Goal: Task Accomplishment & Management: Manage account settings

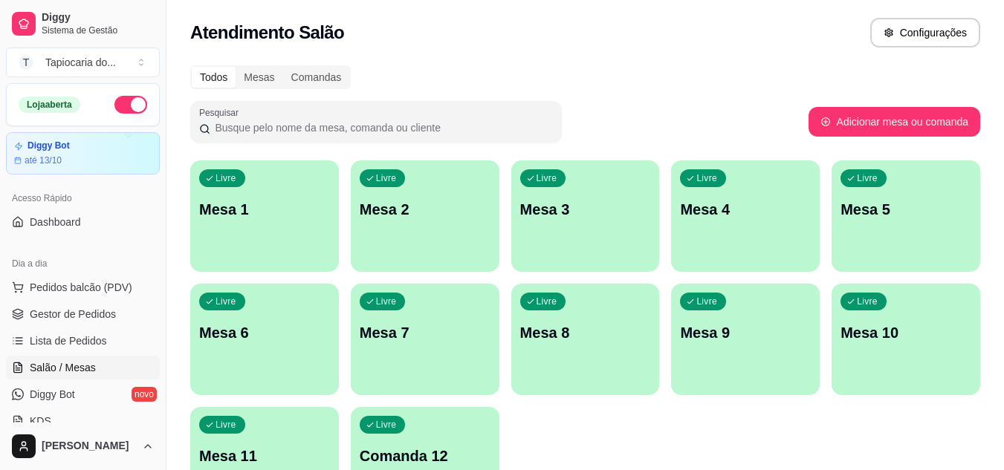
click at [283, 197] on div "Livre Mesa 1" at bounding box center [264, 208] width 149 height 94
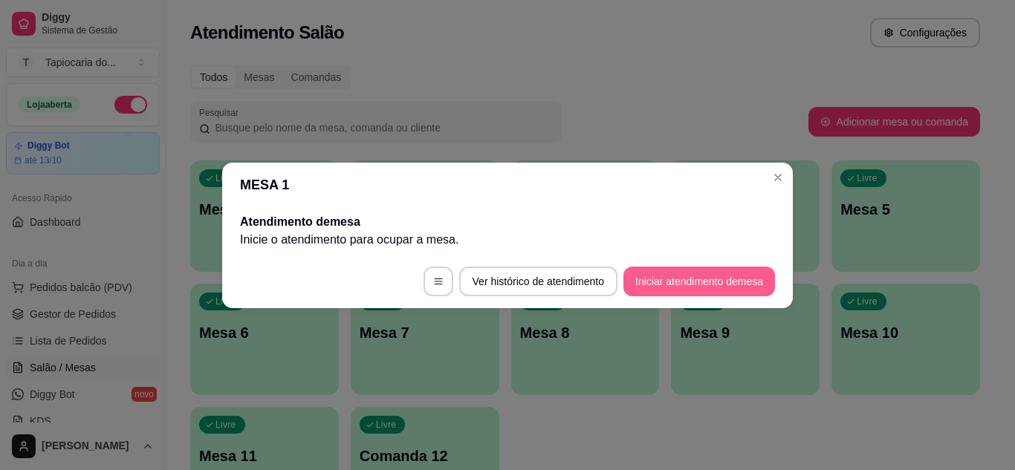
click at [678, 274] on button "Iniciar atendimento de mesa" at bounding box center [700, 282] width 152 height 30
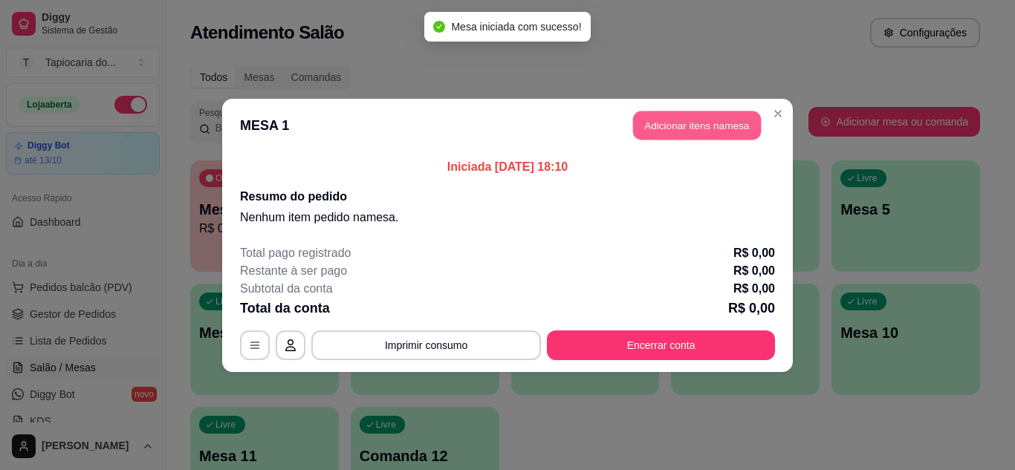
click at [722, 137] on button "Adicionar itens na mesa" at bounding box center [697, 125] width 128 height 29
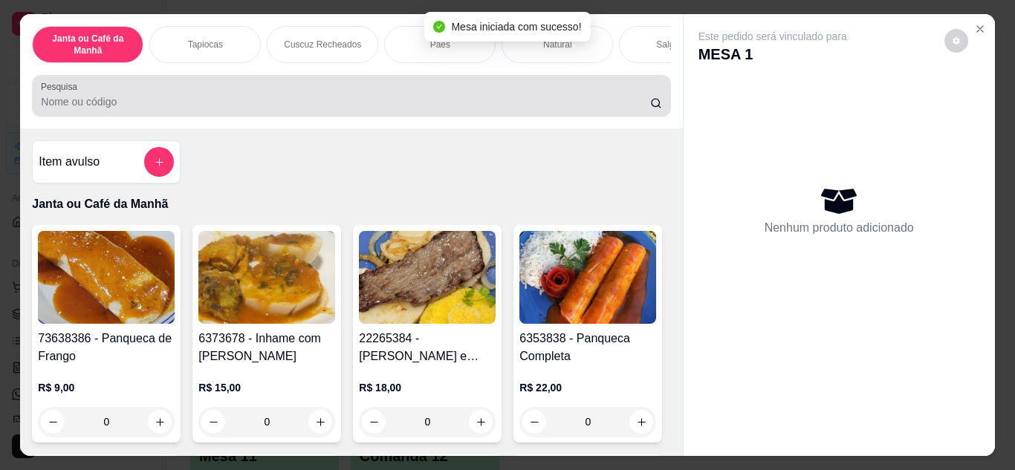
click at [601, 117] on div "Pesquisa" at bounding box center [351, 96] width 638 height 42
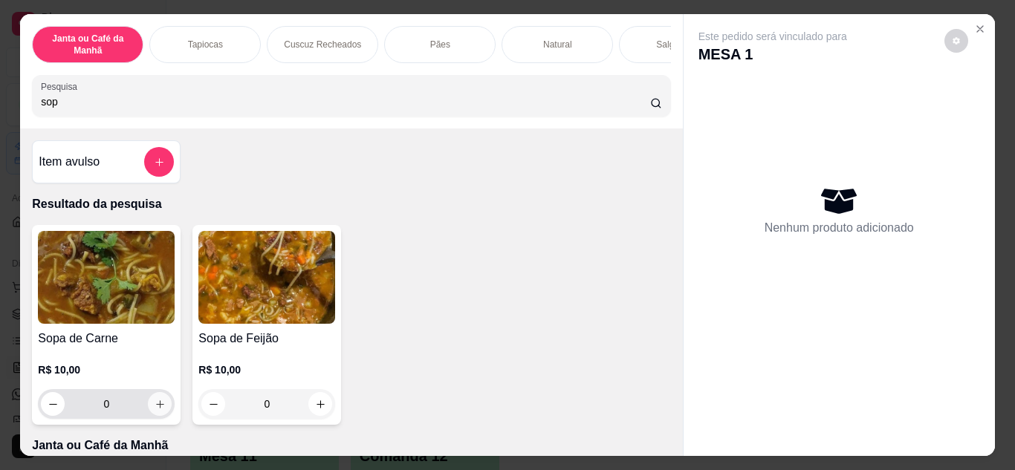
type input "sop"
click at [149, 411] on button "increase-product-quantity" at bounding box center [160, 403] width 23 height 23
type input "1"
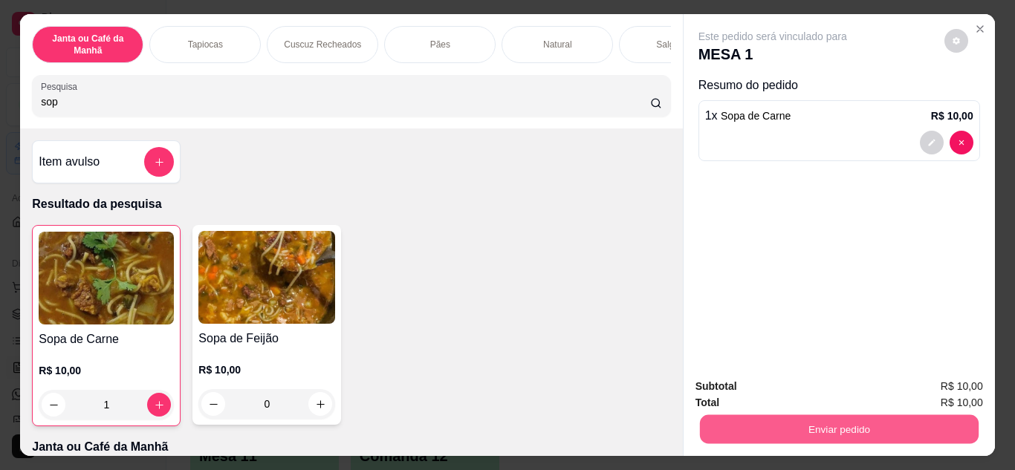
click at [781, 422] on button "Enviar pedido" at bounding box center [838, 429] width 279 height 29
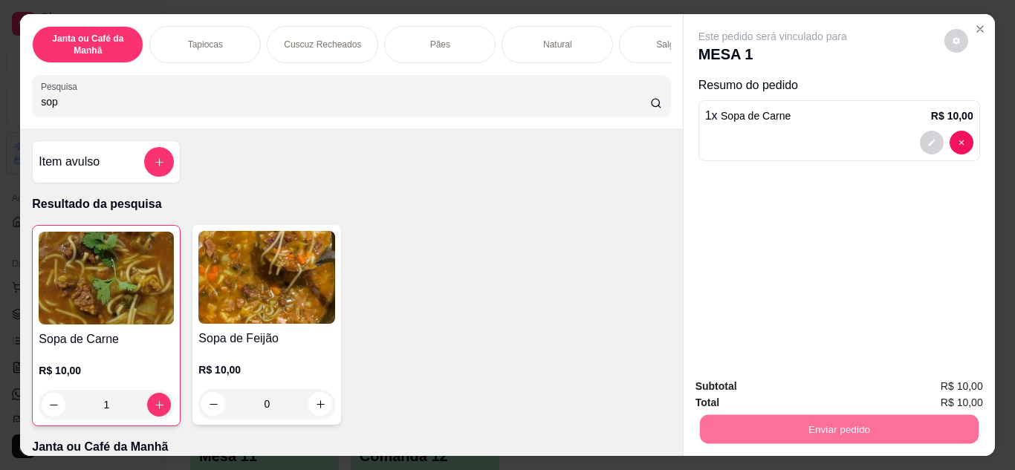
click at [956, 385] on button "Enviar pedido" at bounding box center [945, 388] width 82 height 28
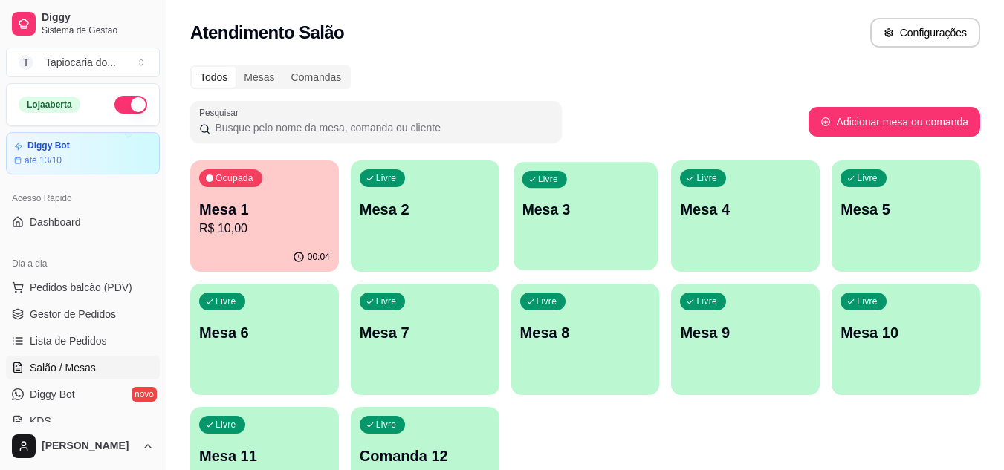
click at [559, 243] on div "Livre Mesa 3" at bounding box center [586, 207] width 144 height 91
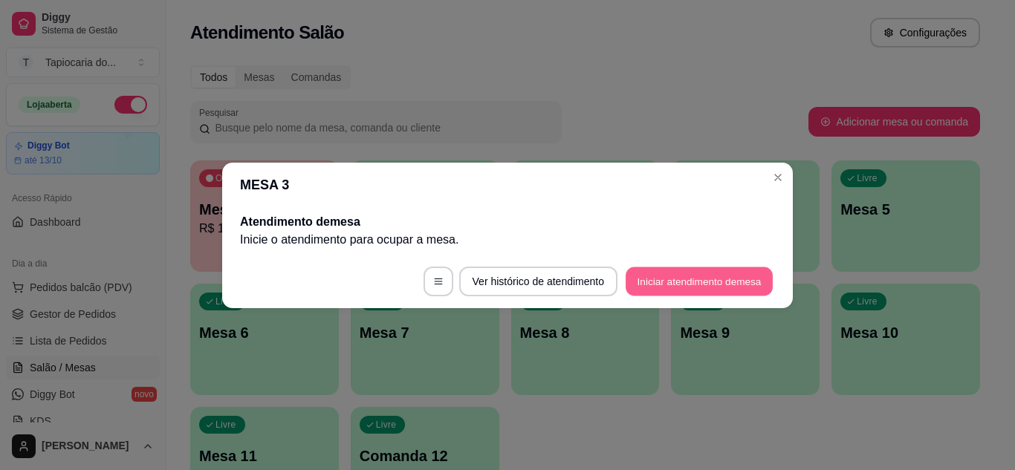
click at [737, 285] on button "Iniciar atendimento de mesa" at bounding box center [699, 281] width 147 height 29
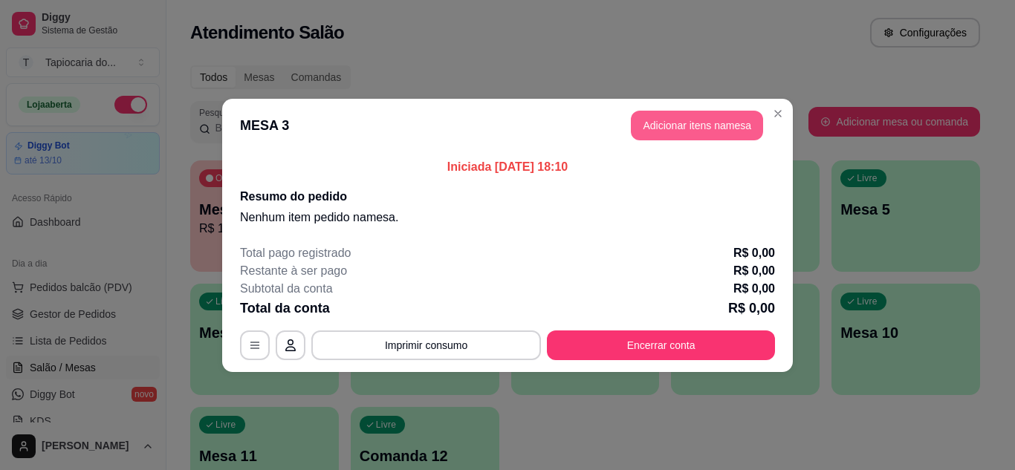
click at [740, 116] on button "Adicionar itens na mesa" at bounding box center [697, 126] width 132 height 30
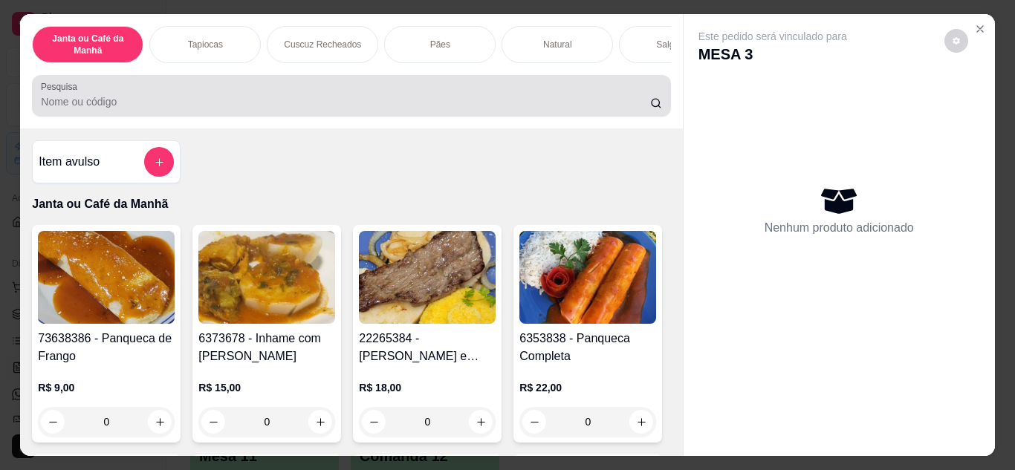
click at [528, 109] on input "Pesquisa" at bounding box center [345, 101] width 609 height 15
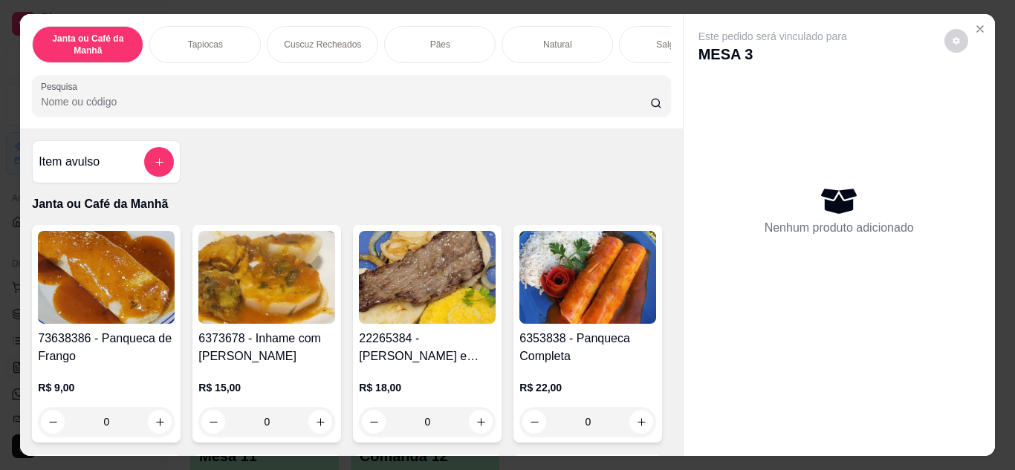
type input "p"
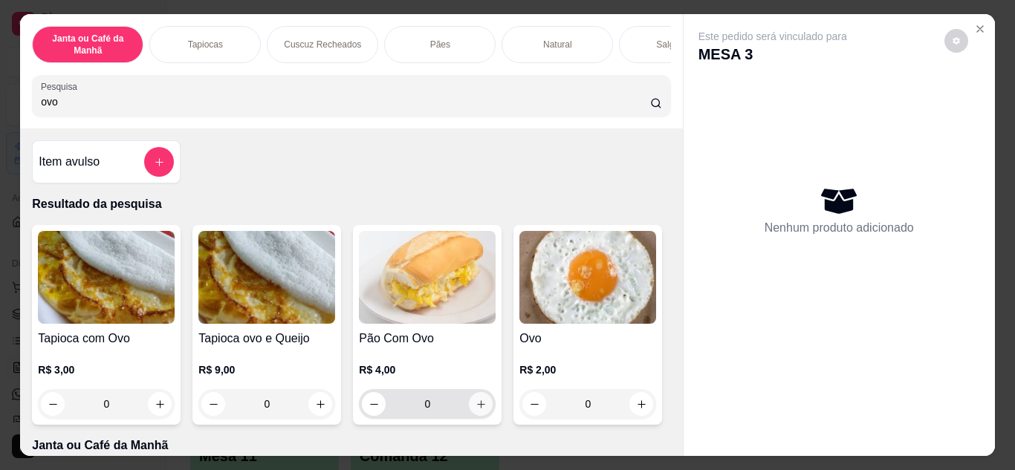
type input "ovo"
click at [476, 410] on icon "increase-product-quantity" at bounding box center [481, 404] width 11 height 11
type input "1"
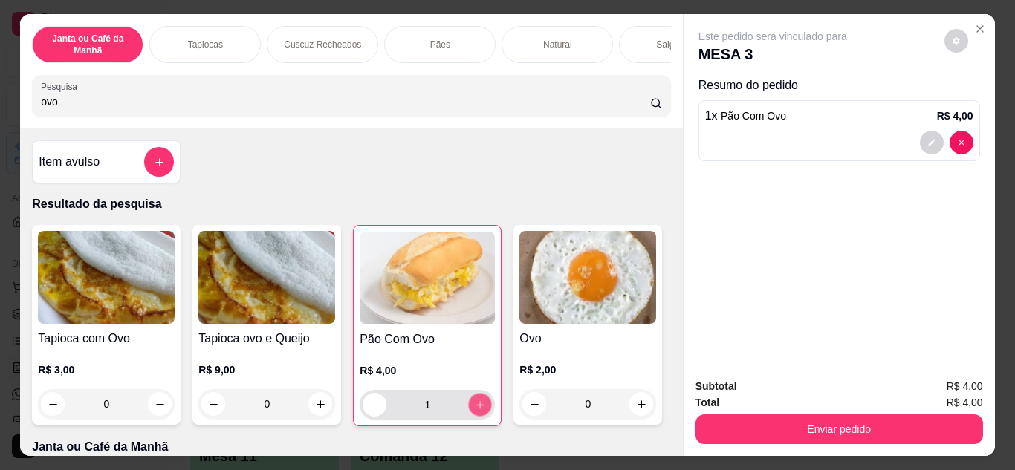
click at [476, 409] on icon "increase-product-quantity" at bounding box center [479, 404] width 7 height 7
type input "2"
click at [476, 410] on icon "increase-product-quantity" at bounding box center [480, 405] width 8 height 8
type input "3"
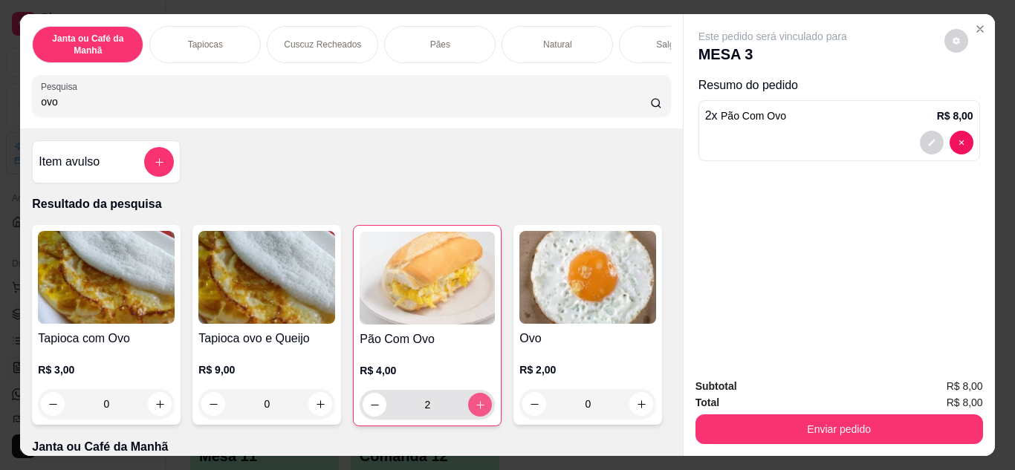
type input "3"
click at [476, 409] on icon "increase-product-quantity" at bounding box center [479, 404] width 7 height 7
type input "4"
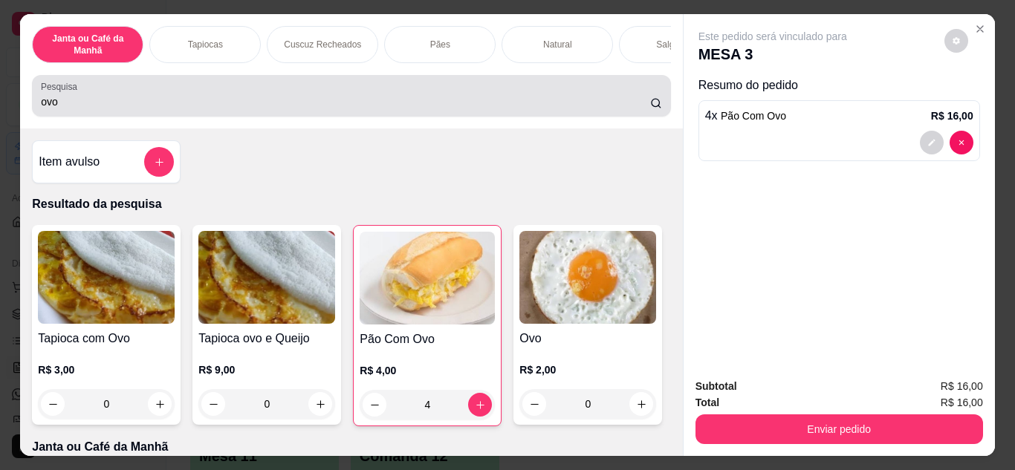
click at [557, 109] on input "ovo" at bounding box center [345, 101] width 609 height 15
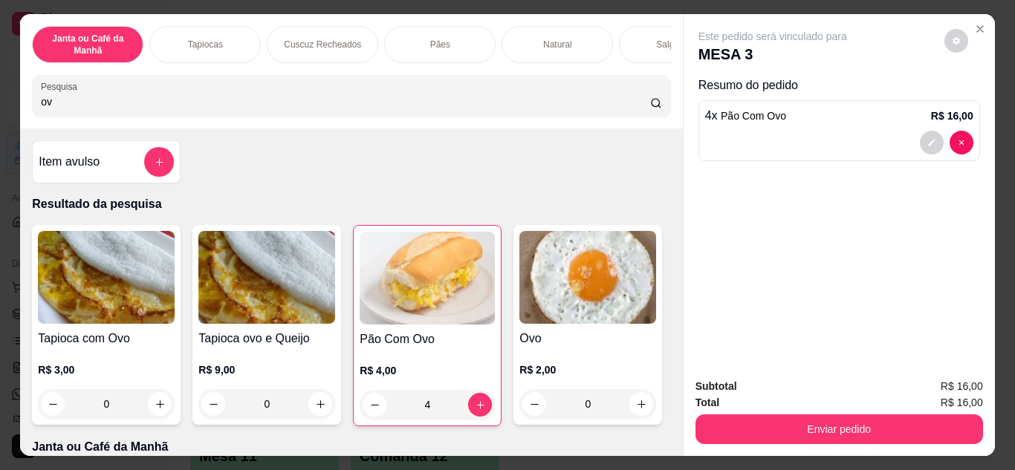
type input "o"
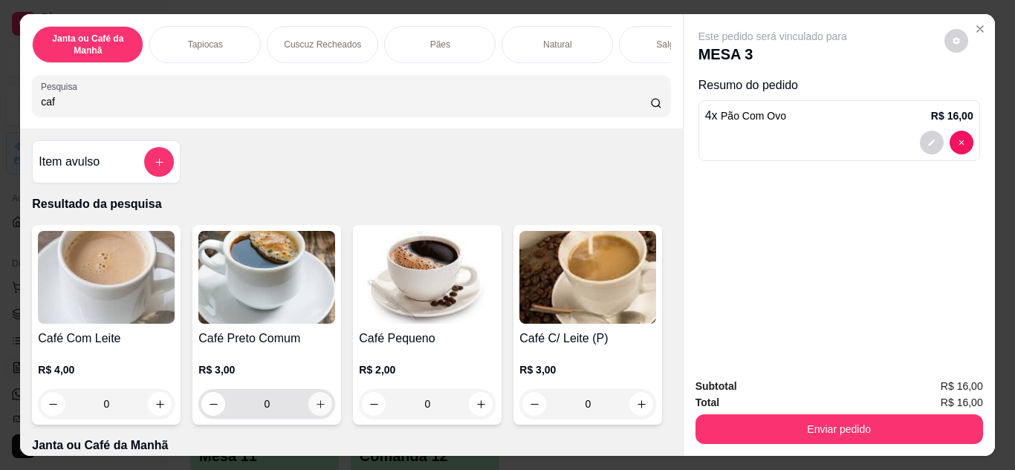
type input "caf"
click at [315, 410] on icon "increase-product-quantity" at bounding box center [320, 404] width 11 height 11
type input "1"
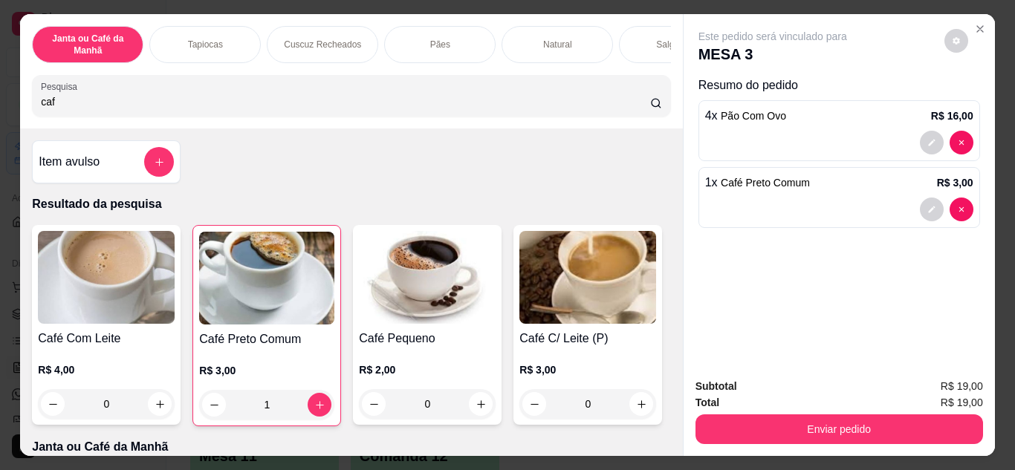
click at [364, 106] on input "caf" at bounding box center [345, 101] width 609 height 15
type input "c"
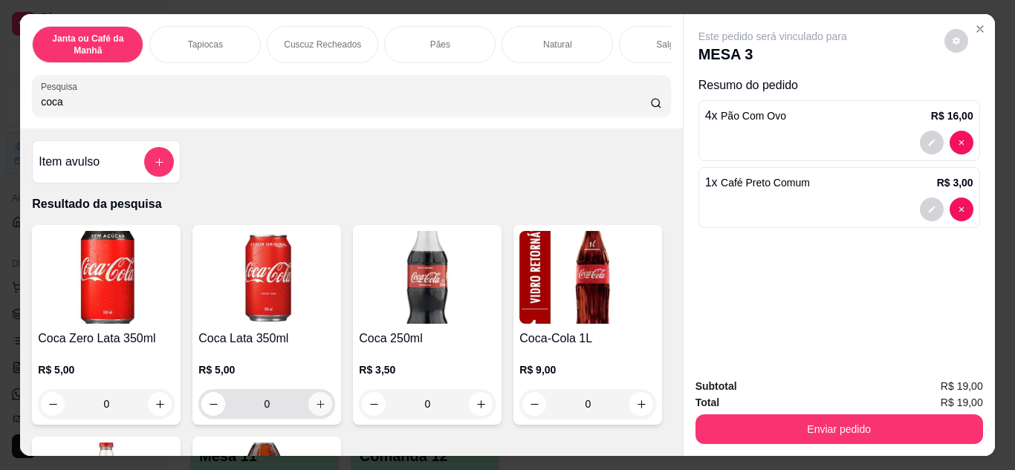
type input "coca"
click at [317, 410] on icon "increase-product-quantity" at bounding box center [320, 404] width 11 height 11
type input "1"
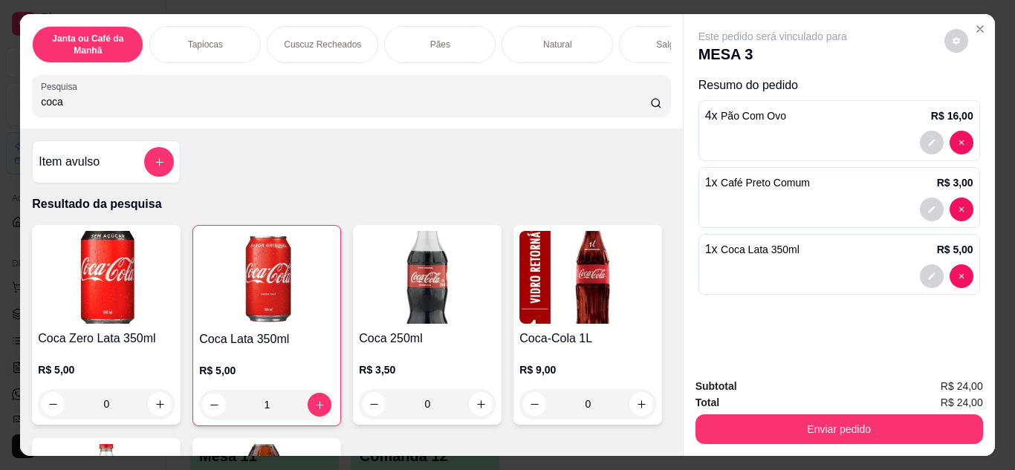
click at [489, 108] on input "coca" at bounding box center [345, 101] width 609 height 15
type input "c"
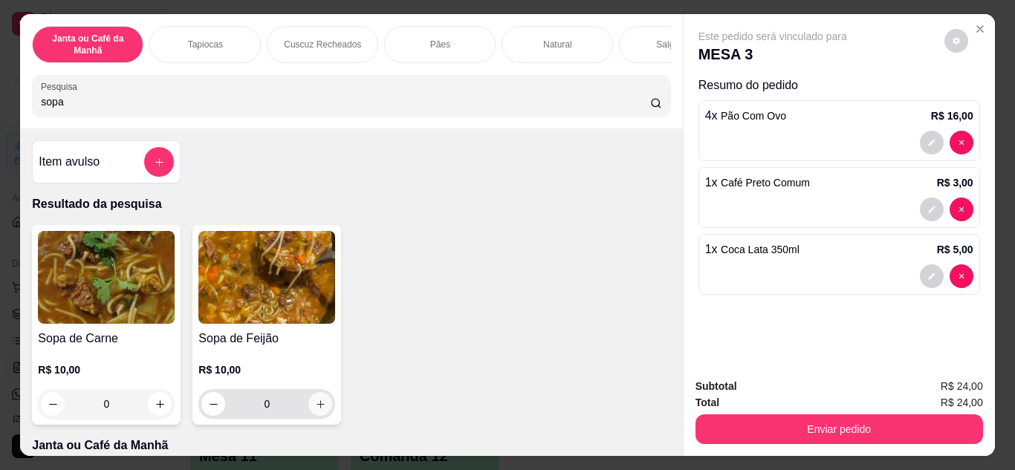
type input "sopa"
click at [315, 409] on icon "increase-product-quantity" at bounding box center [320, 404] width 11 height 11
type input "1"
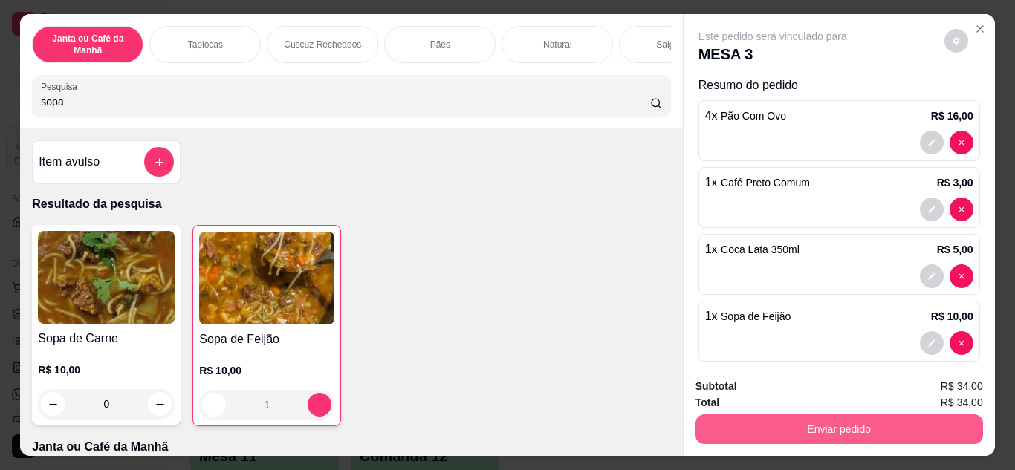
click at [832, 416] on button "Enviar pedido" at bounding box center [840, 430] width 288 height 30
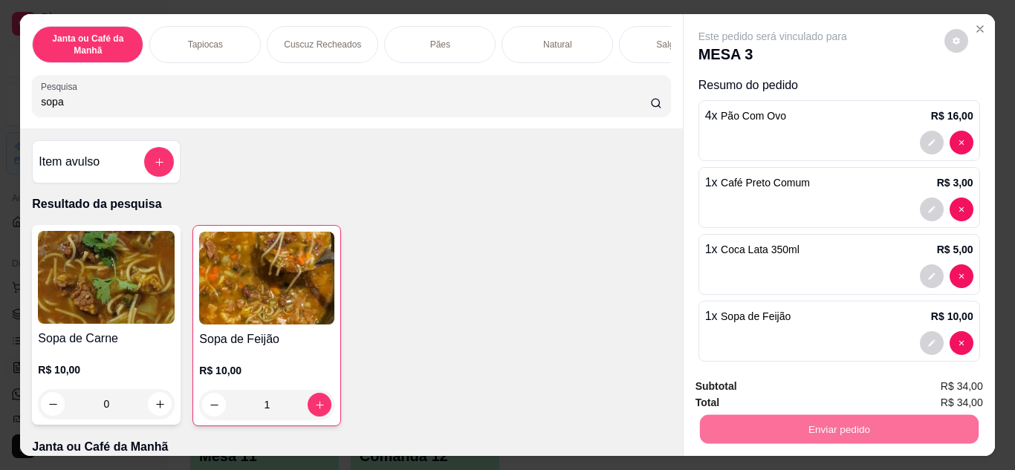
click at [938, 375] on button "Enviar pedido" at bounding box center [944, 387] width 84 height 28
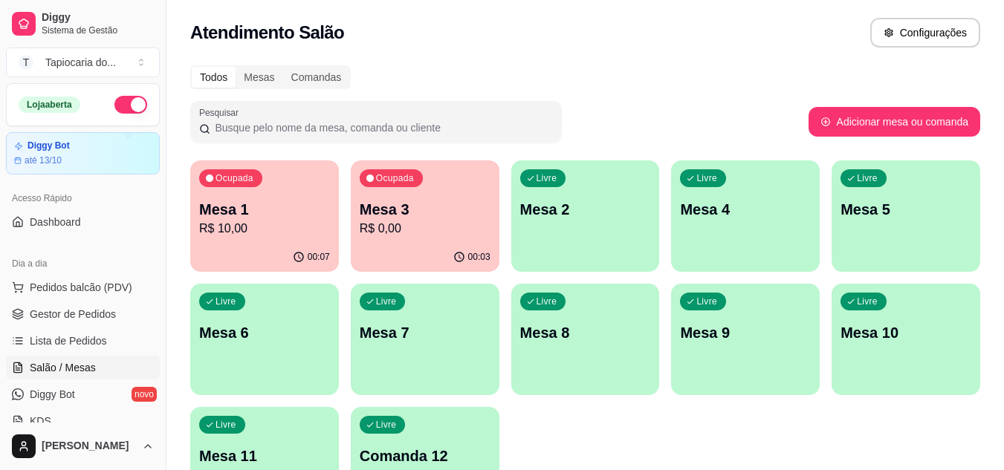
click at [572, 250] on div "Livre Mesa 2" at bounding box center [585, 208] width 149 height 94
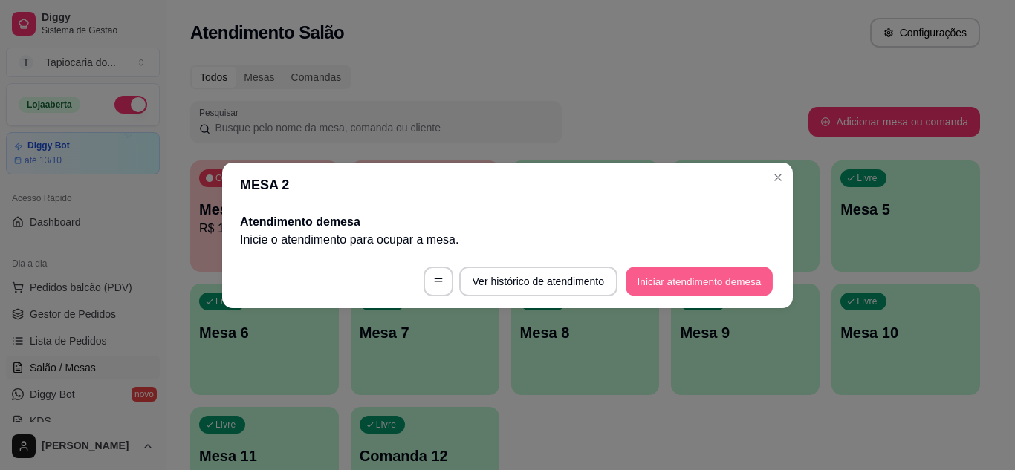
click at [753, 288] on button "Iniciar atendimento de mesa" at bounding box center [699, 281] width 147 height 29
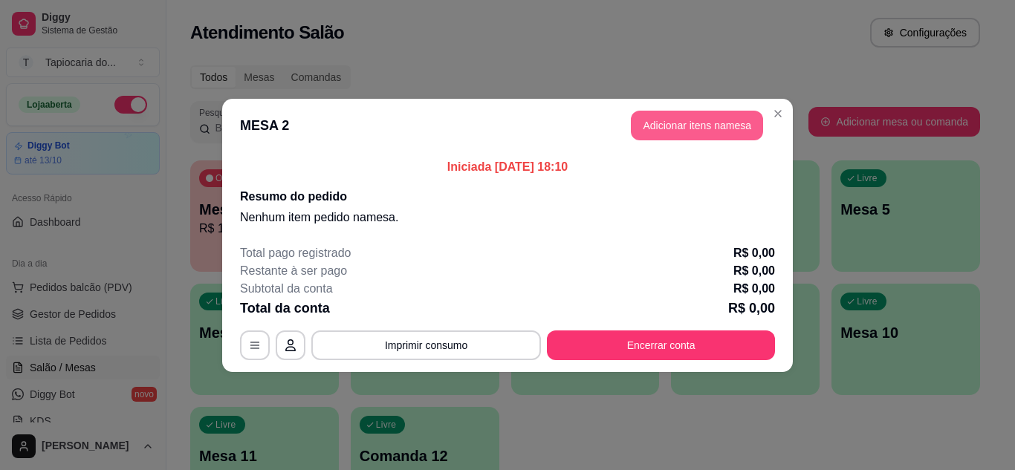
click at [717, 128] on button "Adicionar itens na mesa" at bounding box center [697, 126] width 132 height 30
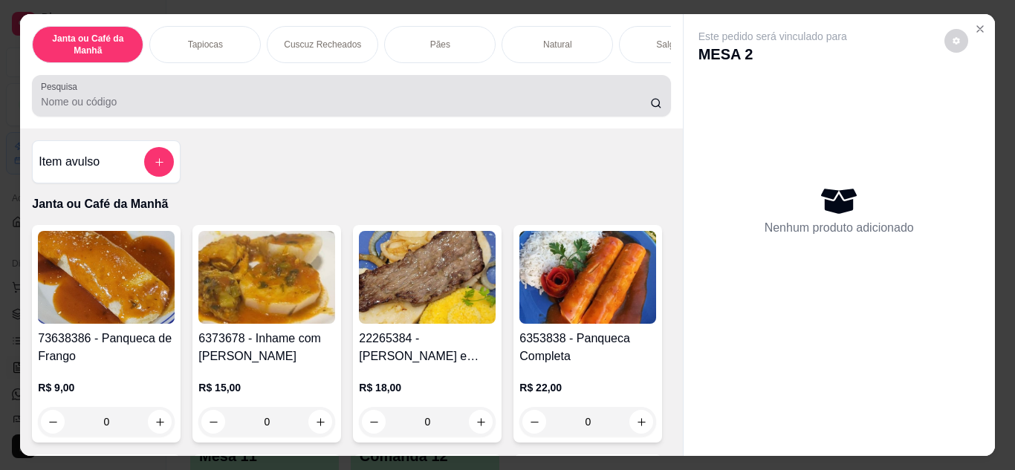
click at [520, 111] on div at bounding box center [351, 96] width 621 height 30
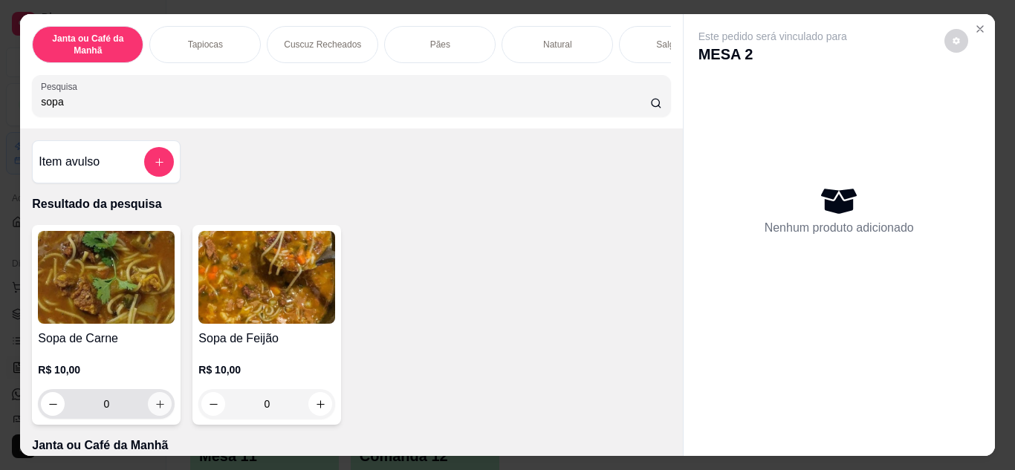
type input "sopa"
click at [151, 402] on button "increase-product-quantity" at bounding box center [160, 403] width 23 height 23
type input "1"
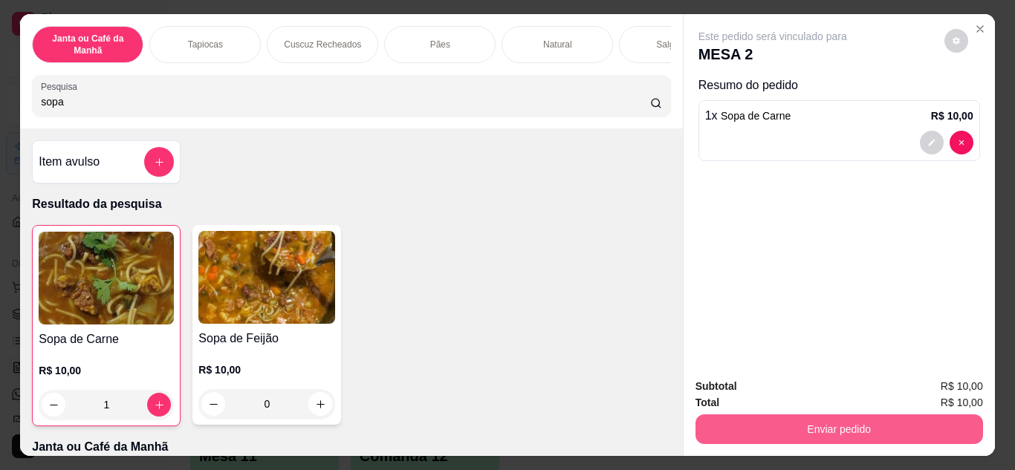
click at [887, 419] on button "Enviar pedido" at bounding box center [840, 430] width 288 height 30
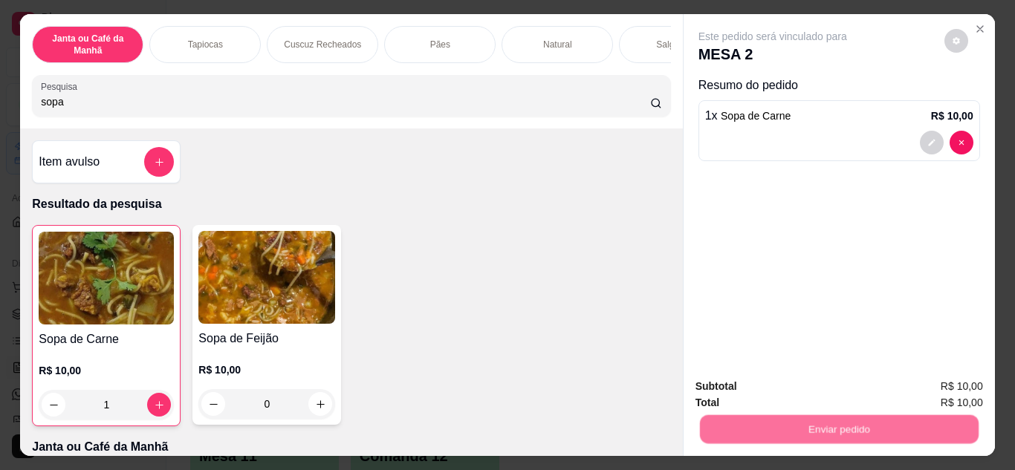
click at [935, 384] on button "Enviar pedido" at bounding box center [944, 387] width 84 height 28
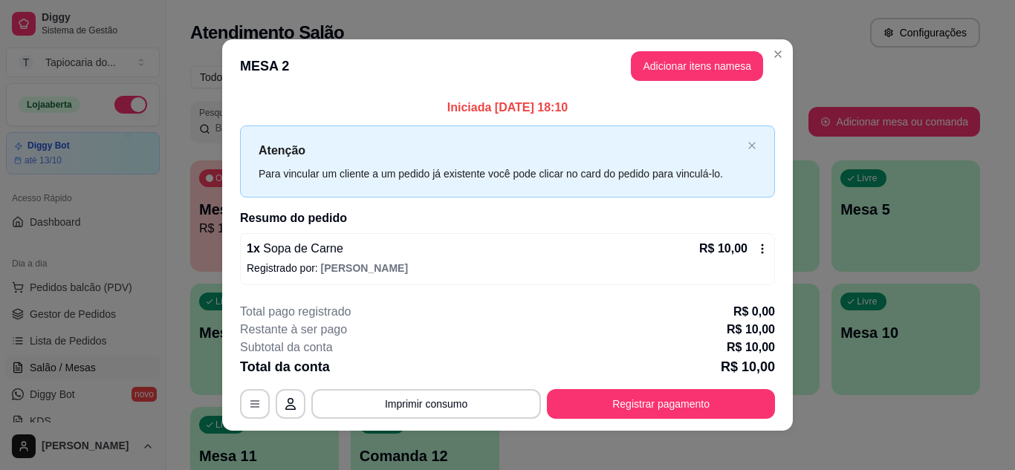
scroll to position [8, 0]
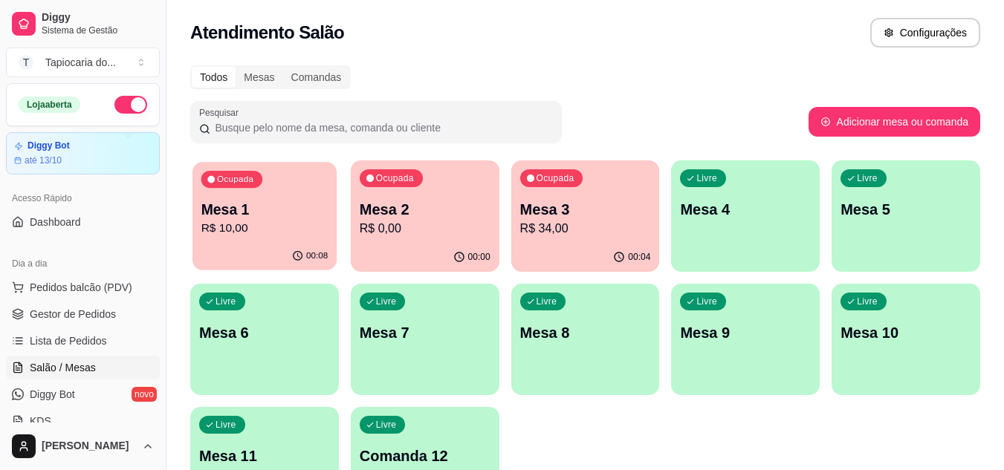
click at [256, 222] on p "R$ 10,00" at bounding box center [264, 228] width 127 height 17
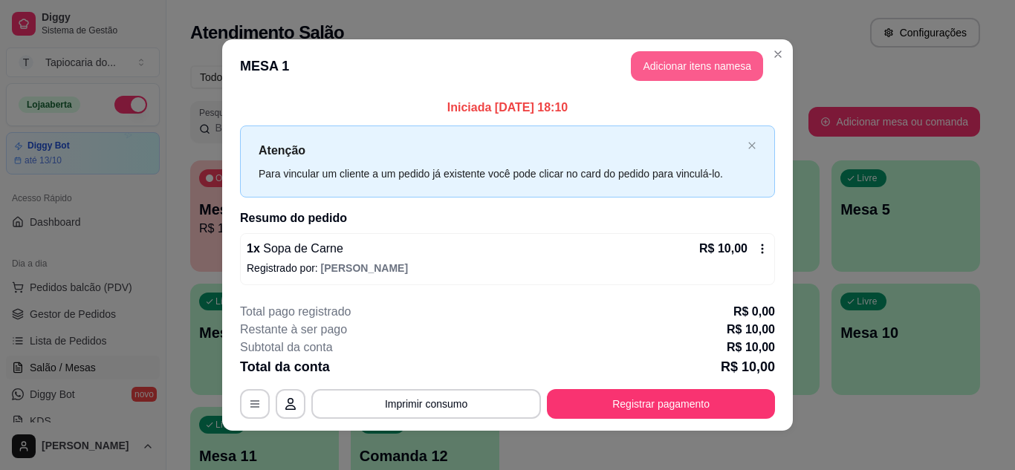
click at [693, 61] on button "Adicionar itens na mesa" at bounding box center [697, 66] width 132 height 30
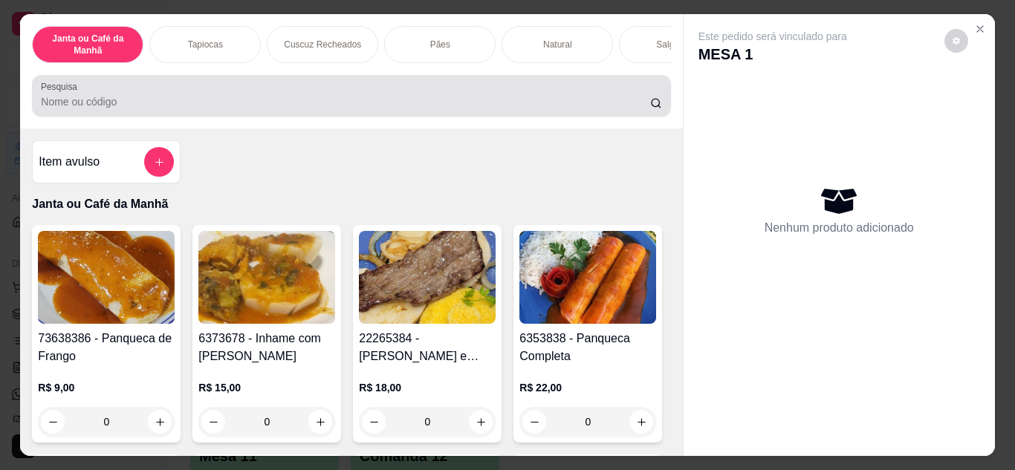
click at [455, 104] on input "Pesquisa" at bounding box center [345, 101] width 609 height 15
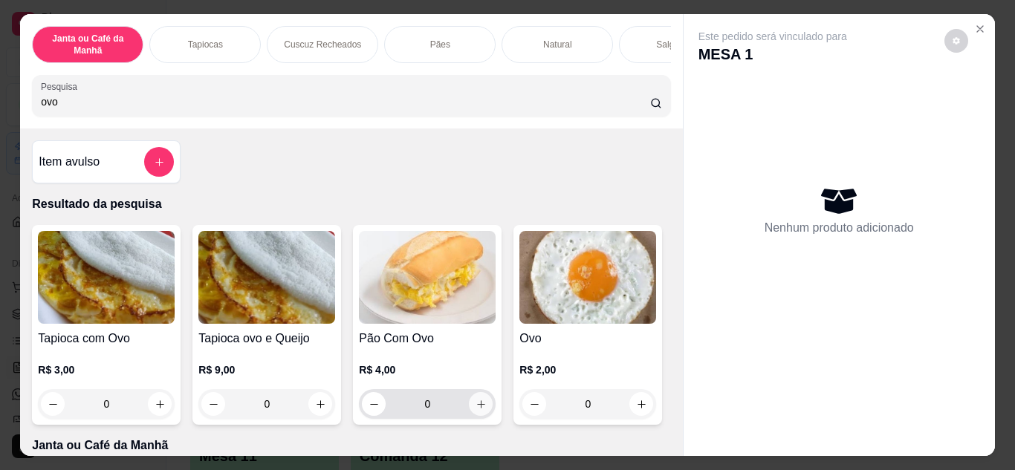
type input "ovo"
click at [477, 416] on button "increase-product-quantity" at bounding box center [481, 404] width 24 height 24
type input "1"
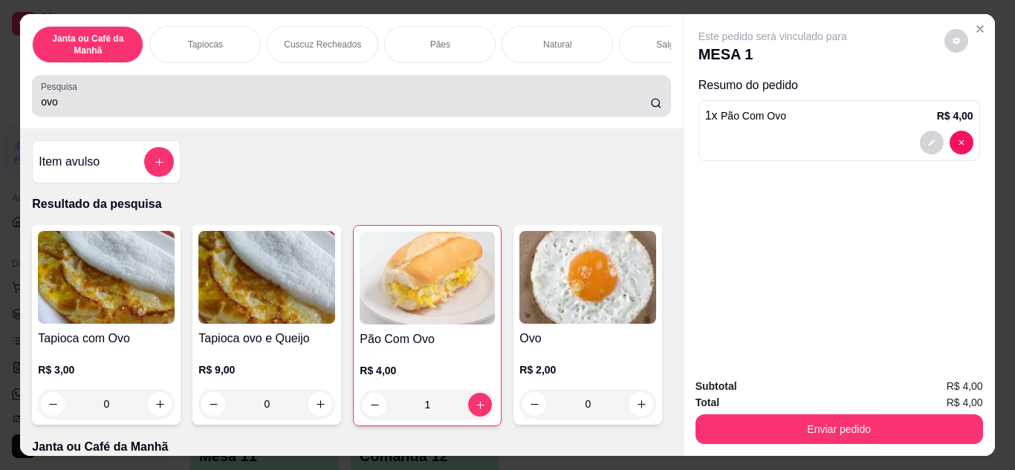
click at [465, 97] on div "ovo" at bounding box center [351, 96] width 621 height 30
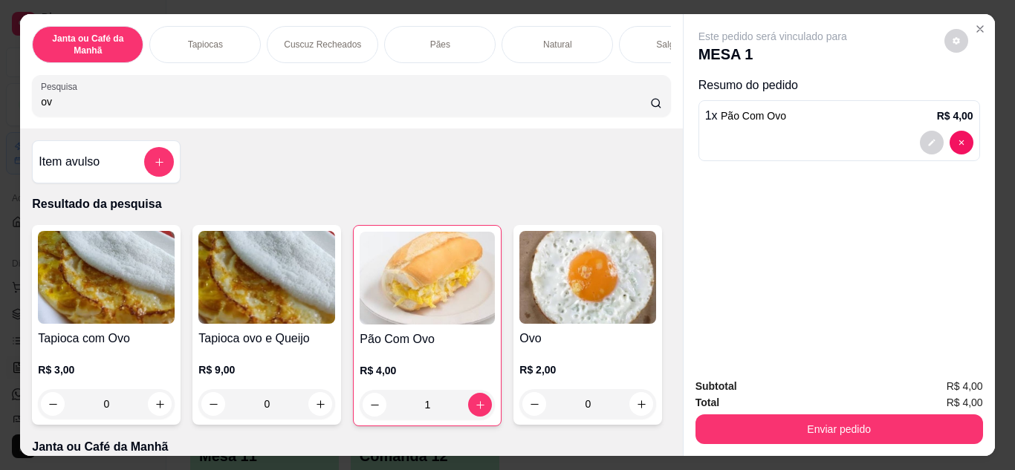
type input "o"
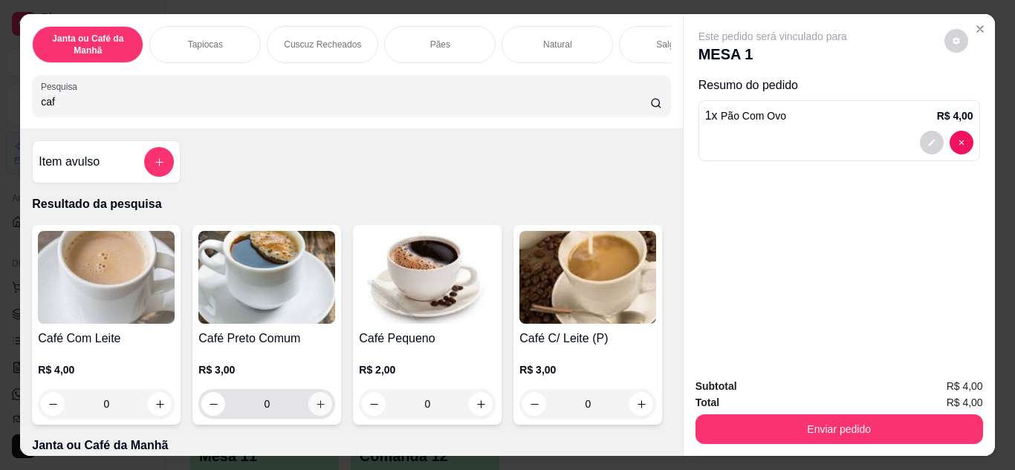
type input "caf"
click at [315, 410] on icon "increase-product-quantity" at bounding box center [320, 404] width 11 height 11
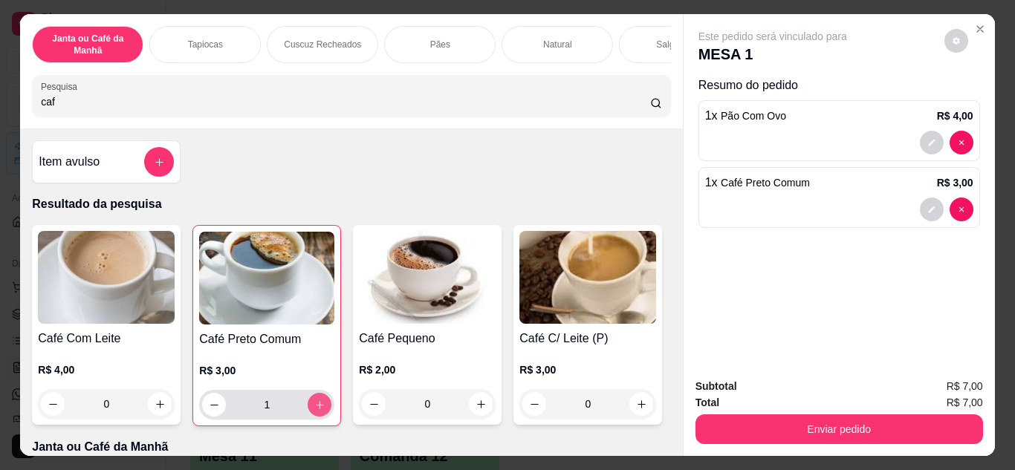
type input "1"
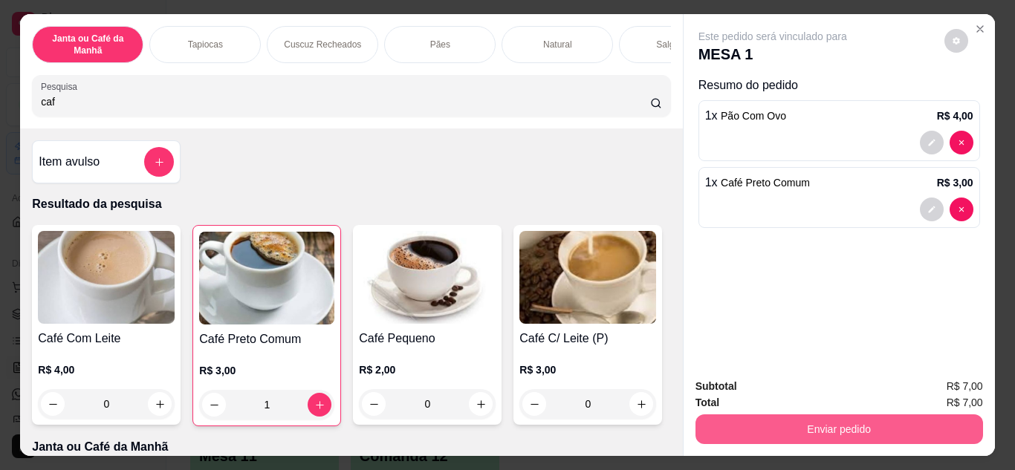
click at [867, 415] on button "Enviar pedido" at bounding box center [840, 430] width 288 height 30
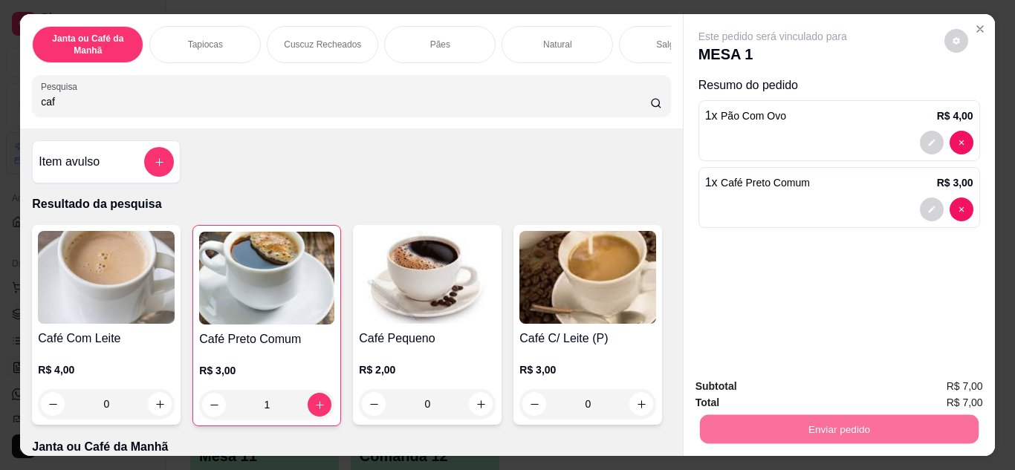
click at [960, 389] on button "Enviar pedido" at bounding box center [945, 387] width 82 height 28
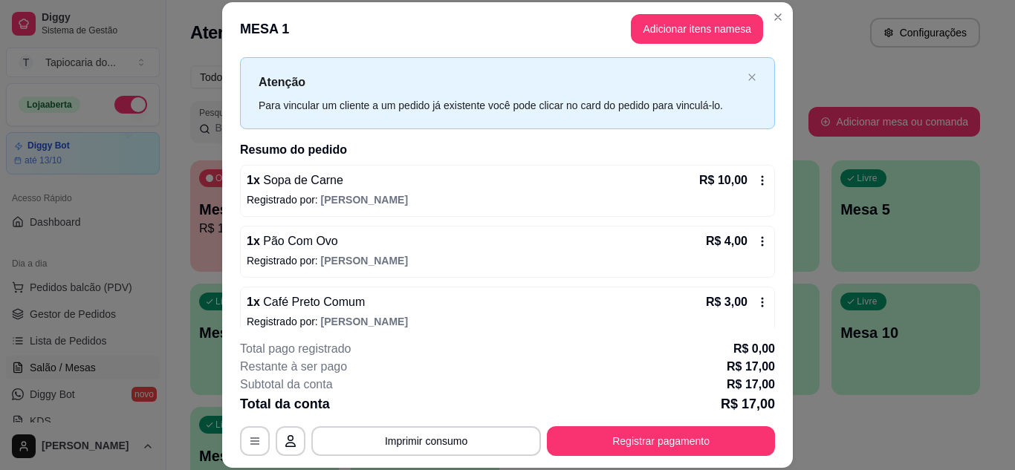
scroll to position [48, 0]
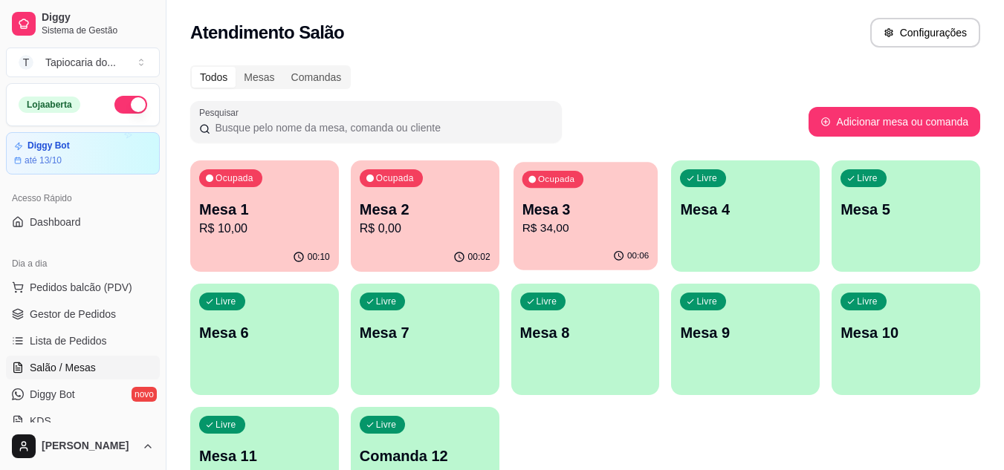
click at [563, 207] on p "Mesa 3" at bounding box center [585, 210] width 127 height 20
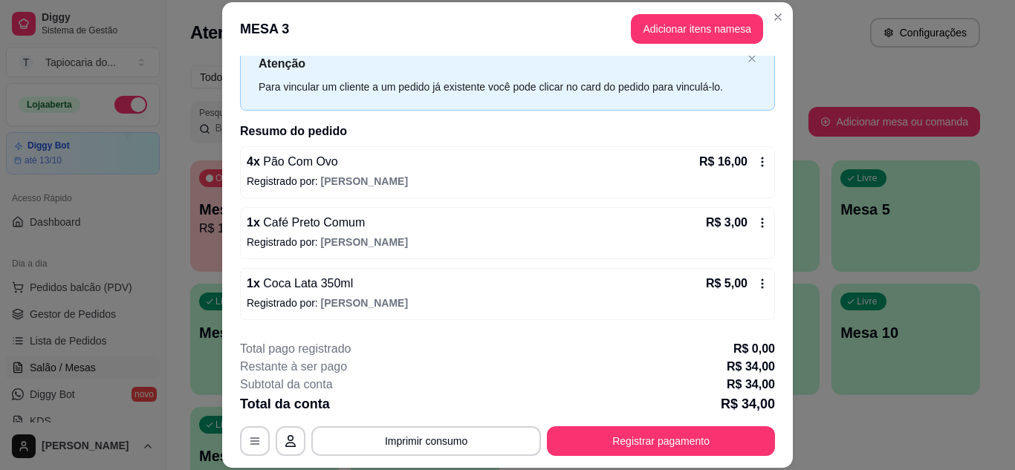
scroll to position [109, 0]
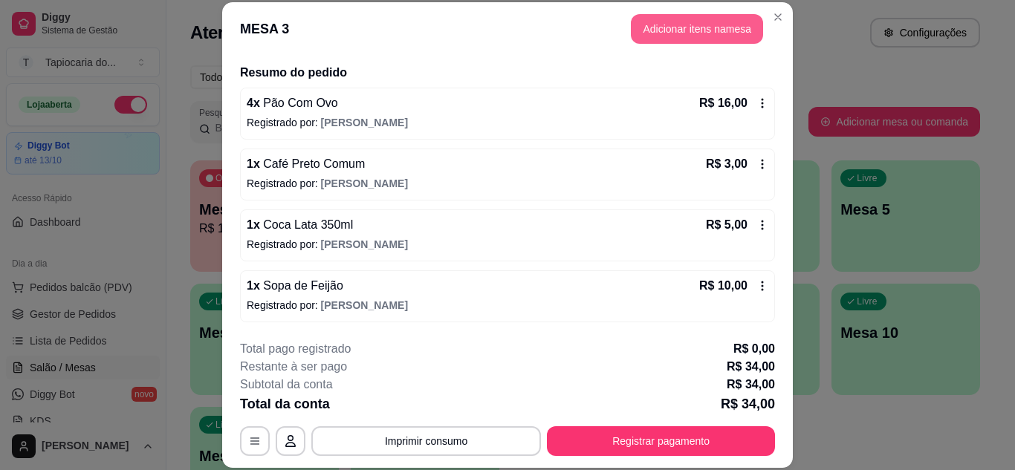
click at [718, 33] on button "Adicionar itens na mesa" at bounding box center [697, 29] width 132 height 30
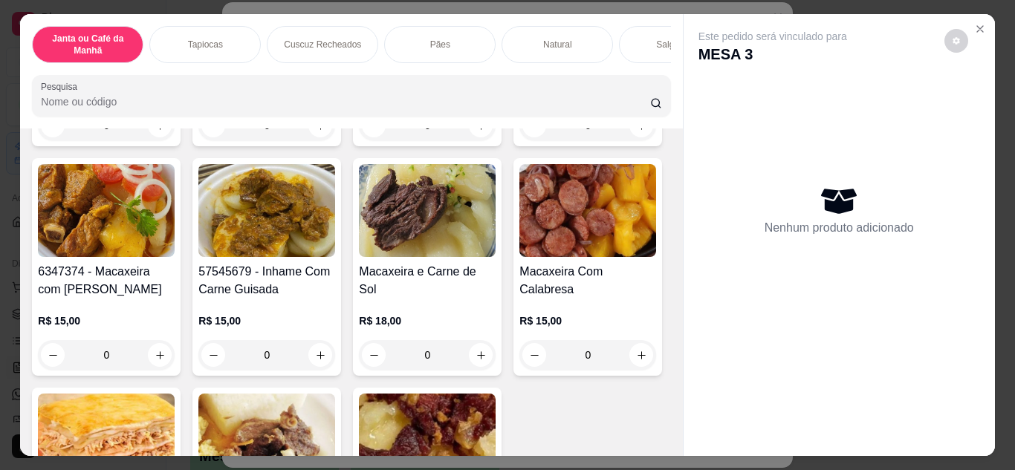
scroll to position [297, 0]
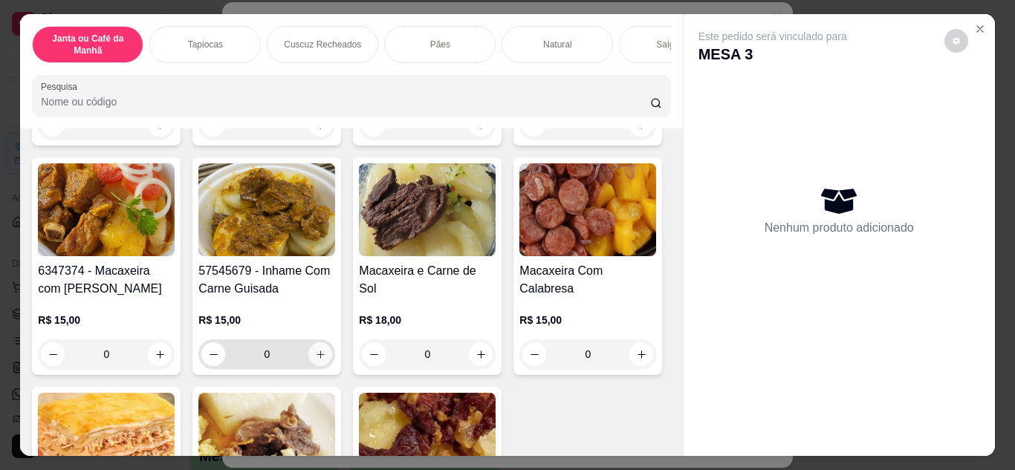
click at [332, 351] on button "increase-product-quantity" at bounding box center [320, 355] width 24 height 24
type input "1"
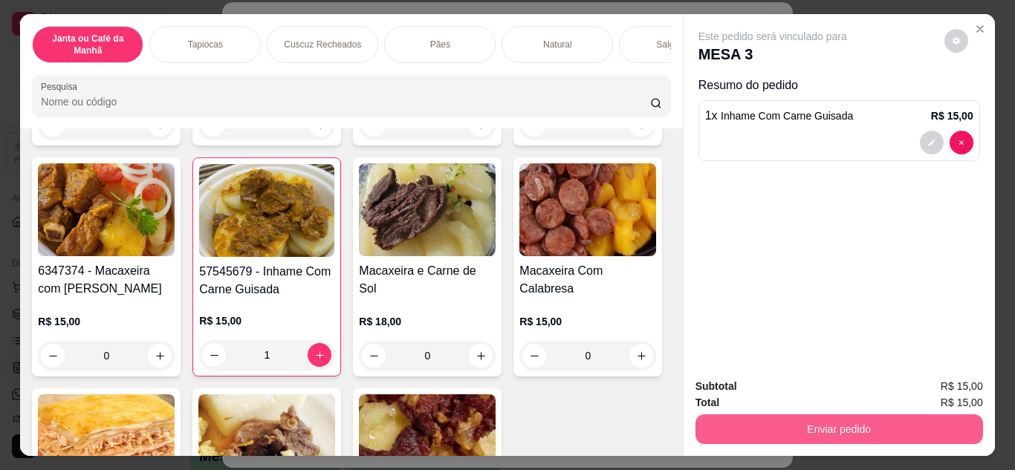
click at [905, 418] on button "Enviar pedido" at bounding box center [840, 430] width 288 height 30
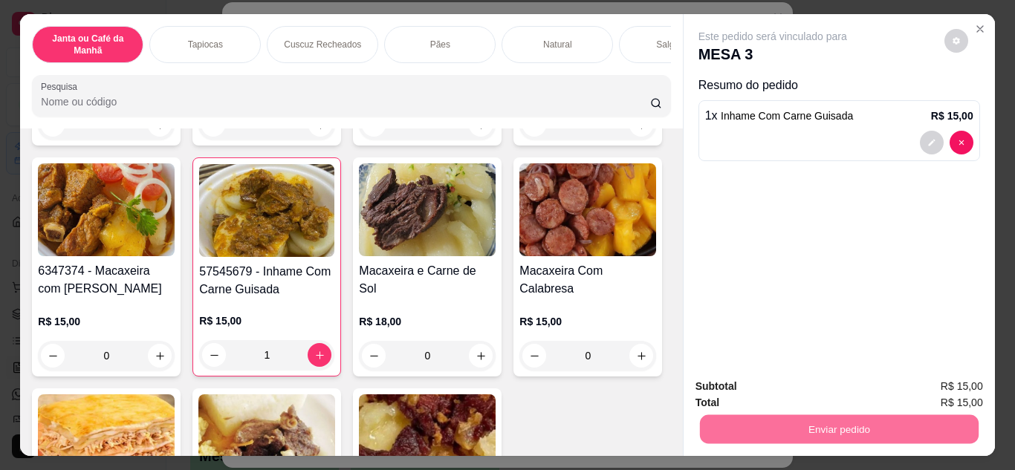
click at [939, 390] on button "Enviar pedido" at bounding box center [944, 388] width 84 height 28
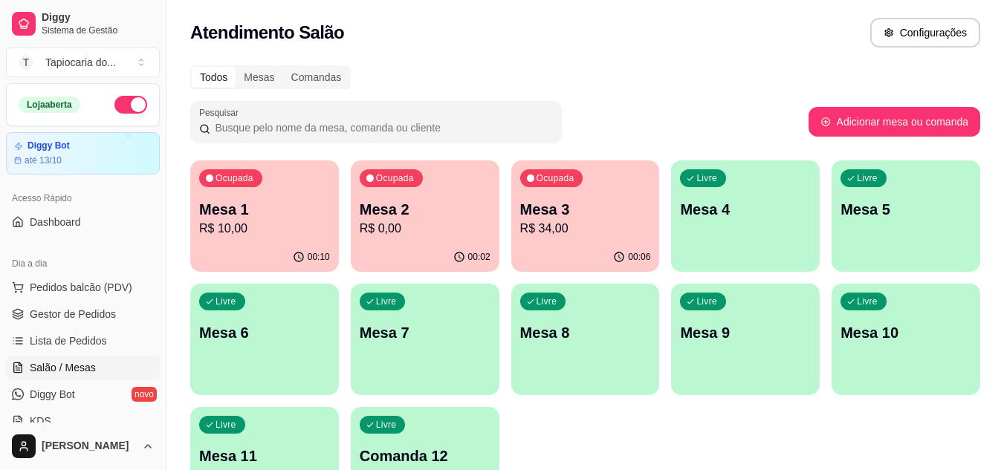
click at [589, 223] on p "R$ 34,00" at bounding box center [585, 229] width 131 height 18
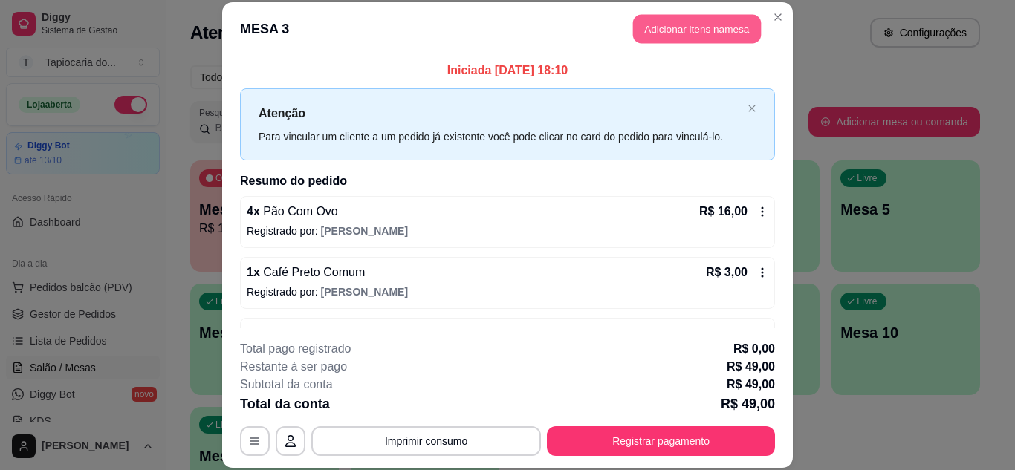
click at [659, 29] on button "Adicionar itens na mesa" at bounding box center [697, 29] width 128 height 29
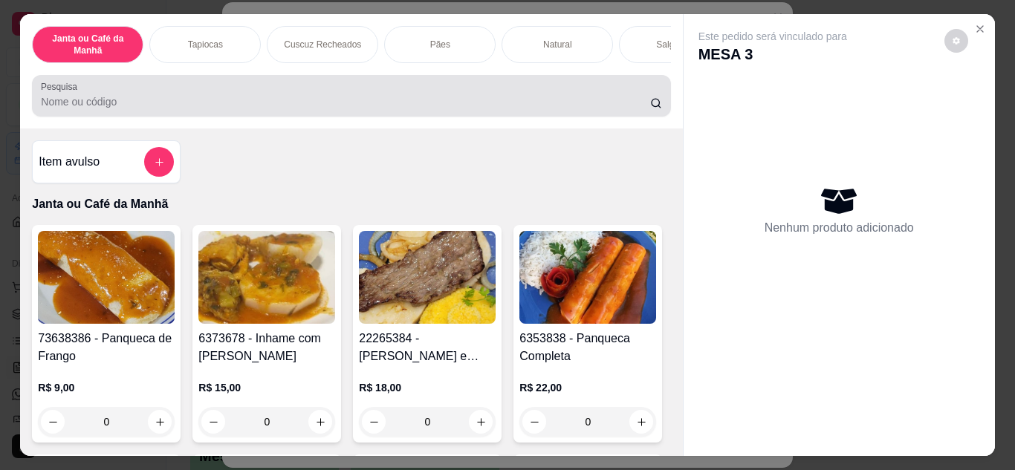
click at [225, 105] on input "Pesquisa" at bounding box center [345, 101] width 609 height 15
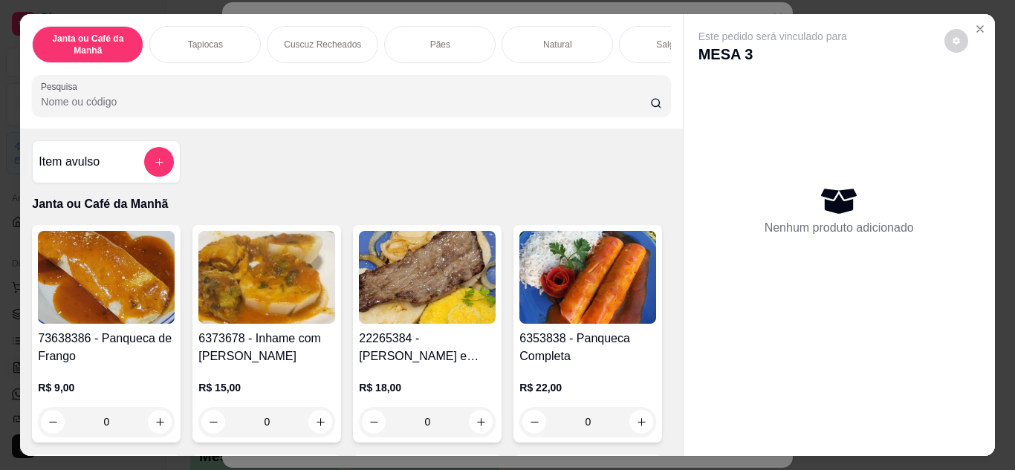
type input "a"
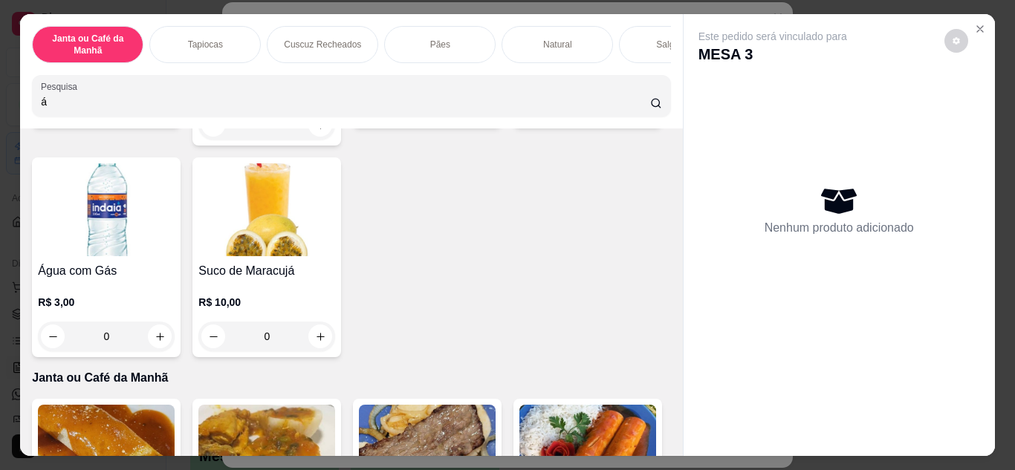
type input "á"
click at [630, 119] on button "increase-product-quantity" at bounding box center [642, 107] width 24 height 24
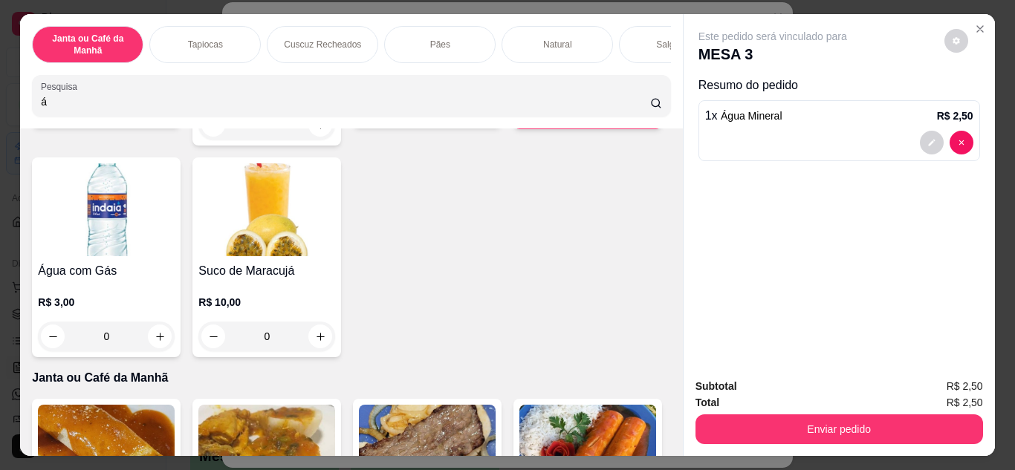
type input "1"
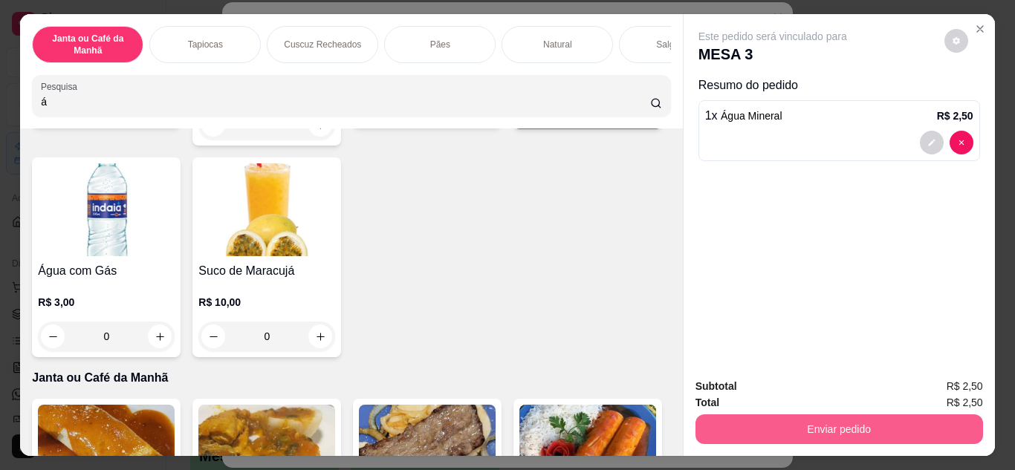
click at [958, 427] on button "Enviar pedido" at bounding box center [840, 430] width 288 height 30
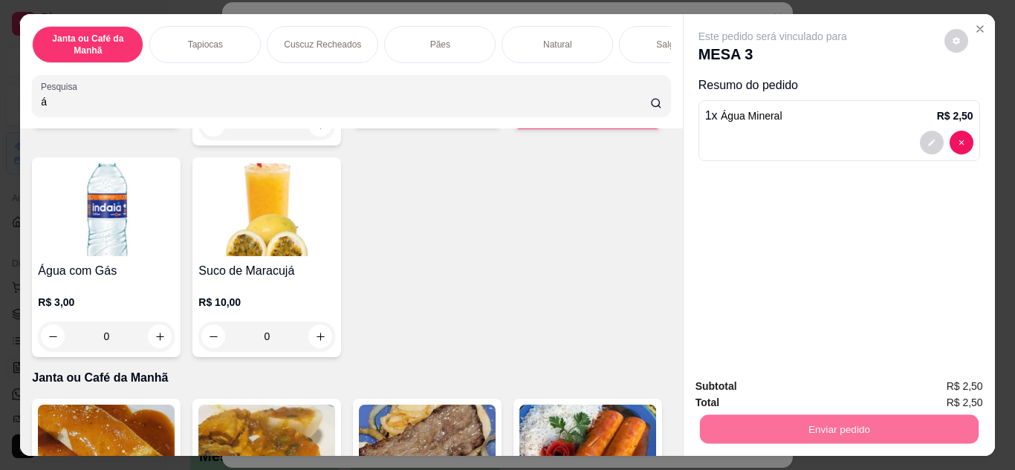
click at [959, 392] on button "Enviar pedido" at bounding box center [944, 388] width 84 height 28
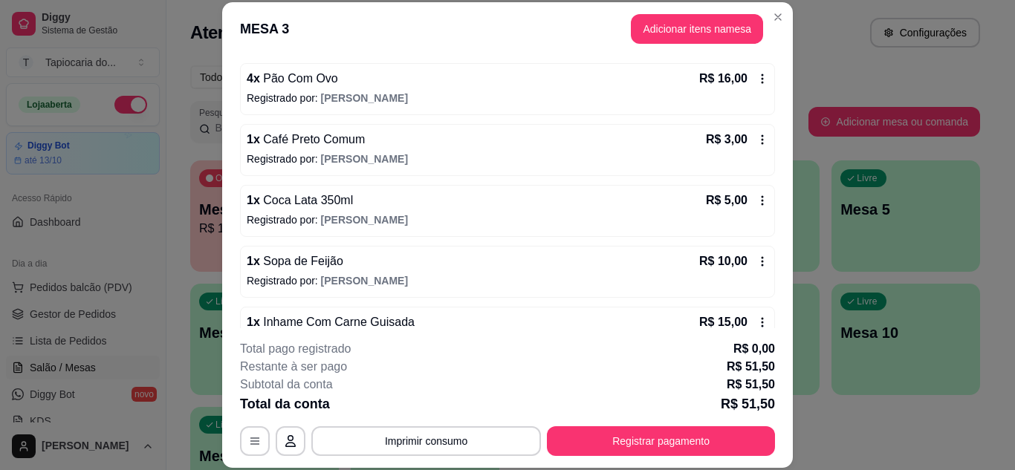
scroll to position [149, 0]
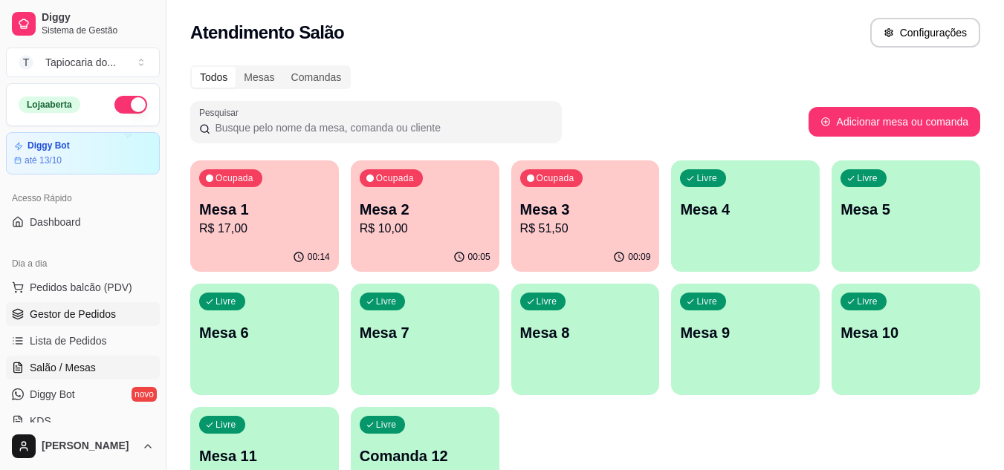
click at [113, 307] on span "Gestor de Pedidos" at bounding box center [73, 314] width 86 height 15
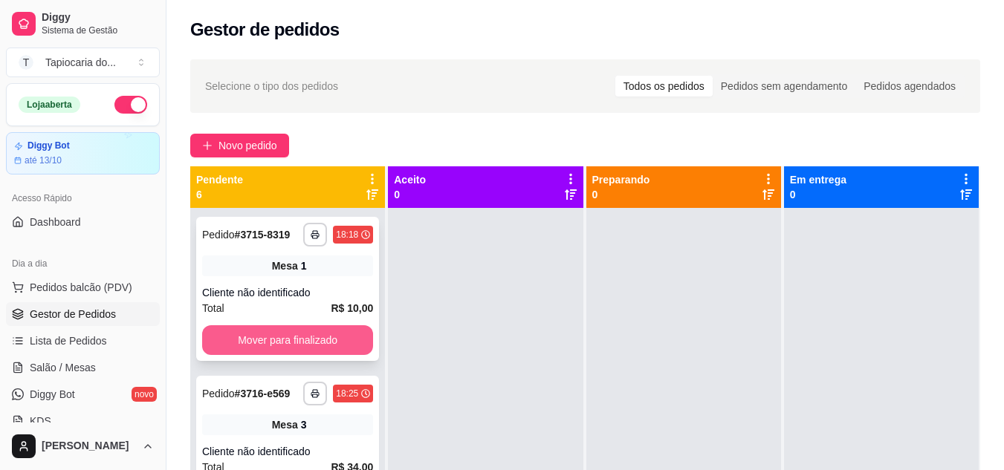
click at [341, 334] on button "Mover para finalizado" at bounding box center [287, 341] width 171 height 30
click at [321, 354] on button "Mover para finalizado" at bounding box center [287, 341] width 171 height 30
click at [308, 345] on button "Mover para finalizado" at bounding box center [287, 340] width 166 height 29
click at [308, 345] on button "Mover para finalizado" at bounding box center [287, 341] width 171 height 30
click at [303, 350] on button "Mover para finalizado" at bounding box center [287, 340] width 166 height 29
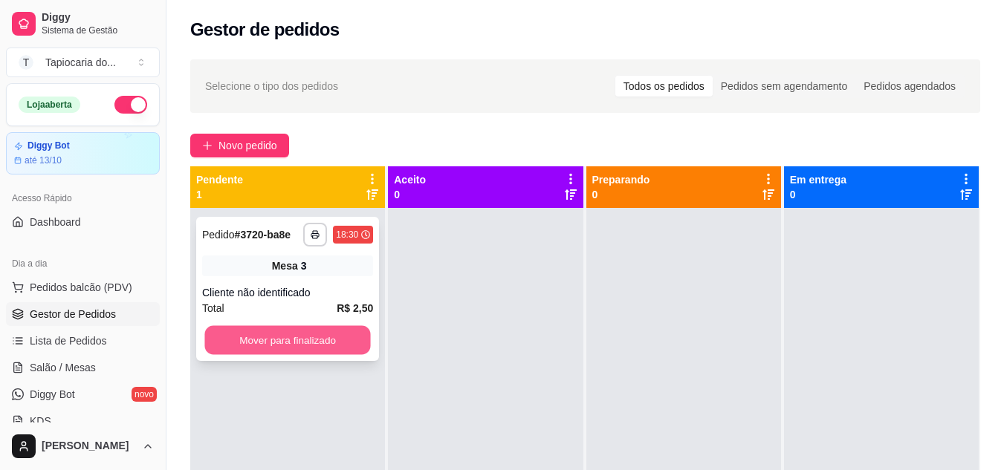
click at [301, 349] on button "Mover para finalizado" at bounding box center [287, 340] width 166 height 29
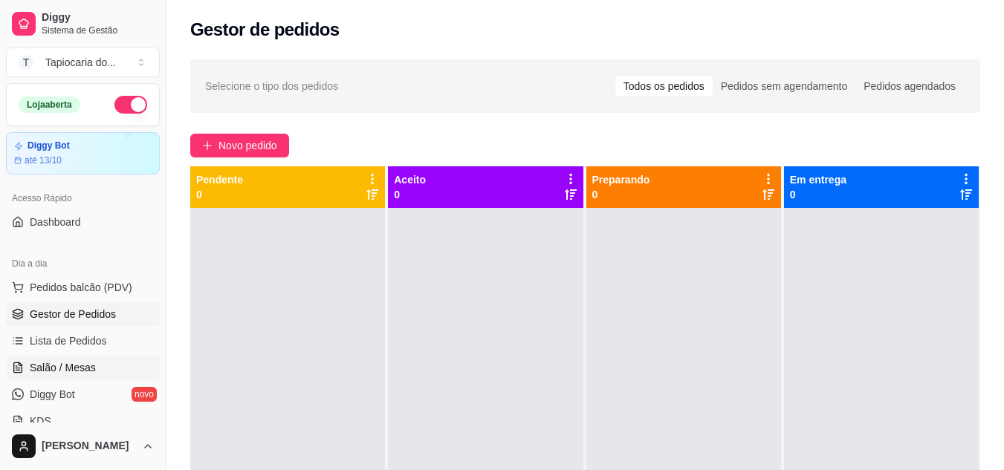
click at [83, 360] on span "Salão / Mesas" at bounding box center [63, 367] width 66 height 15
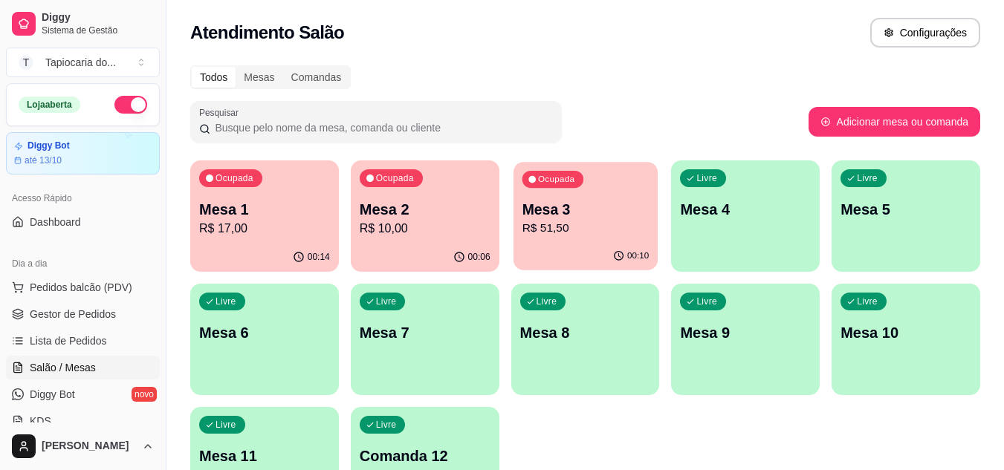
click at [563, 219] on div "Mesa 3 R$ 51,50" at bounding box center [585, 218] width 127 height 37
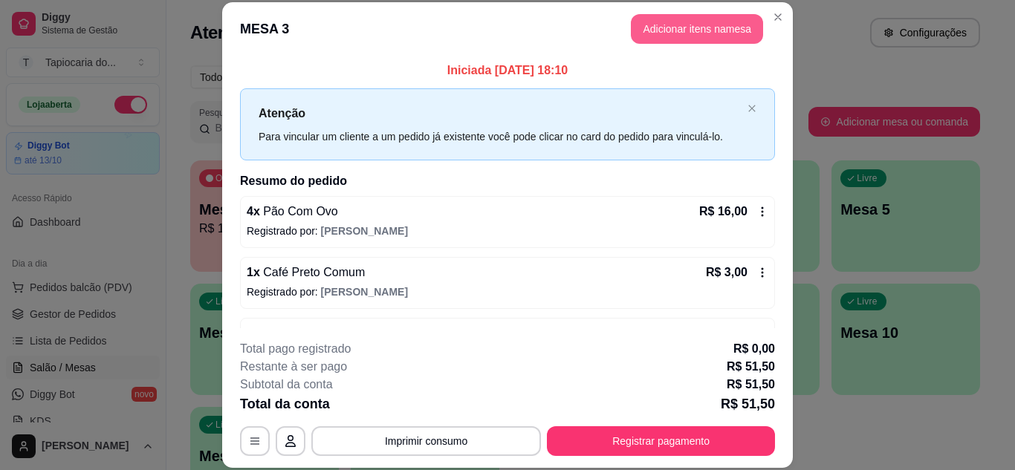
click at [635, 27] on button "Adicionar itens na mesa" at bounding box center [697, 29] width 132 height 30
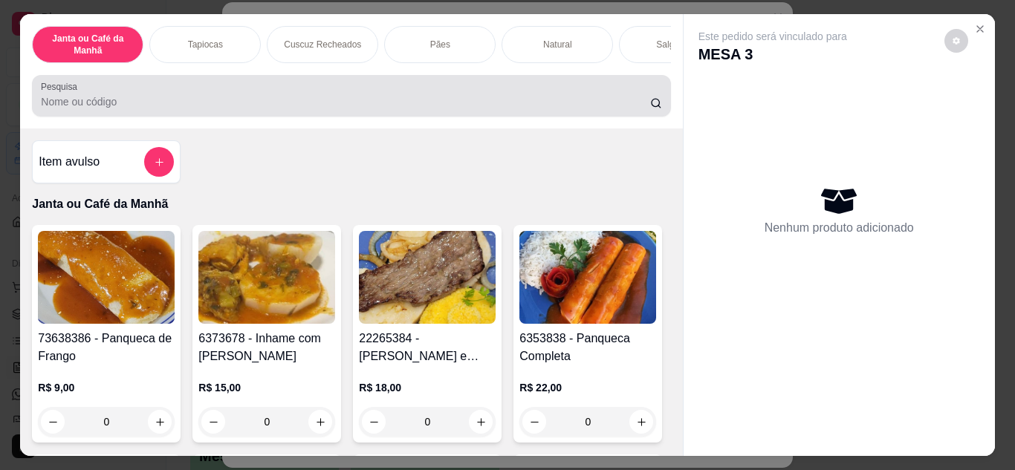
click at [601, 109] on input "Pesquisa" at bounding box center [345, 101] width 609 height 15
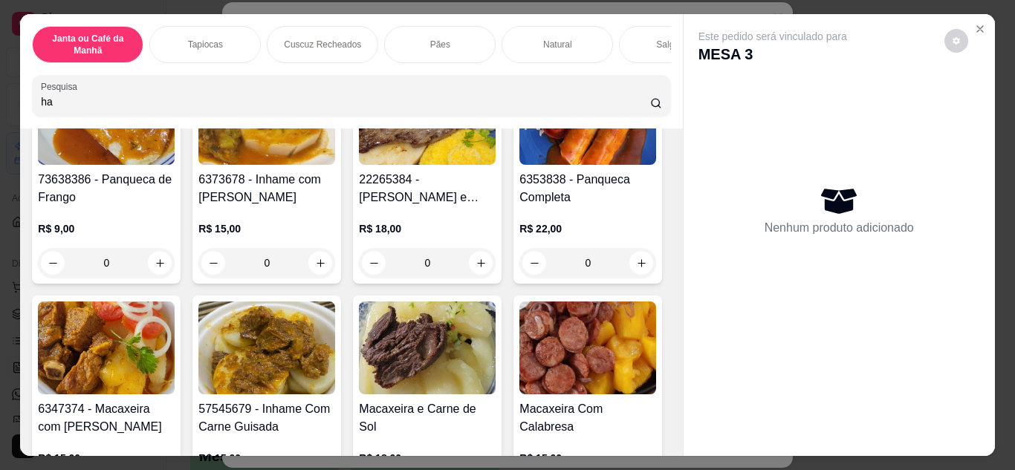
scroll to position [1338, 0]
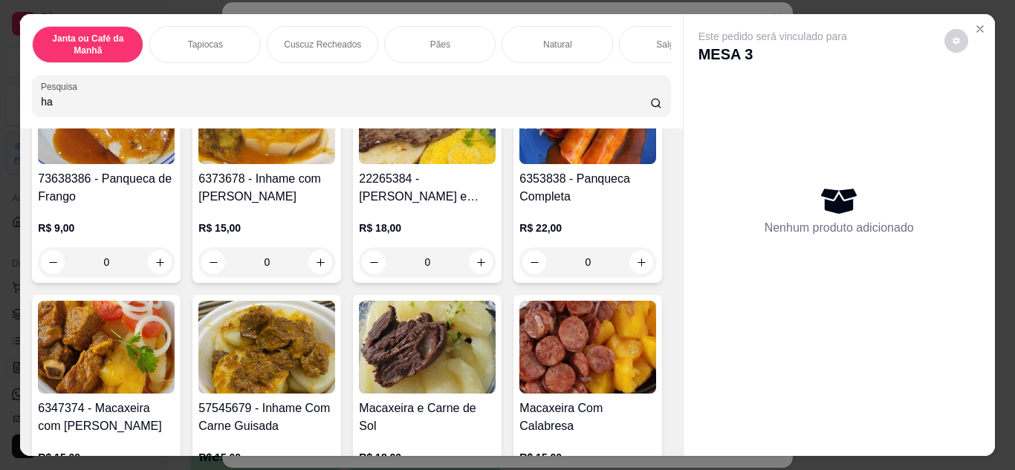
type input "ha"
type input "1"
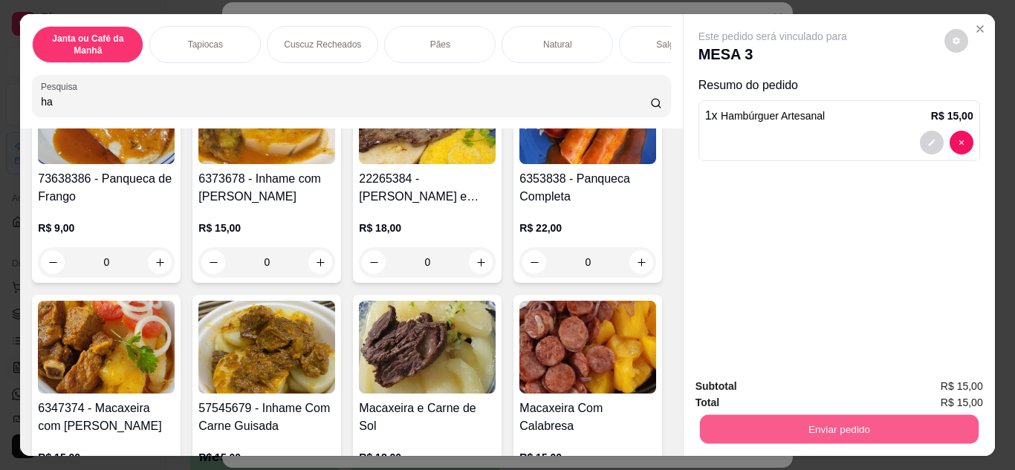
click at [847, 430] on button "Enviar pedido" at bounding box center [838, 429] width 279 height 29
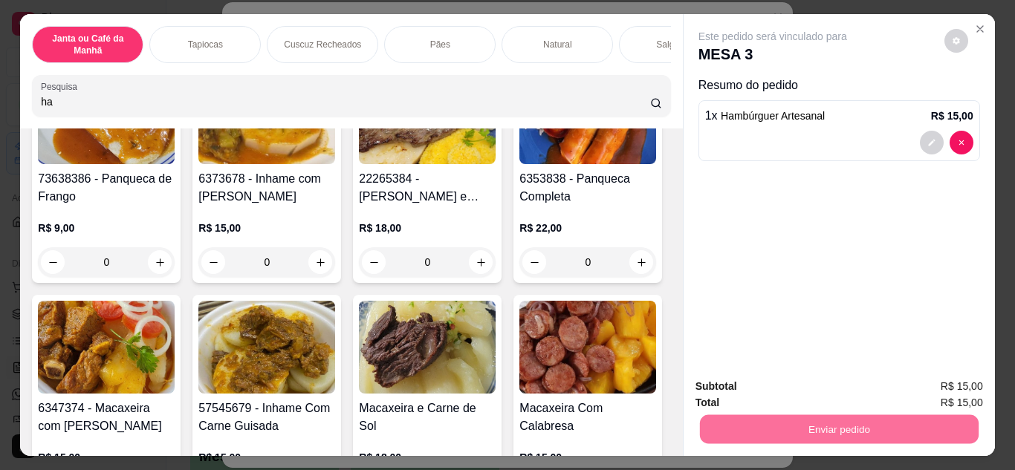
click at [934, 379] on button "Enviar pedido" at bounding box center [945, 388] width 82 height 28
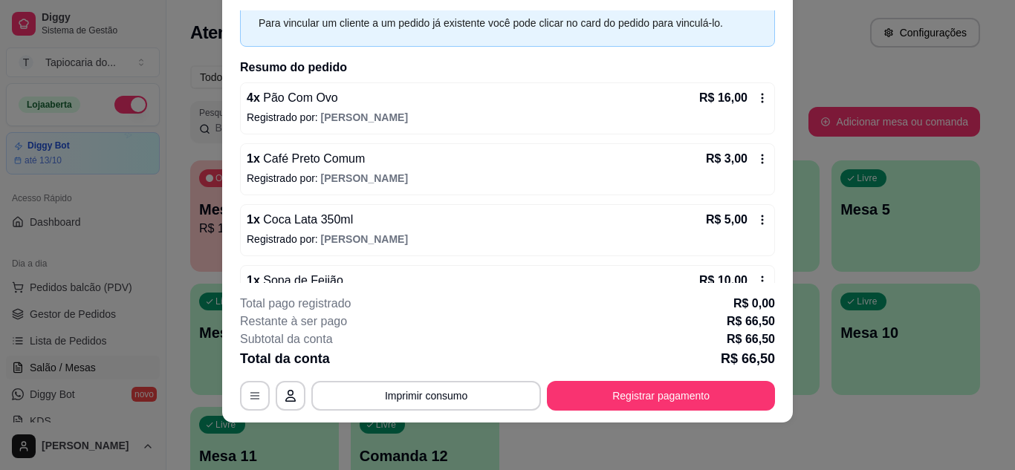
scroll to position [0, 0]
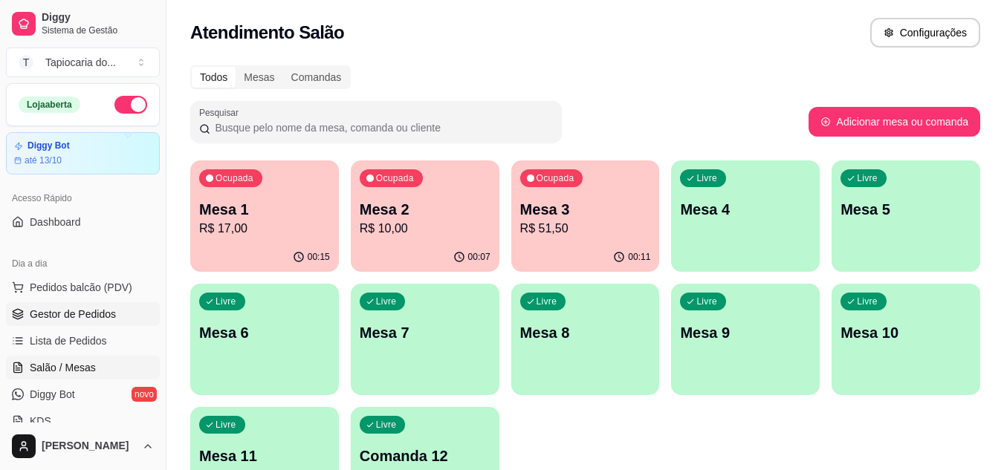
click at [107, 311] on span "Gestor de Pedidos" at bounding box center [73, 314] width 86 height 15
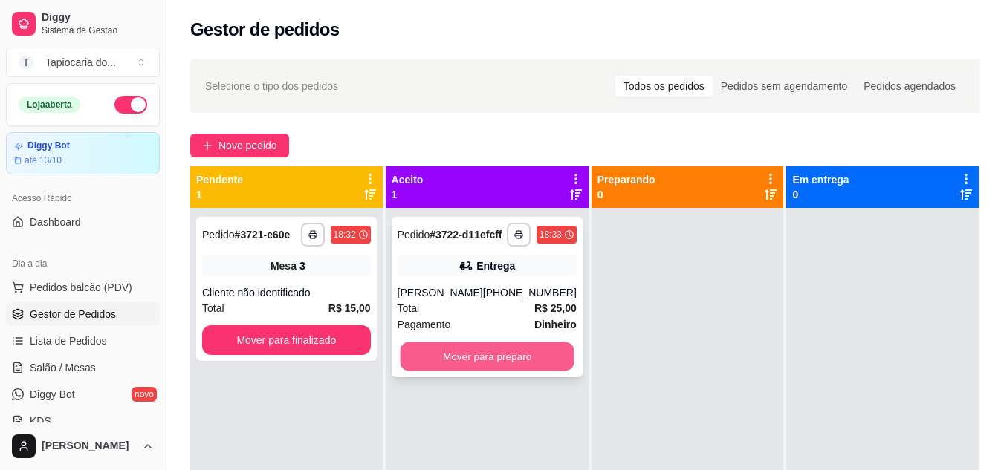
click at [424, 372] on button "Mover para preparo" at bounding box center [487, 357] width 174 height 29
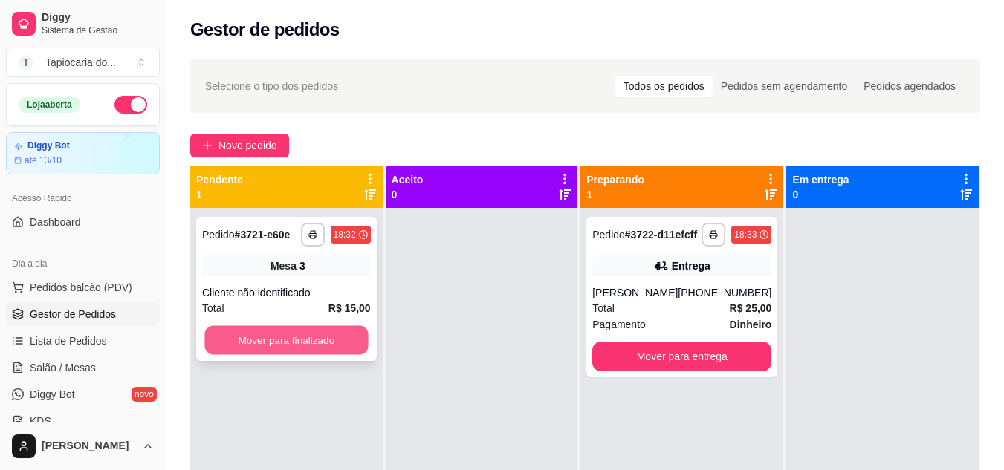
click at [288, 339] on button "Mover para finalizado" at bounding box center [286, 340] width 164 height 29
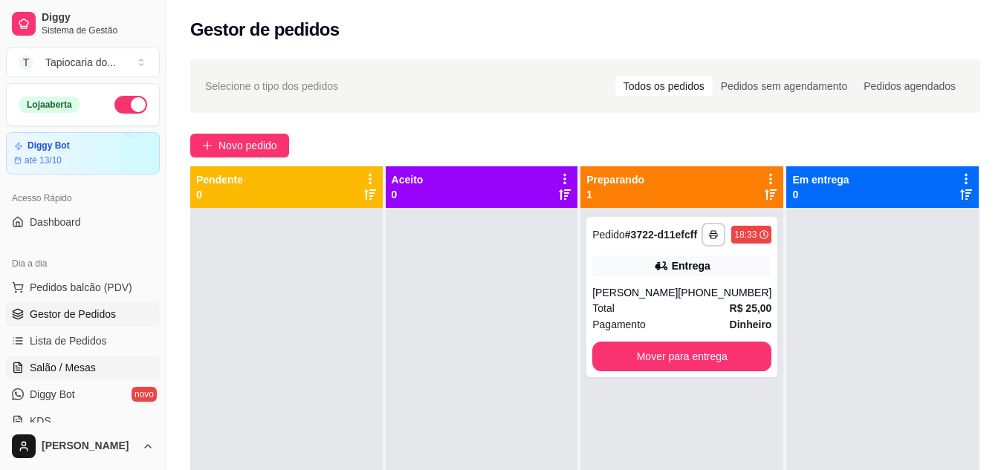
click at [86, 364] on span "Salão / Mesas" at bounding box center [63, 367] width 66 height 15
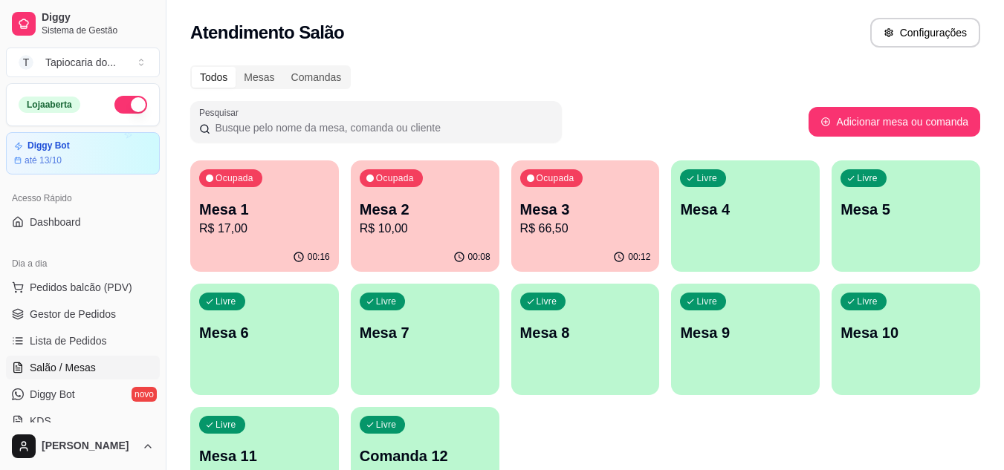
click at [236, 259] on div "00:16" at bounding box center [264, 257] width 149 height 29
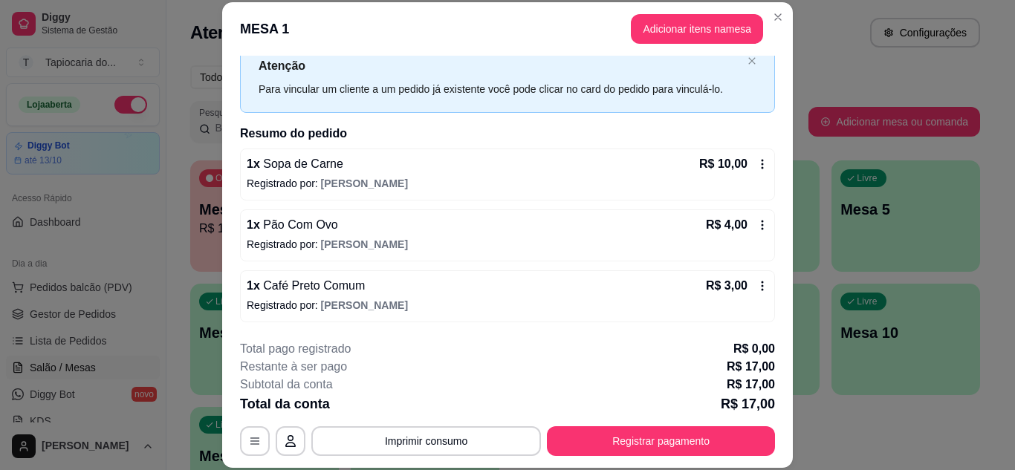
scroll to position [45, 0]
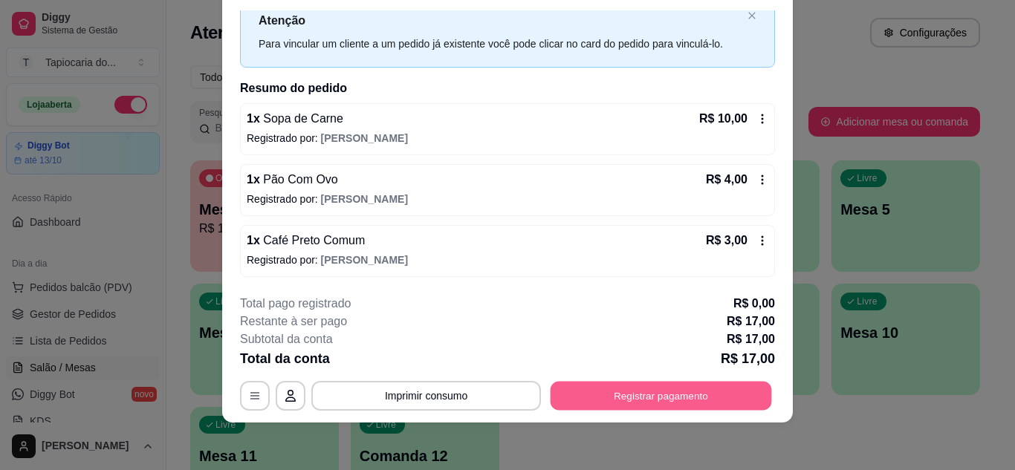
click at [598, 400] on button "Registrar pagamento" at bounding box center [661, 395] width 221 height 29
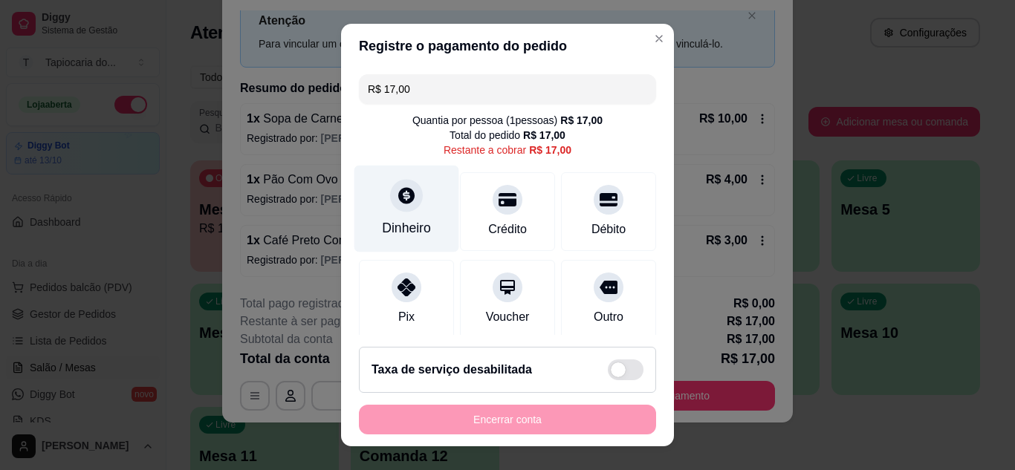
click at [397, 201] on icon at bounding box center [406, 195] width 19 height 19
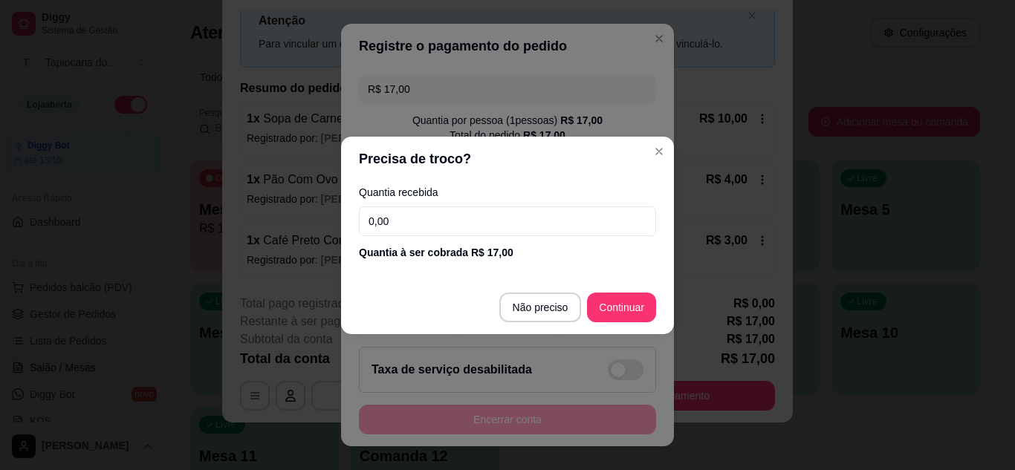
click at [448, 219] on input "0,00" at bounding box center [507, 222] width 297 height 30
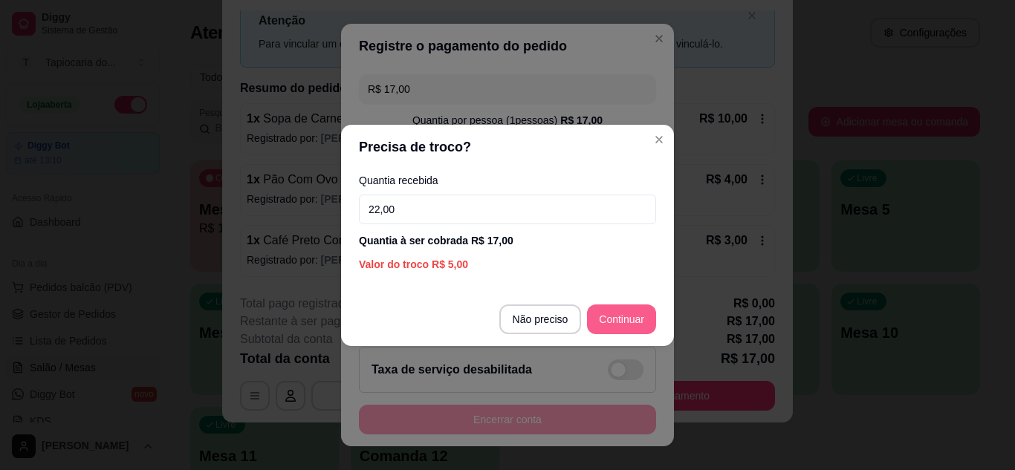
type input "22,00"
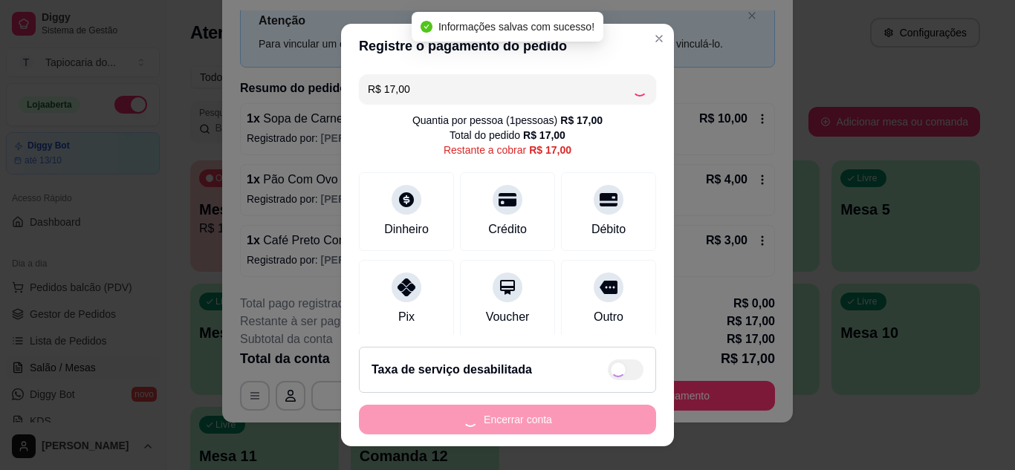
type input "R$ 0,00"
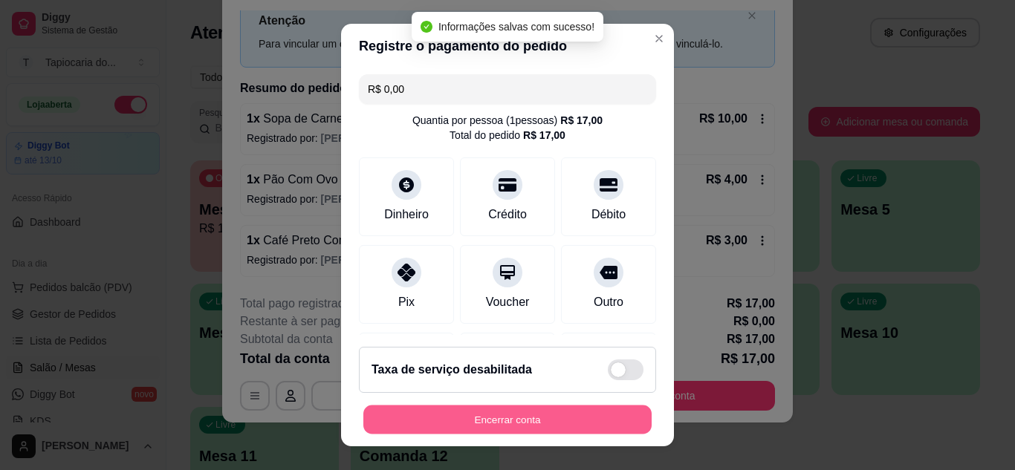
click at [536, 424] on button "Encerrar conta" at bounding box center [507, 420] width 288 height 29
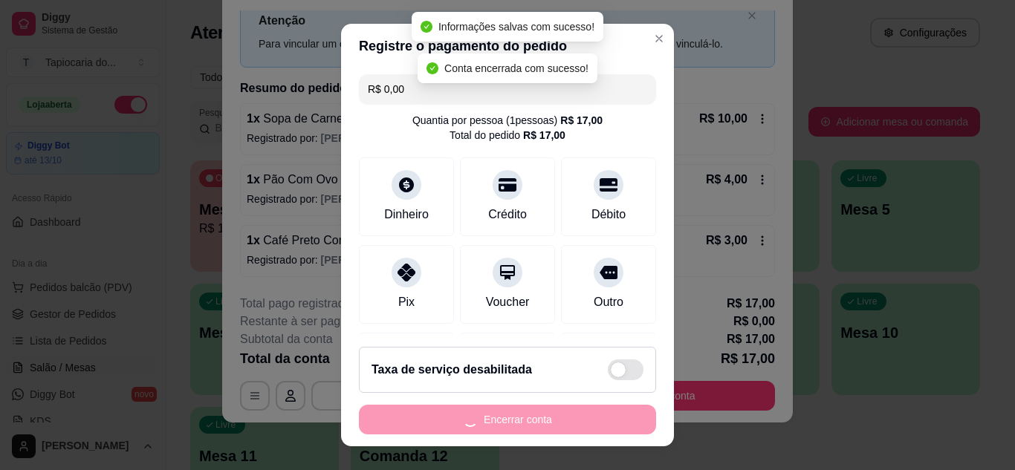
scroll to position [0, 0]
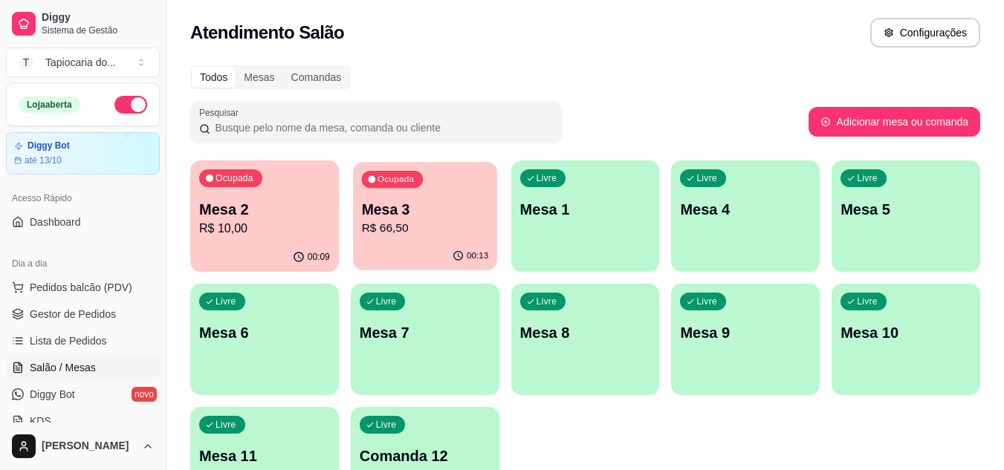
click at [439, 212] on p "Mesa 3" at bounding box center [424, 210] width 127 height 20
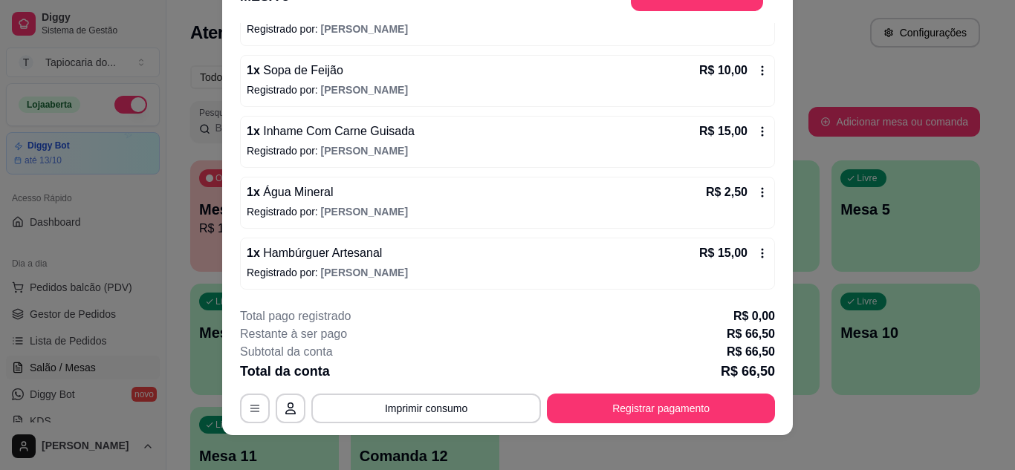
scroll to position [45, 0]
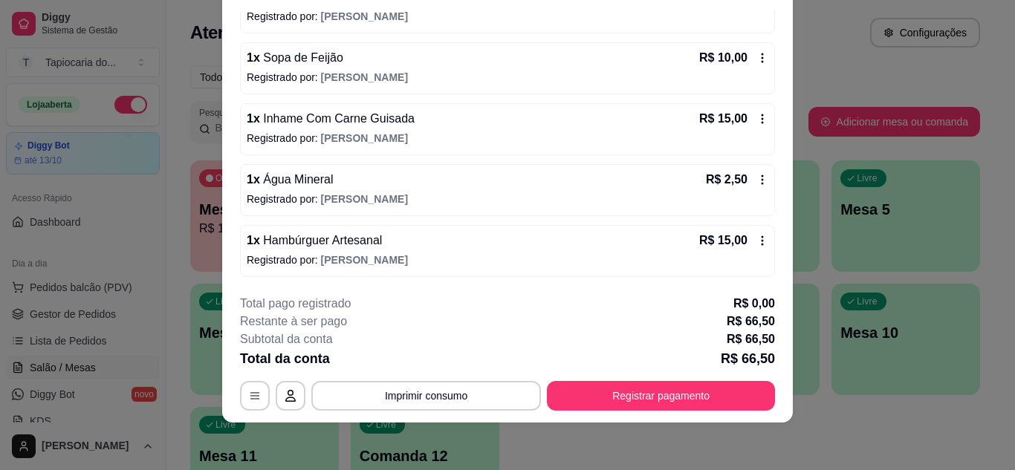
click at [757, 124] on icon at bounding box center [763, 119] width 12 height 12
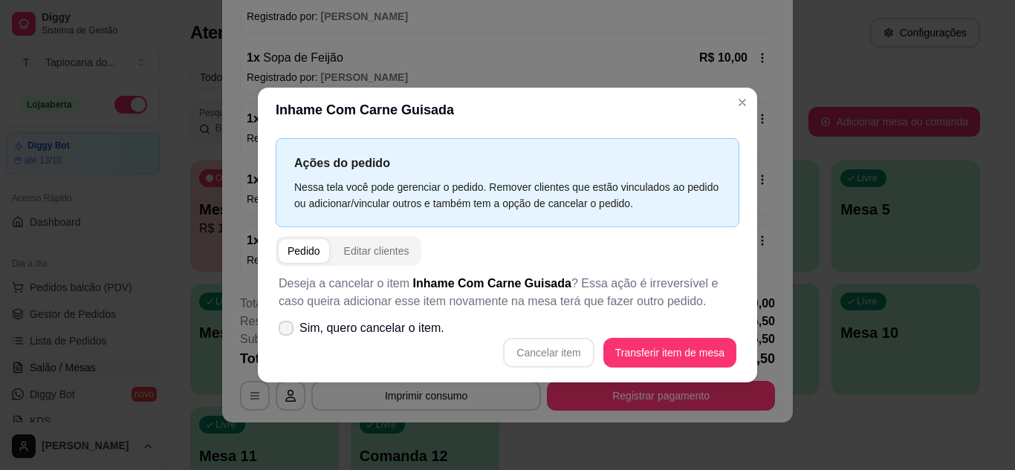
click at [289, 320] on label "Sim, quero cancelar o item." at bounding box center [362, 329] width 178 height 30
click at [288, 331] on input "Sim, quero cancelar o item." at bounding box center [283, 336] width 10 height 10
checkbox input "true"
click at [552, 350] on button "Cancelar item" at bounding box center [548, 353] width 91 height 30
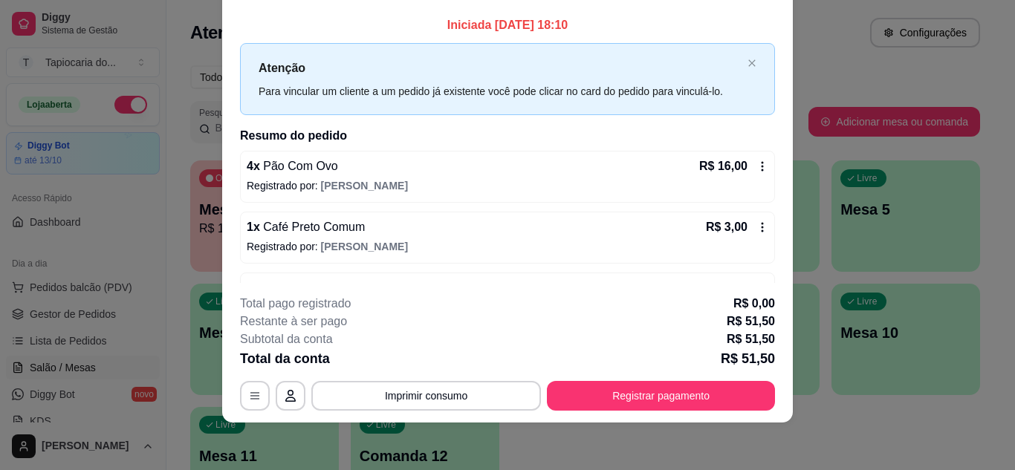
scroll to position [0, 0]
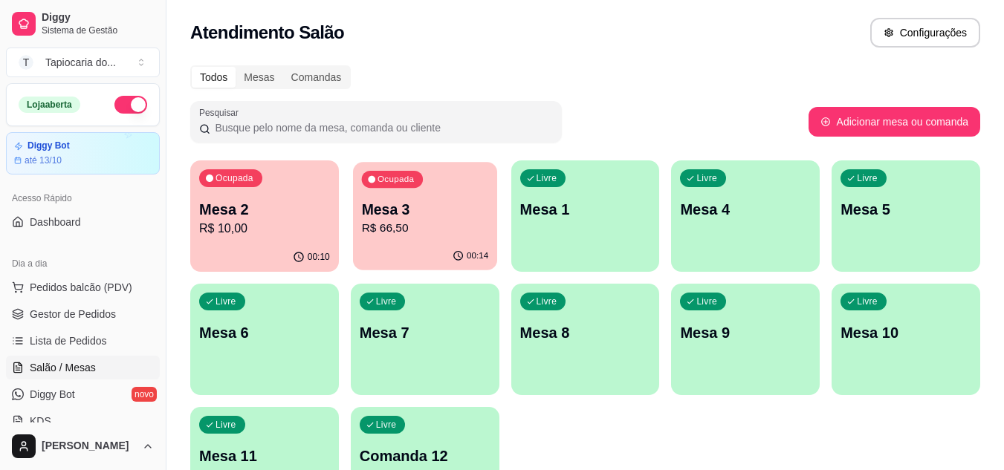
click at [446, 218] on p "Mesa 3" at bounding box center [424, 210] width 127 height 20
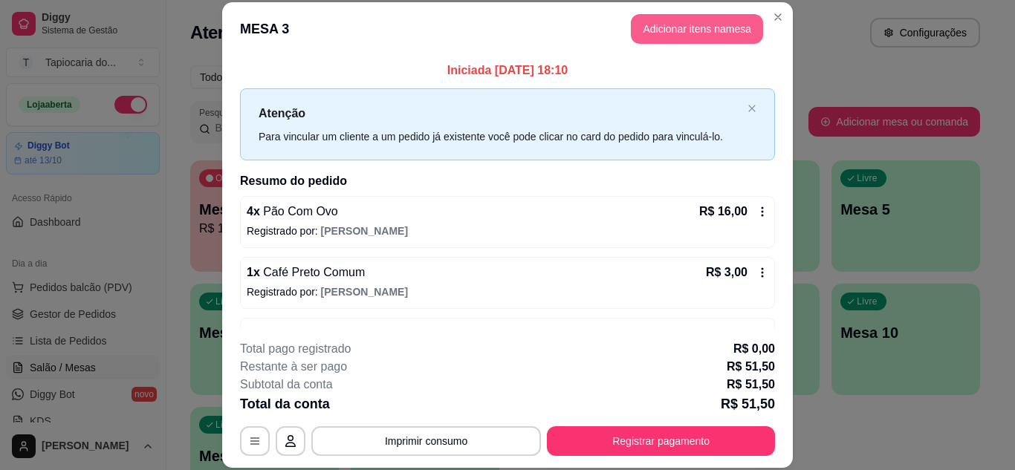
click at [711, 30] on button "Adicionar itens na mesa" at bounding box center [697, 29] width 132 height 30
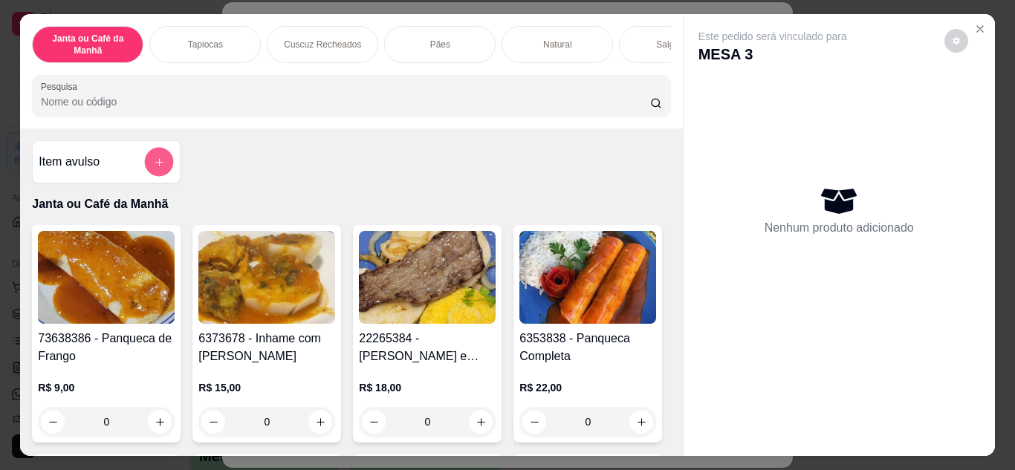
click at [158, 167] on icon "add-separate-item" at bounding box center [159, 162] width 11 height 11
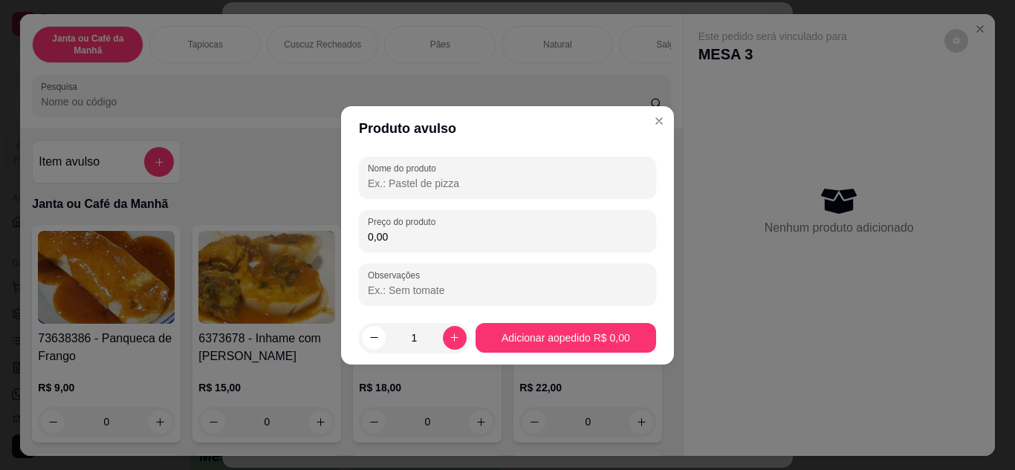
click at [392, 184] on input "Nome do produto" at bounding box center [507, 183] width 279 height 15
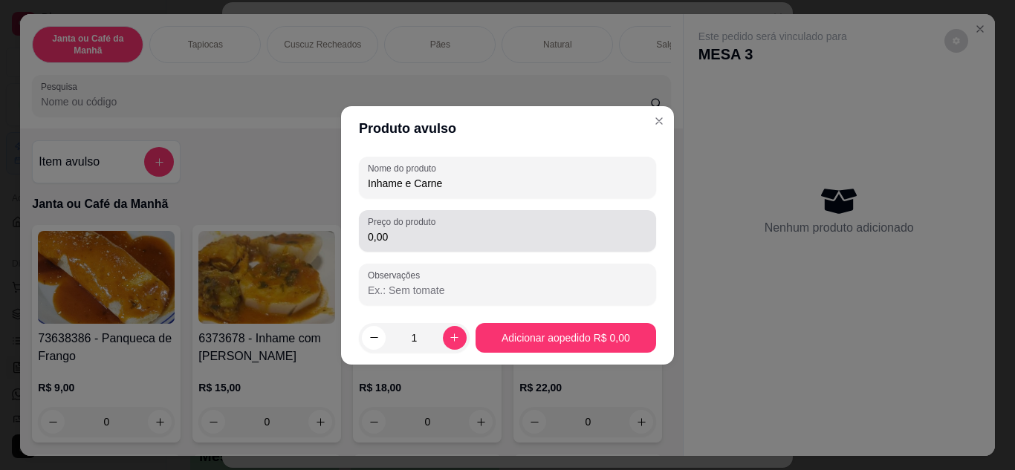
type input "Inhame e Carne"
click at [542, 224] on div "0,00" at bounding box center [507, 231] width 279 height 30
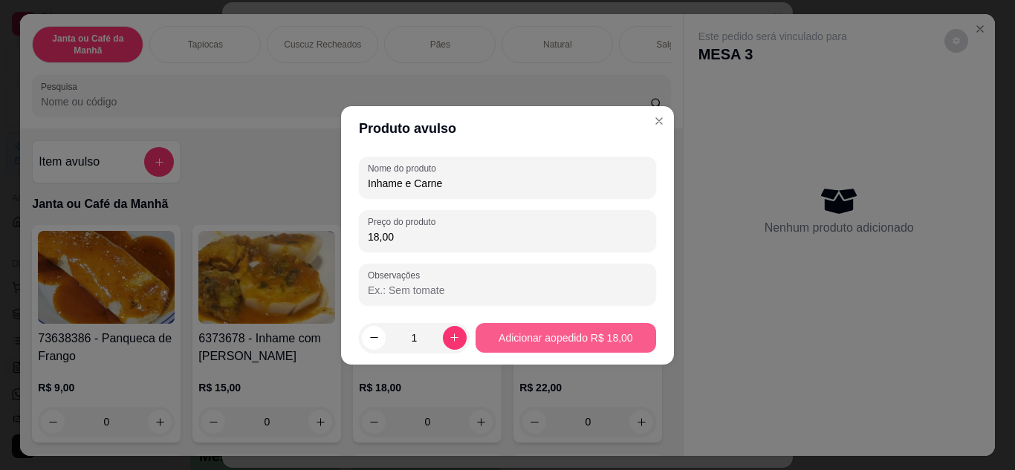
type input "18,00"
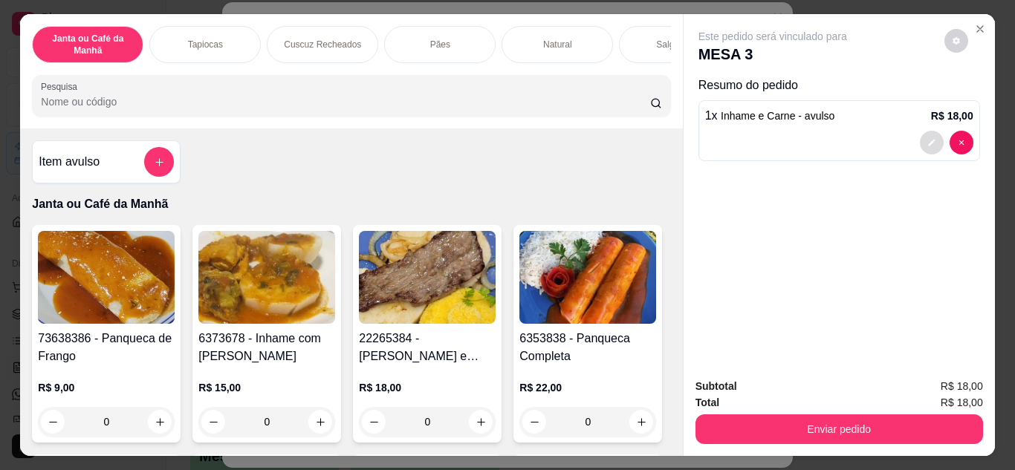
click at [920, 135] on button "decrease-product-quantity" at bounding box center [932, 143] width 24 height 24
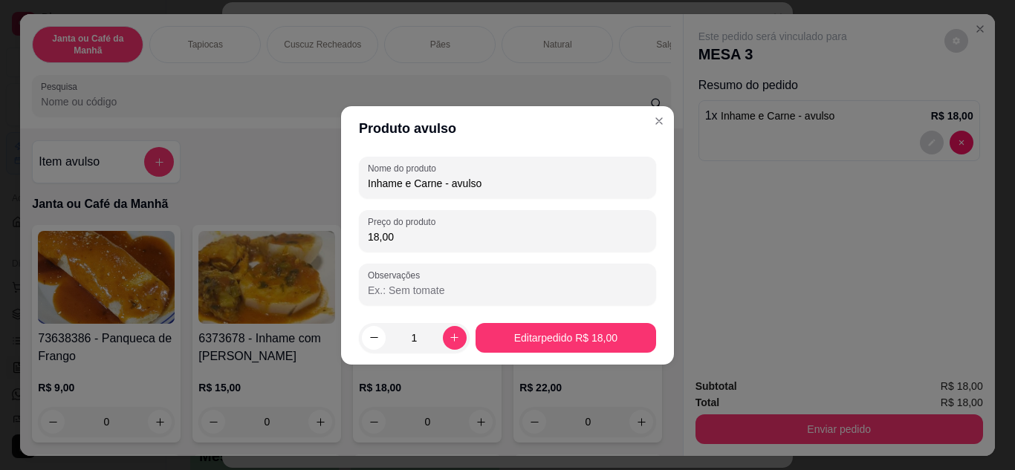
drag, startPoint x: 653, startPoint y: 224, endPoint x: 778, endPoint y: 248, distance: 127.7
click at [778, 248] on div "Produto avulso Nome do produto Inhame e Carne - avulso Preço do produto 18,00 O…" at bounding box center [507, 235] width 1015 height 470
type input "Inhame e Carne"
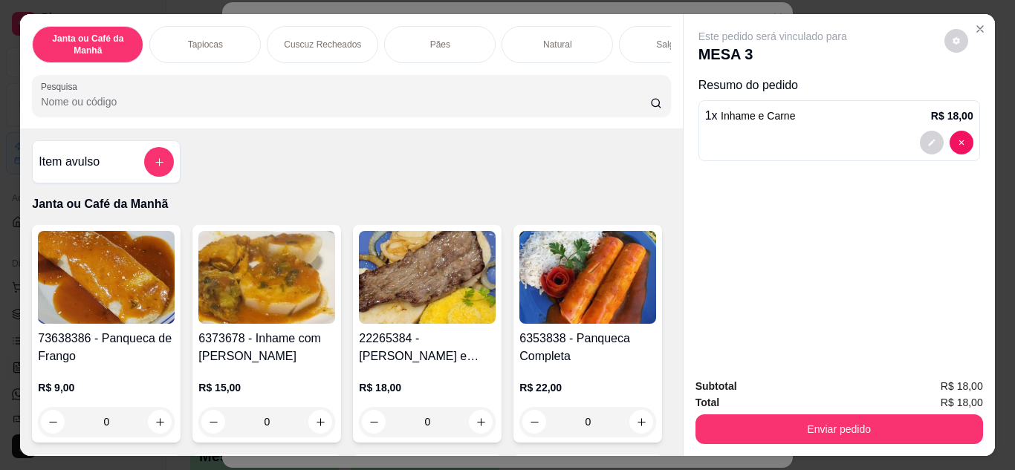
click at [317, 125] on div "Janta ou Café da Manhã Tapiocas Cuscuz Recheados Pães Natural Salgados Tapiocas…" at bounding box center [351, 71] width 662 height 114
click at [326, 109] on input "Pesquisa" at bounding box center [345, 101] width 609 height 15
type input "g"
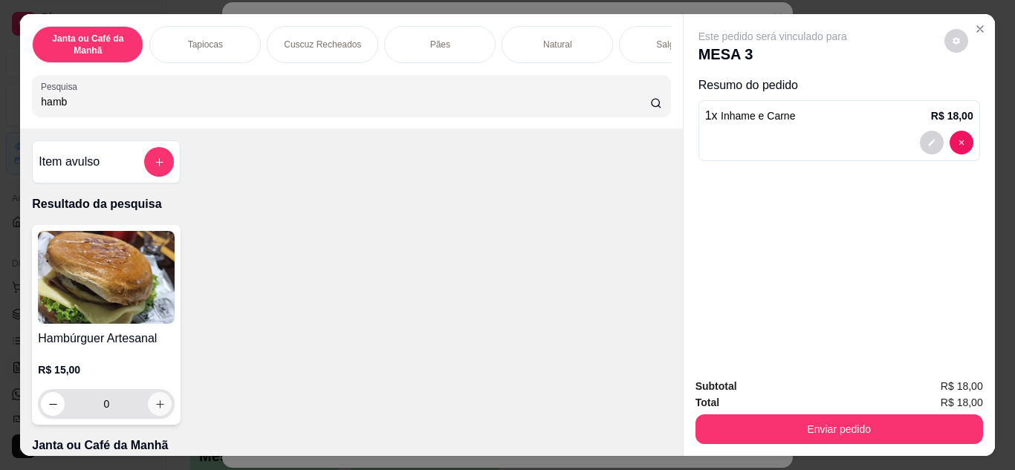
type input "hamb"
click at [149, 416] on button "increase-product-quantity" at bounding box center [160, 404] width 24 height 24
type input "1"
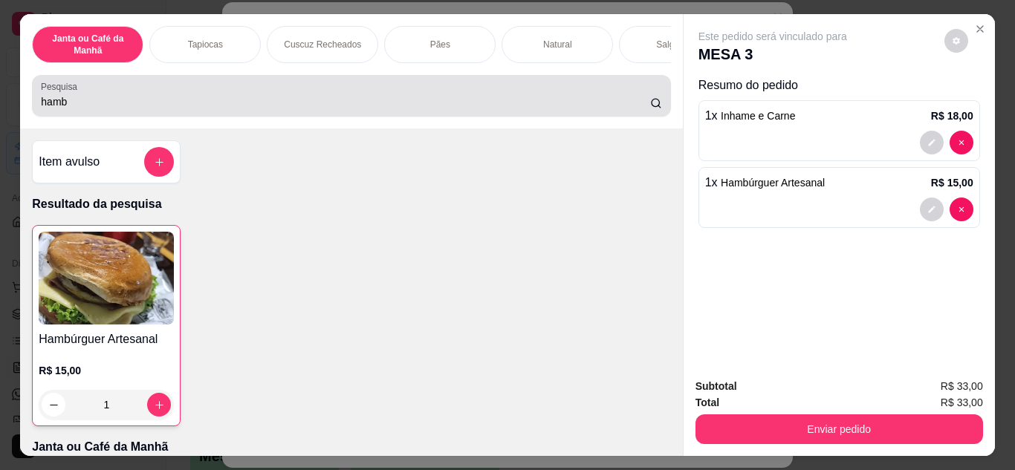
click at [415, 91] on div "hamb" at bounding box center [351, 96] width 621 height 30
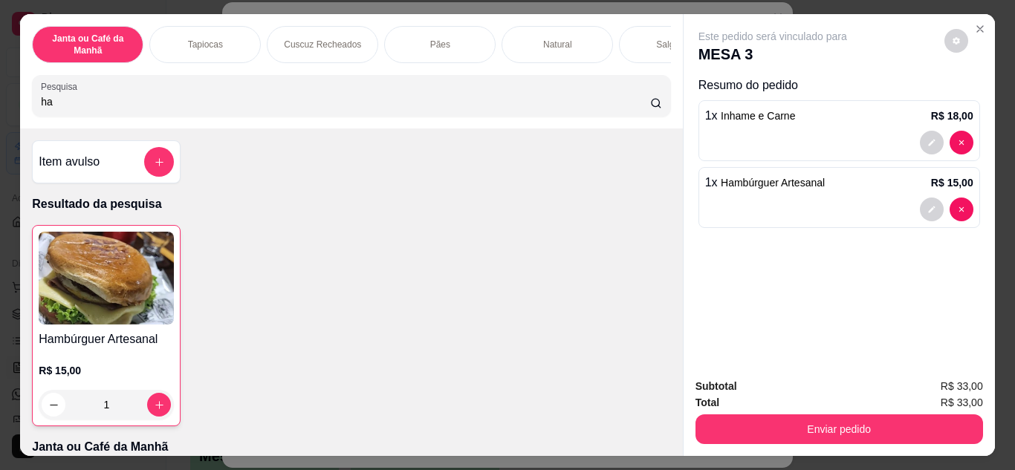
type input "h"
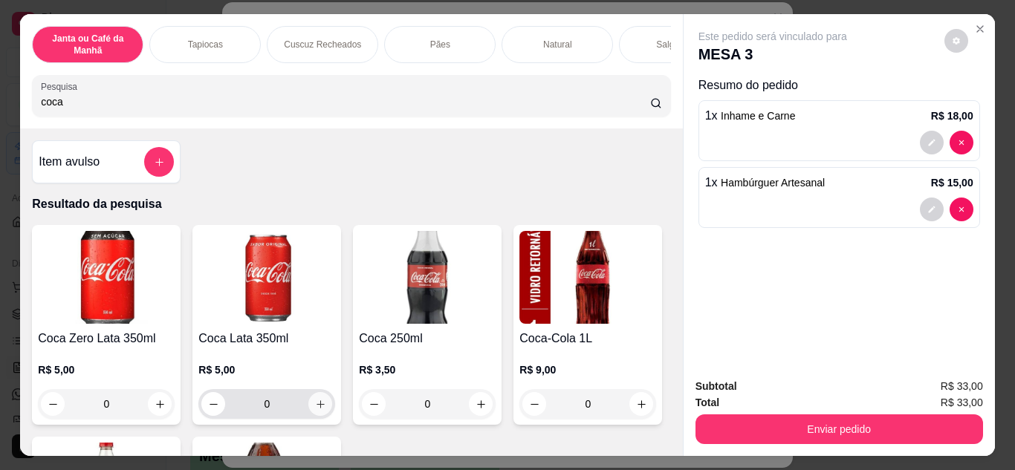
type input "coca"
click at [317, 413] on button "increase-product-quantity" at bounding box center [320, 403] width 23 height 23
type input "1"
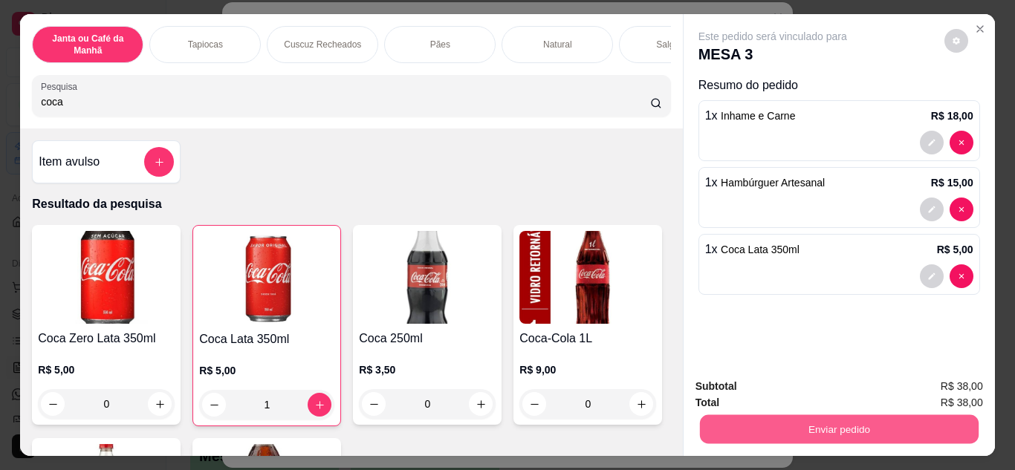
click at [909, 420] on button "Enviar pedido" at bounding box center [838, 429] width 279 height 29
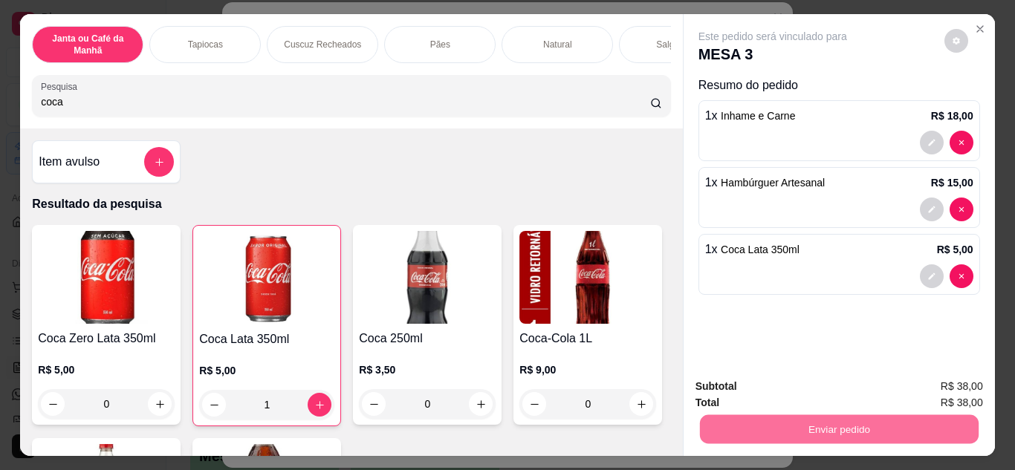
click at [924, 387] on button "Enviar pedido" at bounding box center [945, 388] width 82 height 28
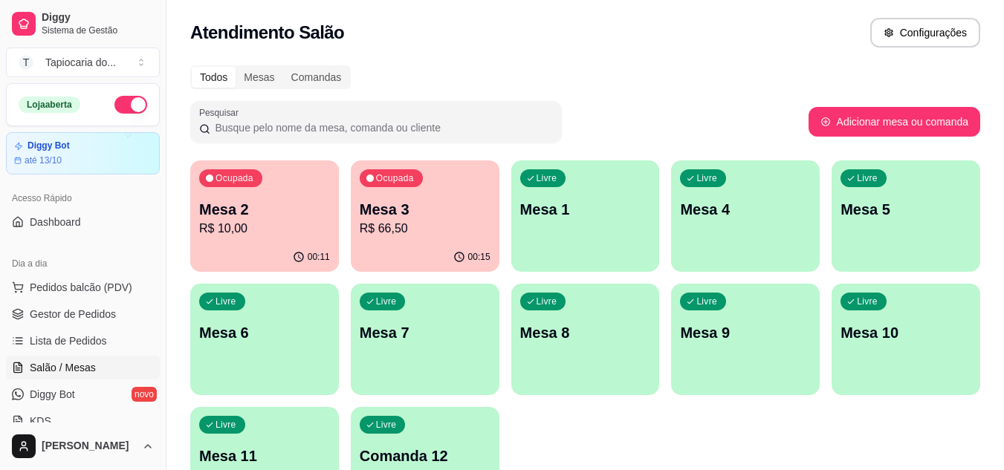
click at [445, 226] on p "R$ 66,50" at bounding box center [425, 229] width 131 height 18
click at [251, 217] on p "Mesa 2" at bounding box center [264, 210] width 127 height 20
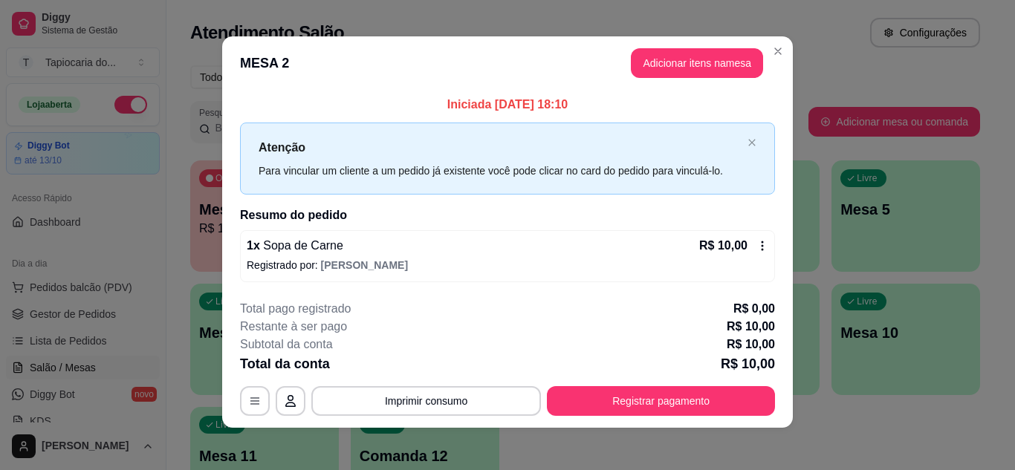
scroll to position [8, 0]
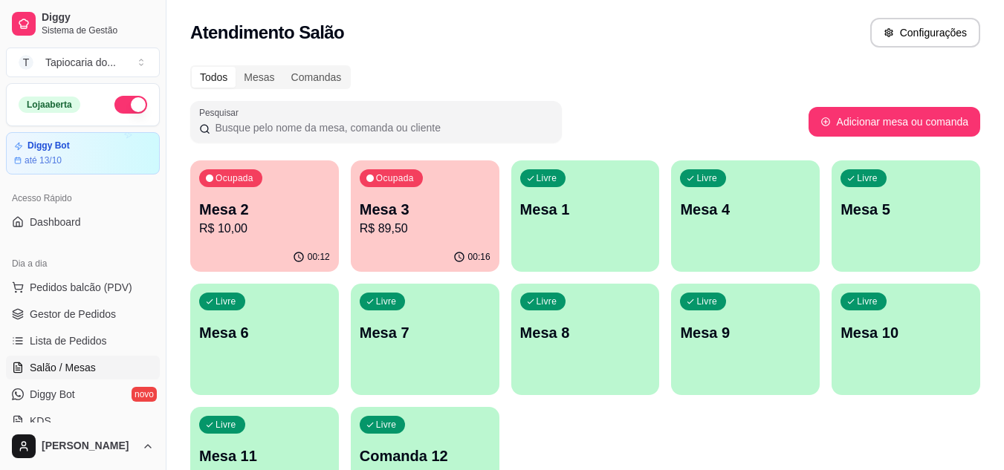
click at [294, 205] on p "Mesa 2" at bounding box center [264, 209] width 131 height 21
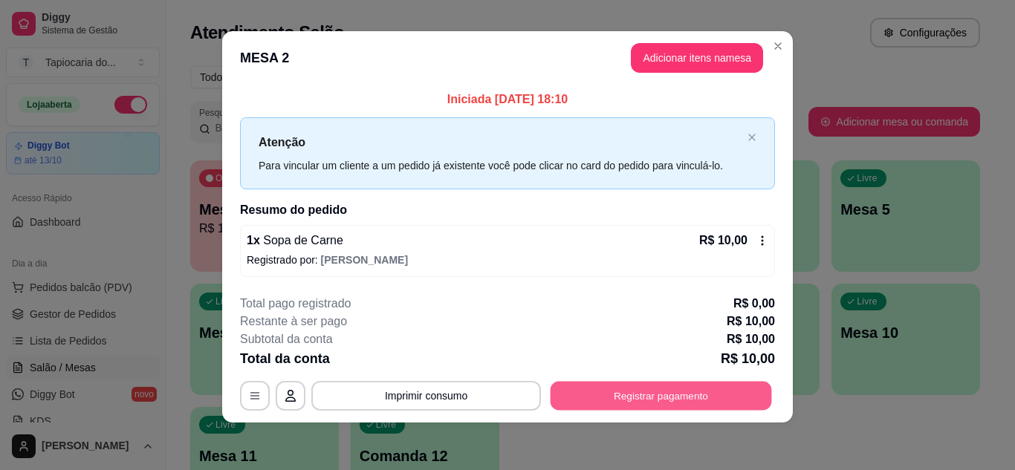
click at [646, 395] on button "Registrar pagamento" at bounding box center [661, 396] width 221 height 29
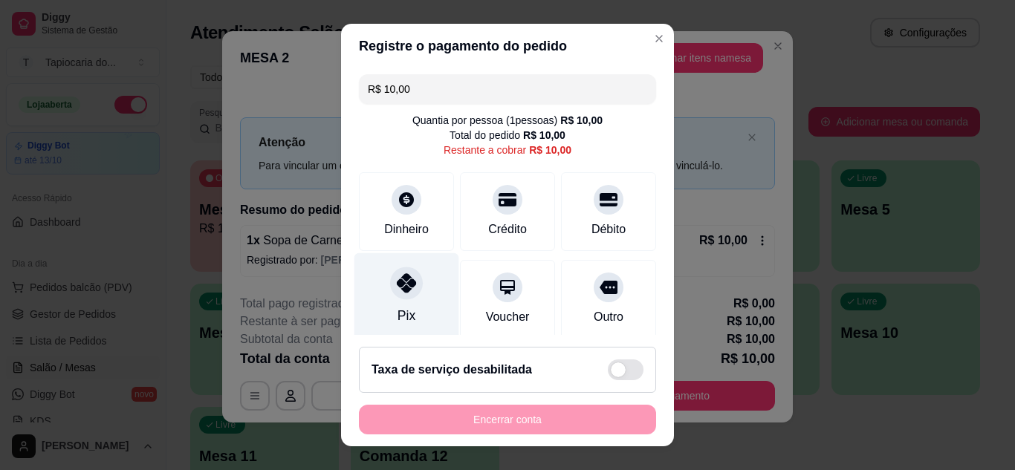
click at [398, 315] on div "Pix" at bounding box center [407, 315] width 18 height 19
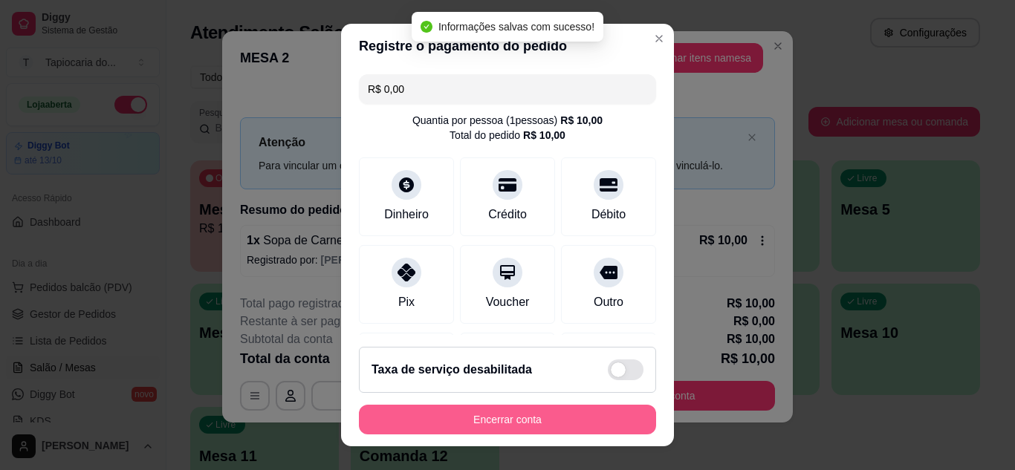
type input "R$ 0,00"
click at [493, 427] on button "Encerrar conta" at bounding box center [507, 420] width 288 height 29
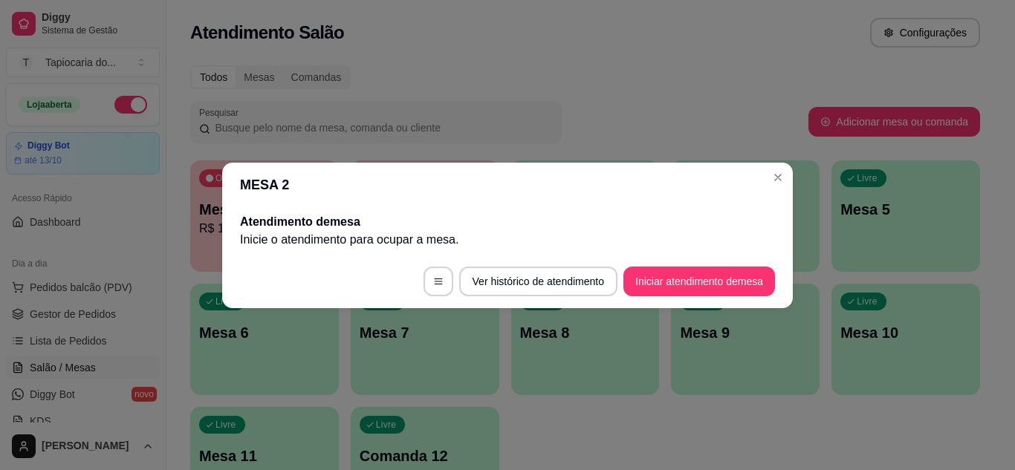
scroll to position [0, 0]
drag, startPoint x: 786, startPoint y: 167, endPoint x: 781, endPoint y: 183, distance: 16.5
click at [782, 182] on section "MESA 2 Atendimento de mesa Inicie o atendimento para ocupar a mesa . Ver histór…" at bounding box center [507, 236] width 571 height 146
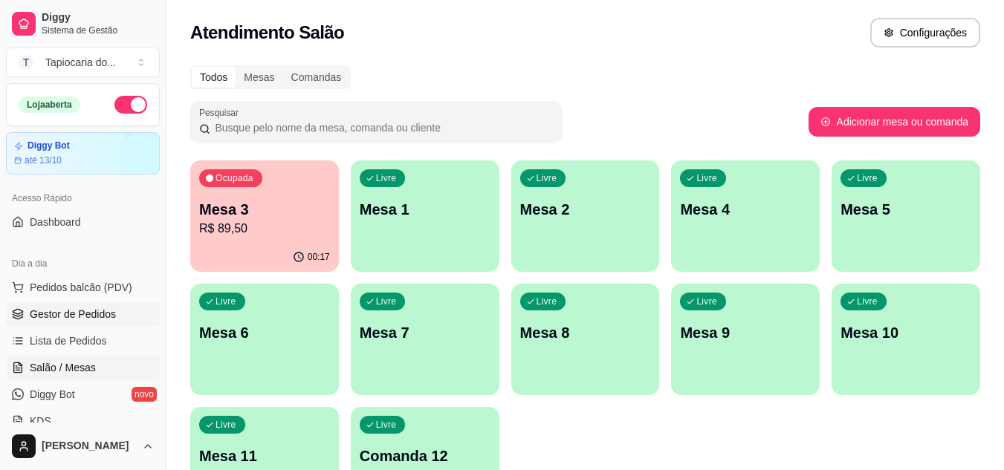
click at [100, 309] on span "Gestor de Pedidos" at bounding box center [73, 314] width 86 height 15
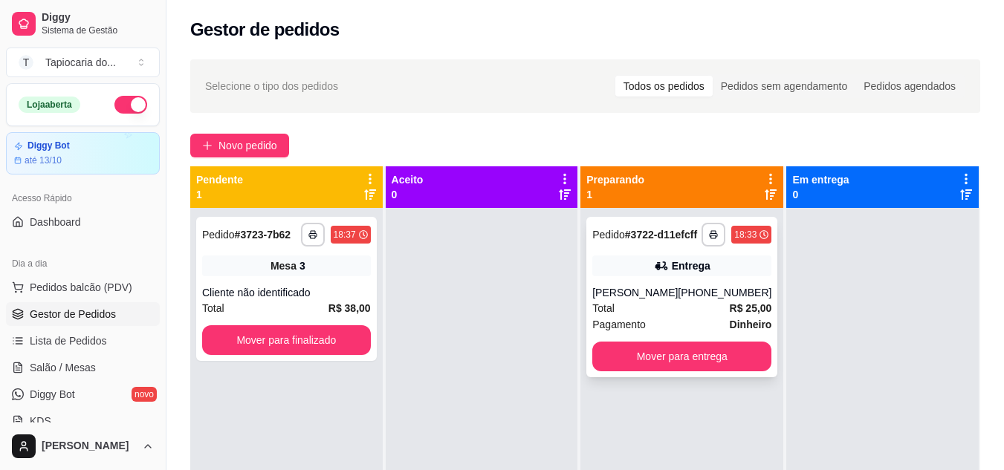
click at [655, 300] on div "[PERSON_NAME]" at bounding box center [634, 292] width 85 height 15
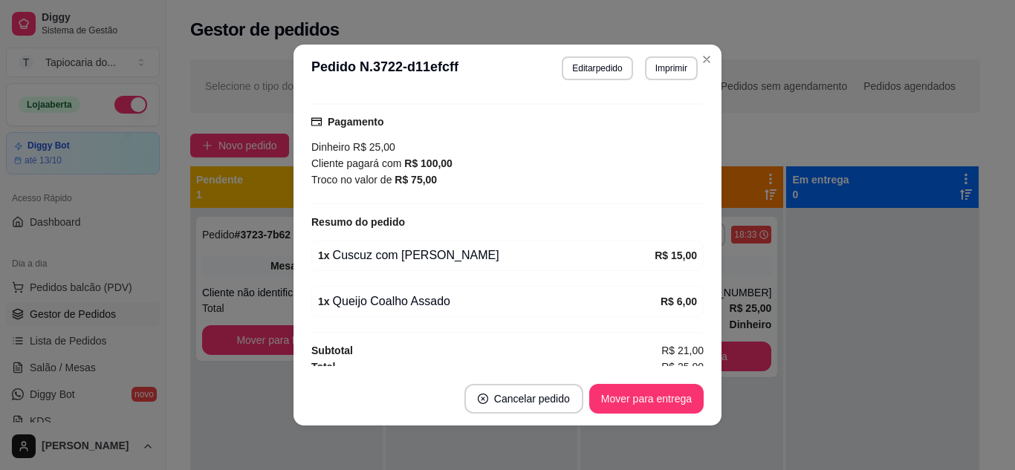
scroll to position [406, 0]
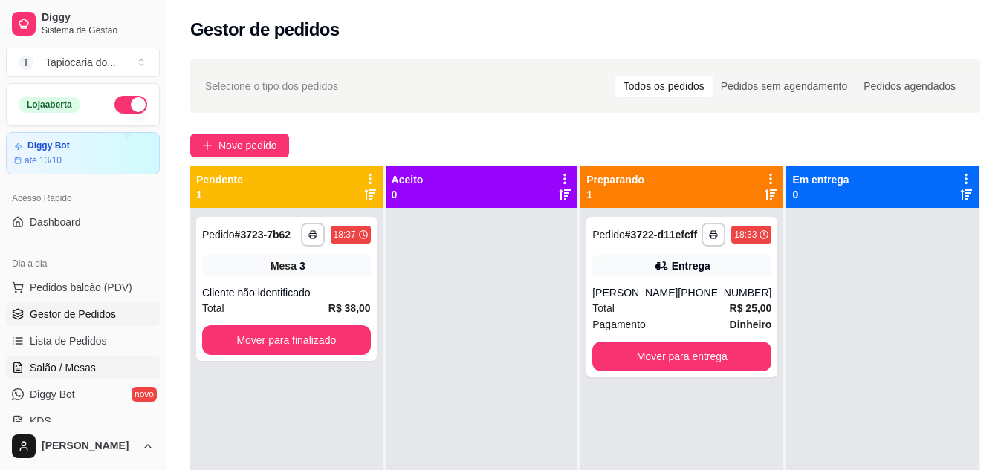
click at [44, 369] on span "Salão / Mesas" at bounding box center [63, 367] width 66 height 15
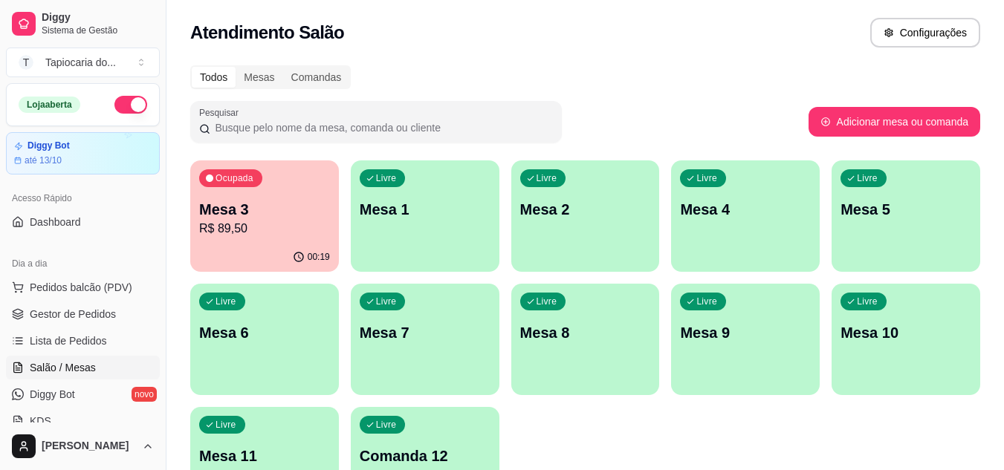
click at [286, 254] on div "00:19" at bounding box center [264, 257] width 149 height 29
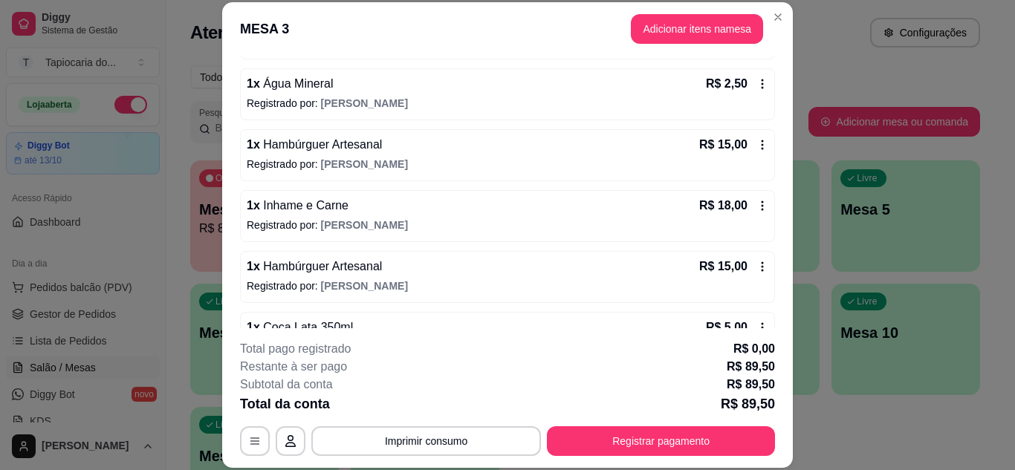
scroll to position [446, 0]
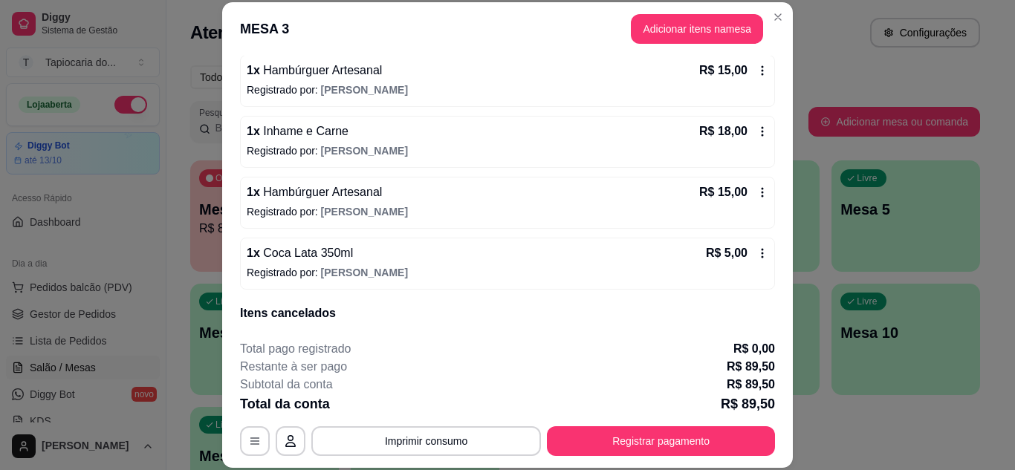
click at [757, 193] on icon at bounding box center [763, 193] width 12 height 12
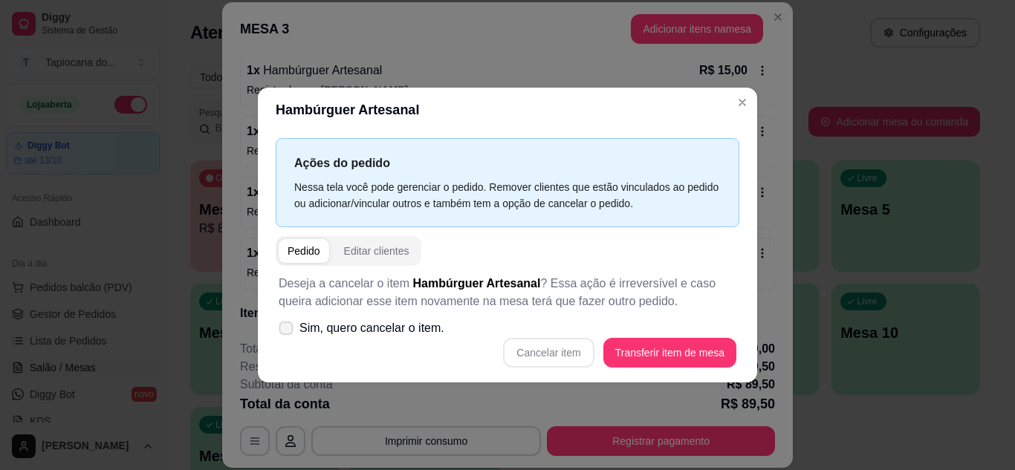
click at [286, 329] on icon at bounding box center [285, 328] width 11 height 8
click at [286, 331] on input "Sim, quero cancelar o item." at bounding box center [283, 336] width 10 height 10
checkbox input "true"
click at [588, 352] on button "Cancelar item" at bounding box center [549, 352] width 88 height 29
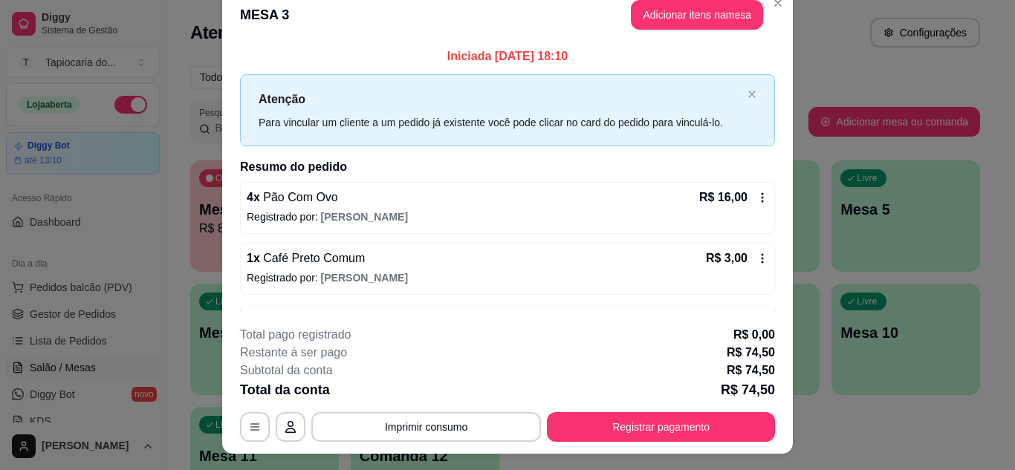
scroll to position [0, 0]
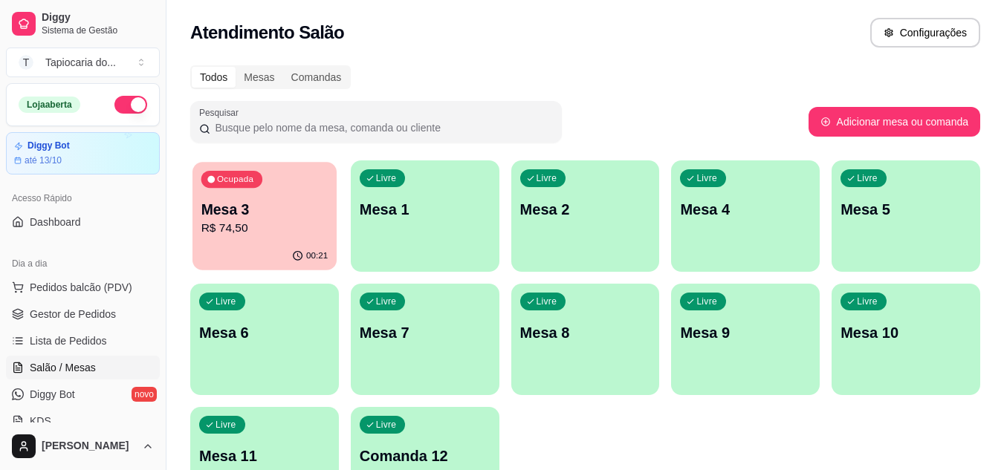
click at [262, 207] on p "Mesa 3" at bounding box center [264, 210] width 127 height 20
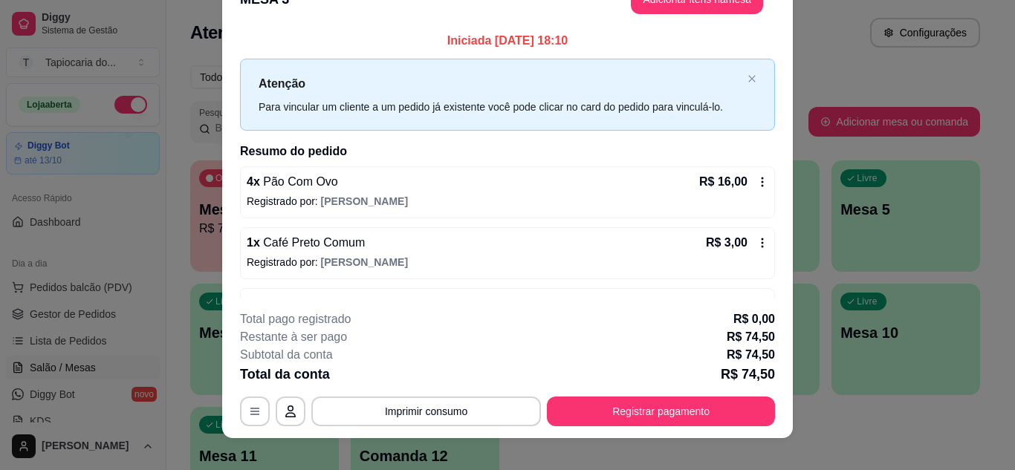
scroll to position [45, 0]
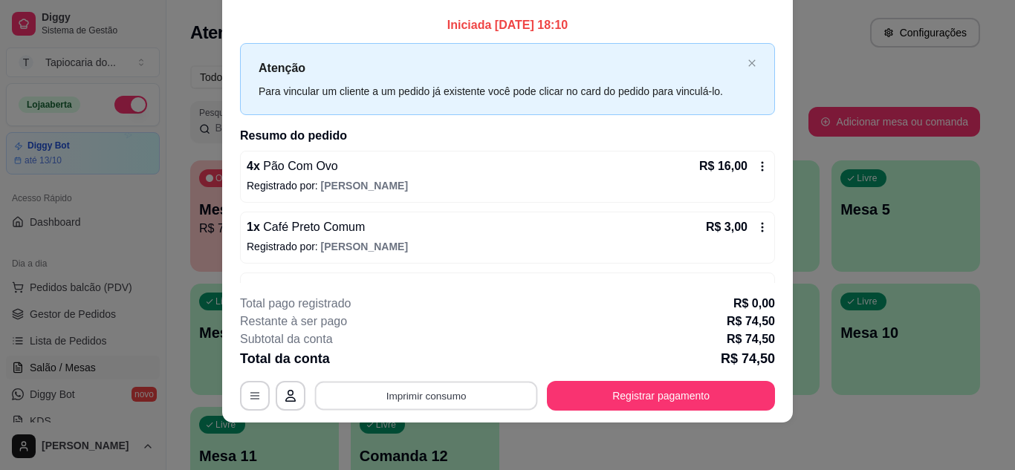
click at [487, 397] on button "Imprimir consumo" at bounding box center [426, 395] width 223 height 29
click at [436, 357] on button "Impressora" at bounding box center [426, 362] width 108 height 24
click at [418, 398] on button "Imprimir consumo" at bounding box center [426, 395] width 223 height 29
click at [441, 360] on button "Impressora" at bounding box center [425, 361] width 104 height 23
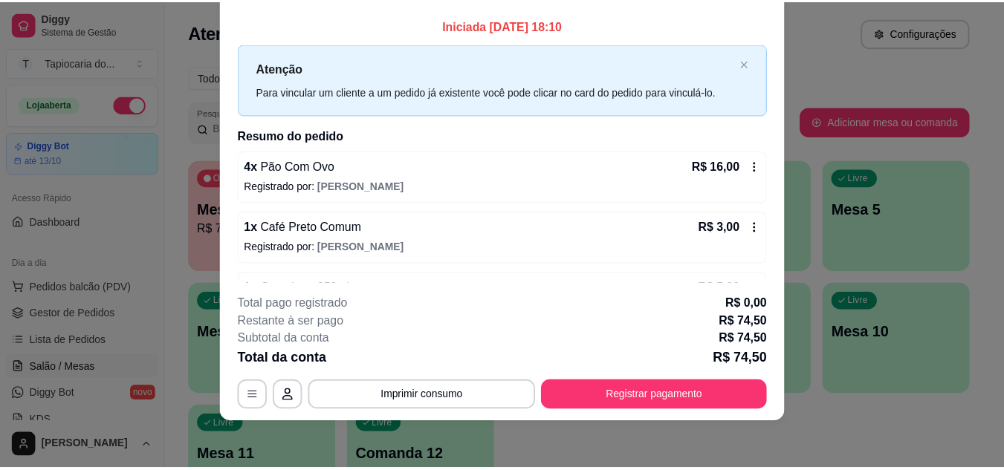
scroll to position [0, 0]
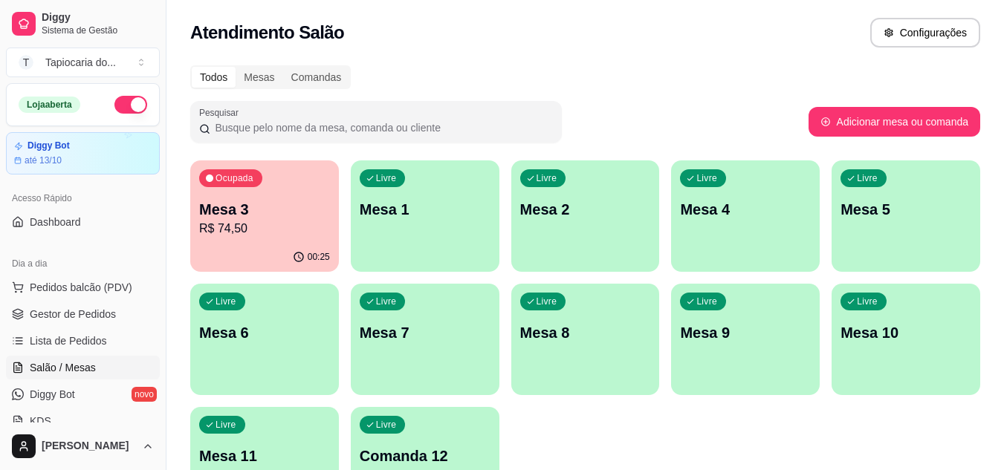
click at [252, 215] on p "Mesa 3" at bounding box center [264, 209] width 131 height 21
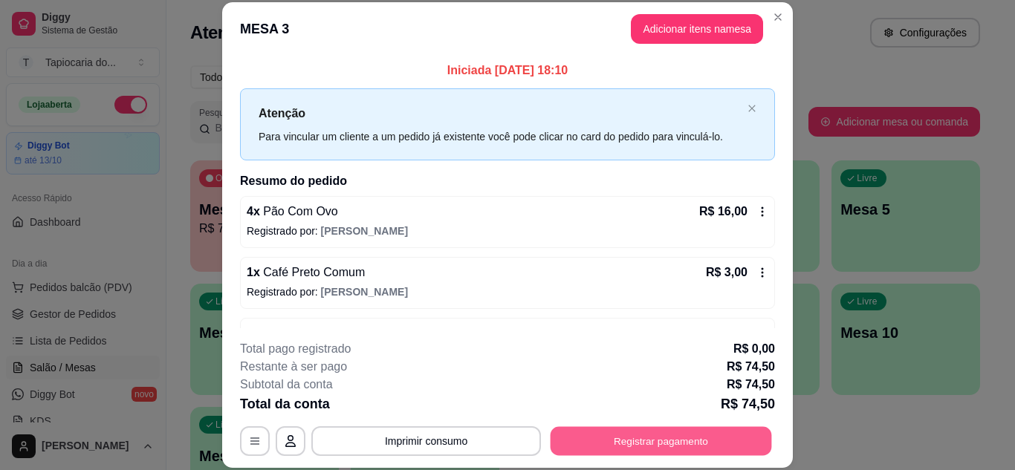
click at [600, 434] on button "Registrar pagamento" at bounding box center [661, 441] width 221 height 29
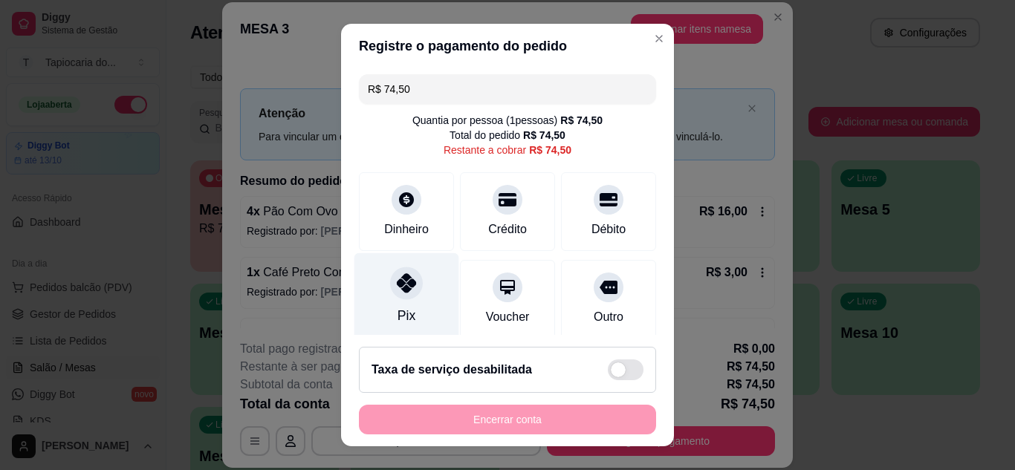
click at [417, 286] on div "Pix" at bounding box center [407, 296] width 105 height 87
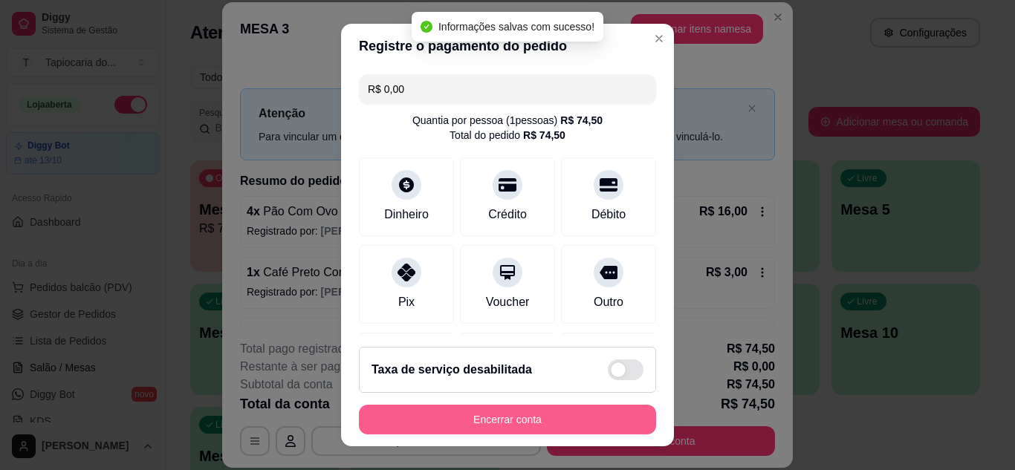
type input "R$ 0,00"
click at [494, 420] on button "Encerrar conta" at bounding box center [507, 420] width 297 height 30
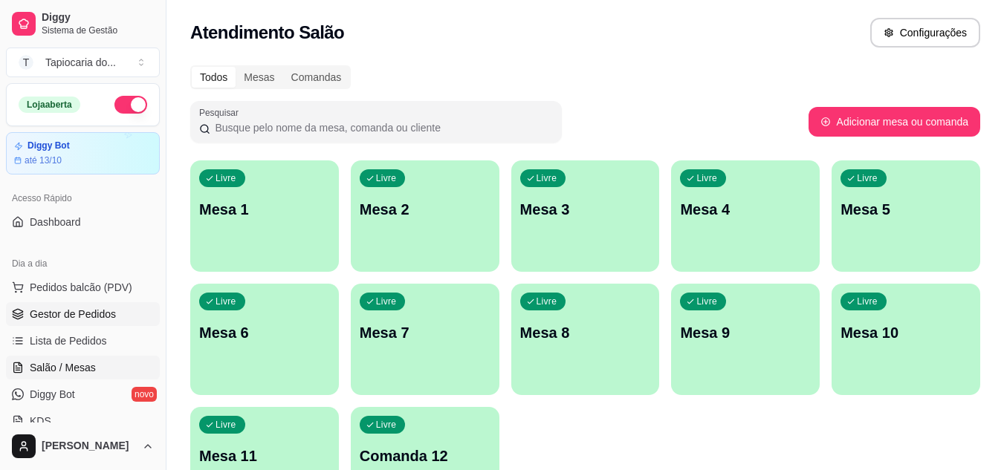
click at [66, 312] on span "Gestor de Pedidos" at bounding box center [73, 314] width 86 height 15
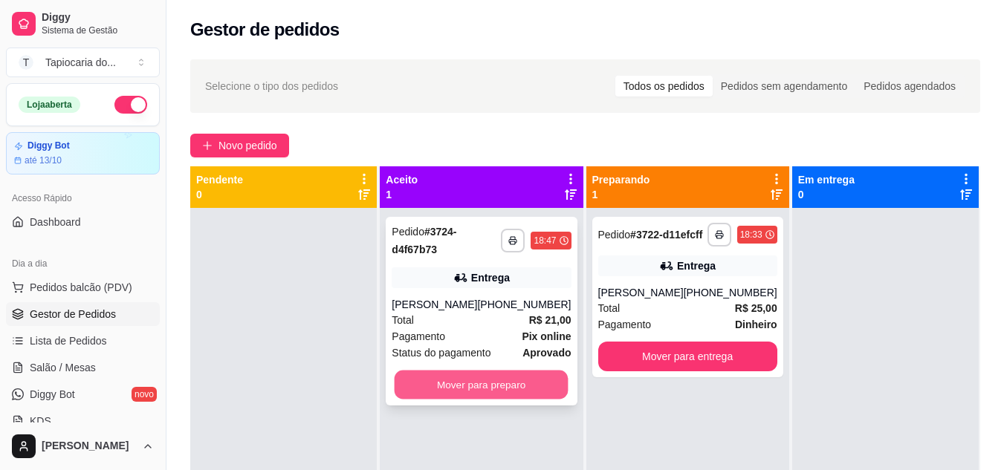
click at [473, 400] on button "Mover para preparo" at bounding box center [482, 385] width 174 height 29
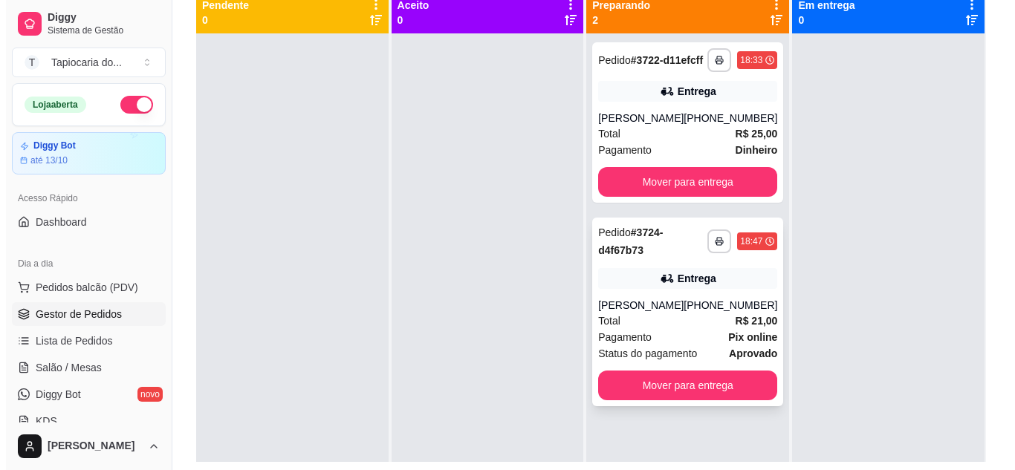
scroll to position [149, 0]
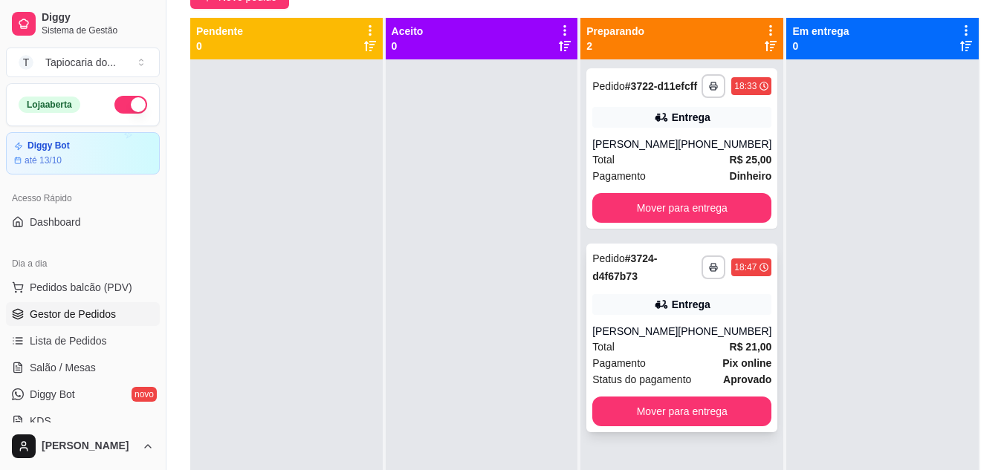
click at [705, 372] on div "Pagamento Pix online" at bounding box center [681, 363] width 179 height 16
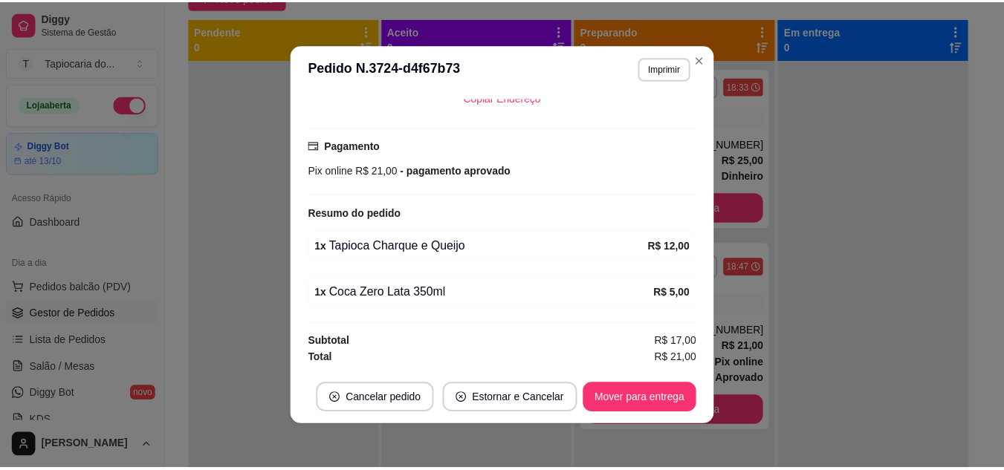
scroll to position [3, 0]
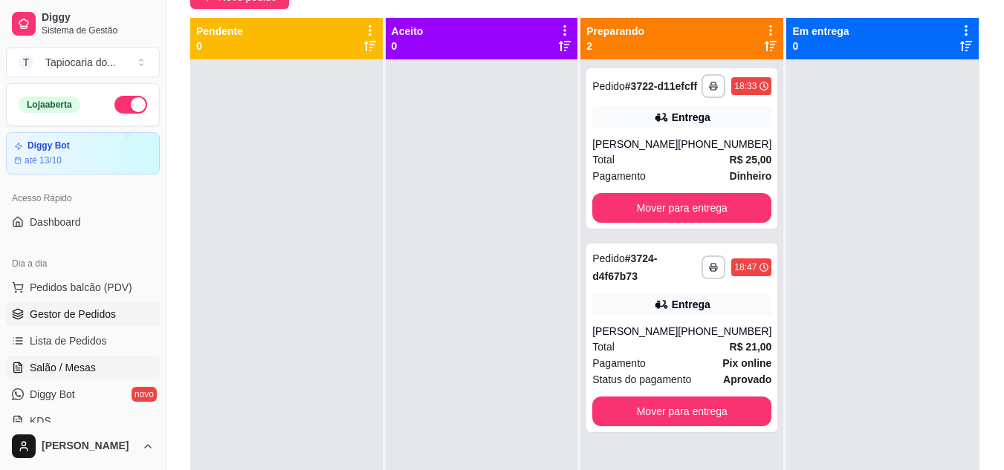
click at [45, 372] on span "Salão / Mesas" at bounding box center [63, 367] width 66 height 15
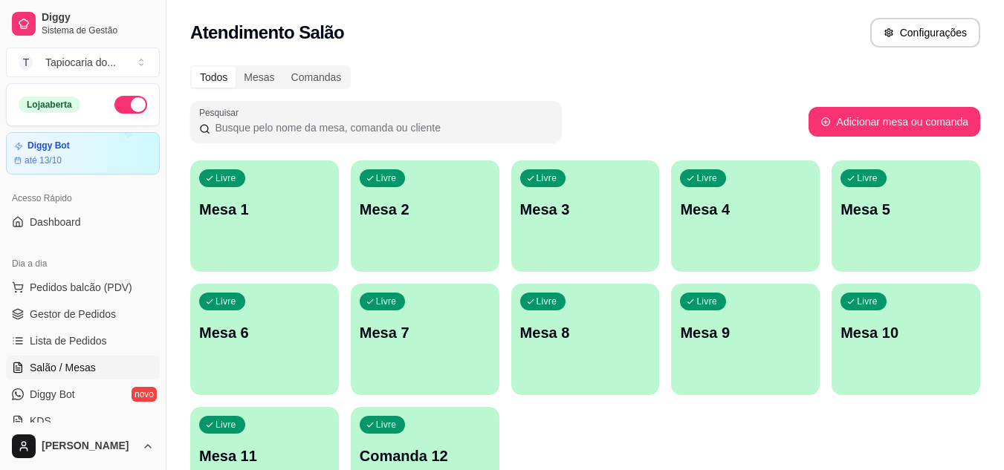
click at [415, 221] on div "Livre Mesa 2" at bounding box center [425, 208] width 149 height 94
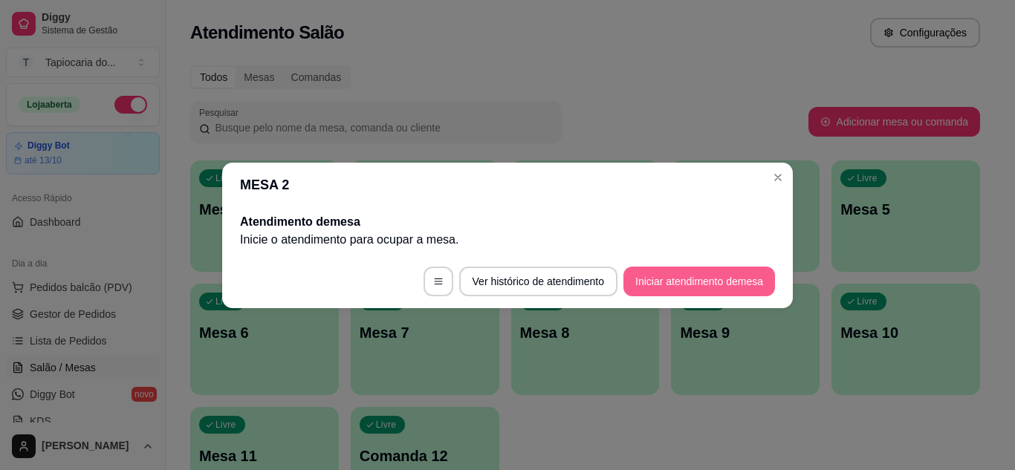
click at [697, 286] on button "Iniciar atendimento de mesa" at bounding box center [700, 282] width 152 height 30
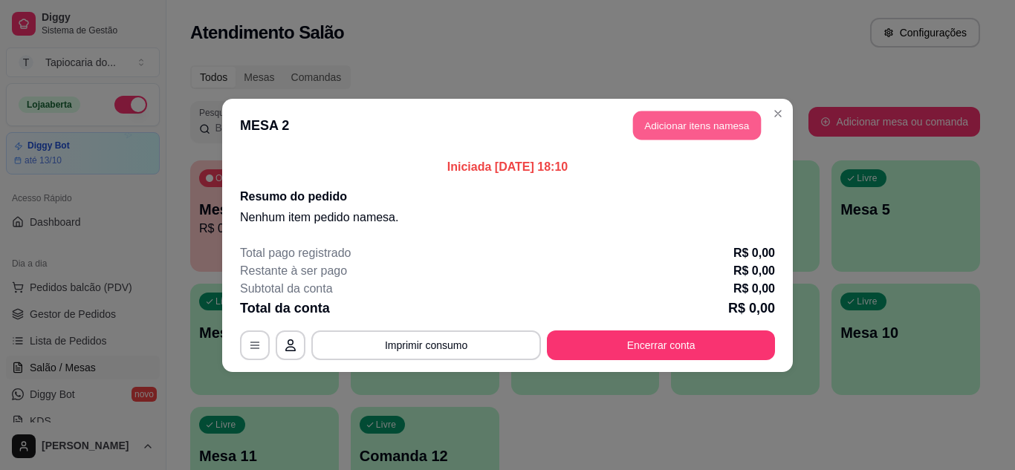
click at [726, 138] on button "Adicionar itens na mesa" at bounding box center [697, 125] width 128 height 29
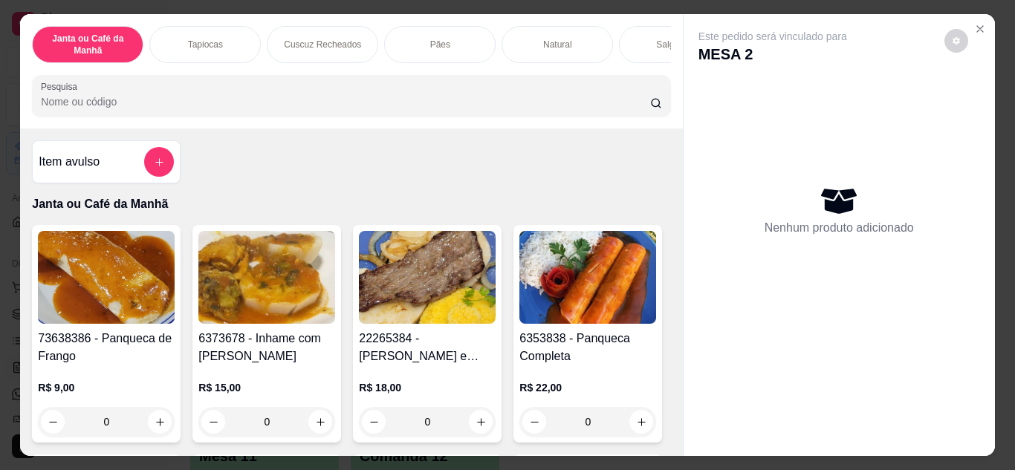
click at [286, 100] on input "Pesquisa" at bounding box center [345, 101] width 609 height 15
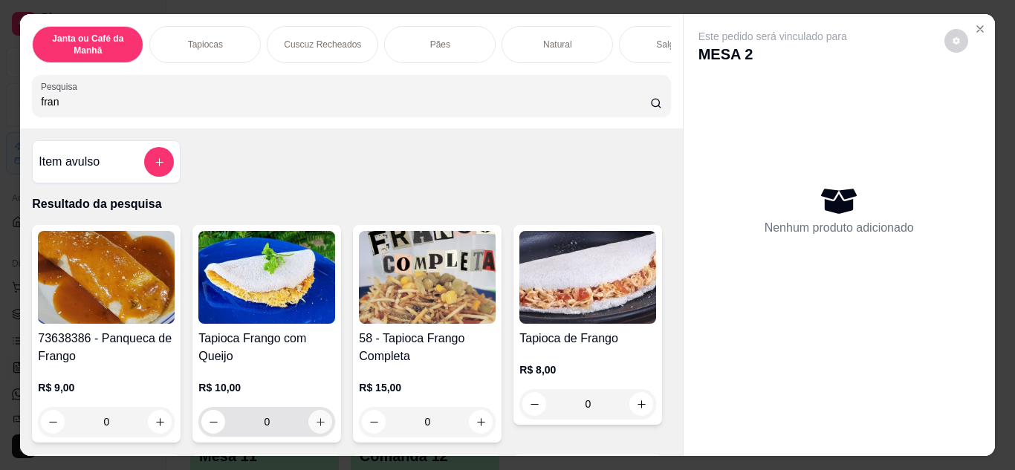
type input "fran"
click at [317, 423] on icon "increase-product-quantity" at bounding box center [320, 422] width 11 height 11
type input "1"
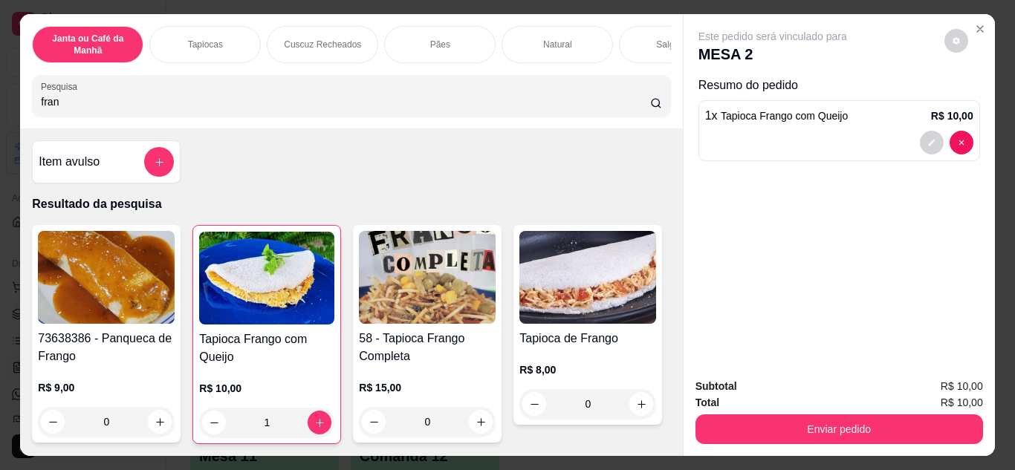
drag, startPoint x: 93, startPoint y: 112, endPoint x: 109, endPoint y: 30, distance: 83.4
click at [0, 111] on div "Janta ou Café da Manhã Tapiocas Cuscuz Recheados Pães Natural Salgados Tapiocas…" at bounding box center [507, 235] width 1015 height 470
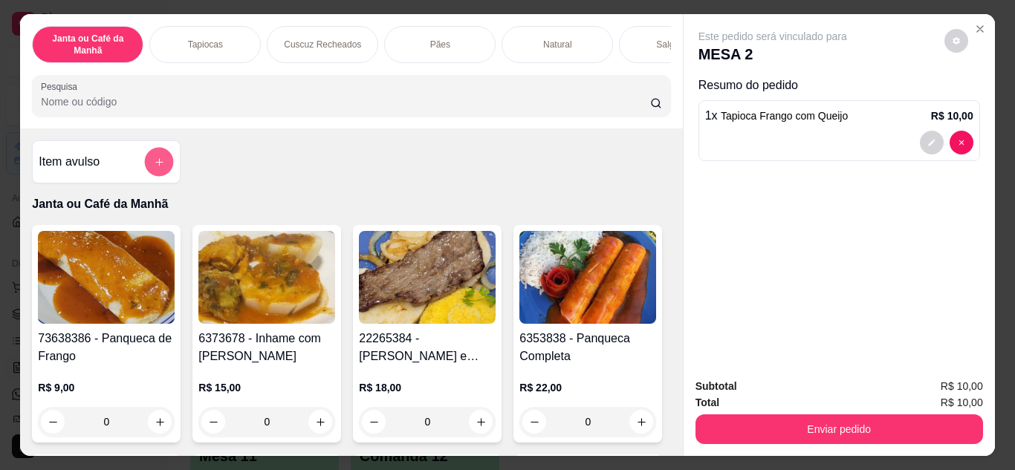
click at [154, 168] on icon "add-separate-item" at bounding box center [159, 162] width 11 height 11
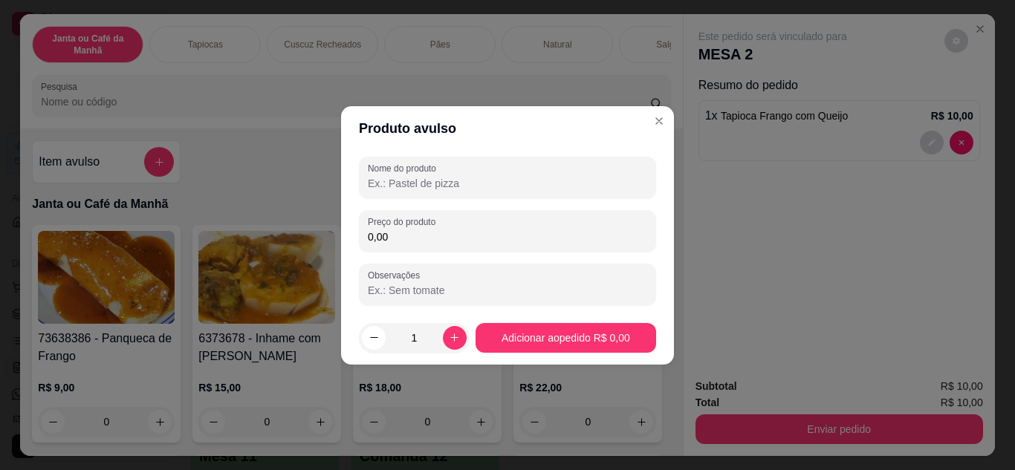
click at [442, 190] on input "Nome do produto" at bounding box center [507, 183] width 279 height 15
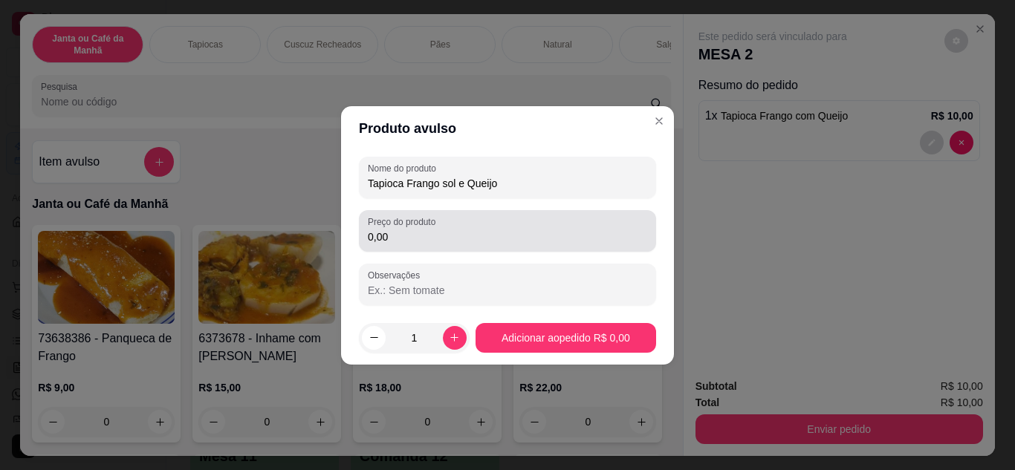
type input "Tapioca Frango sol e Queijo"
click at [511, 241] on input "0,00" at bounding box center [507, 237] width 279 height 15
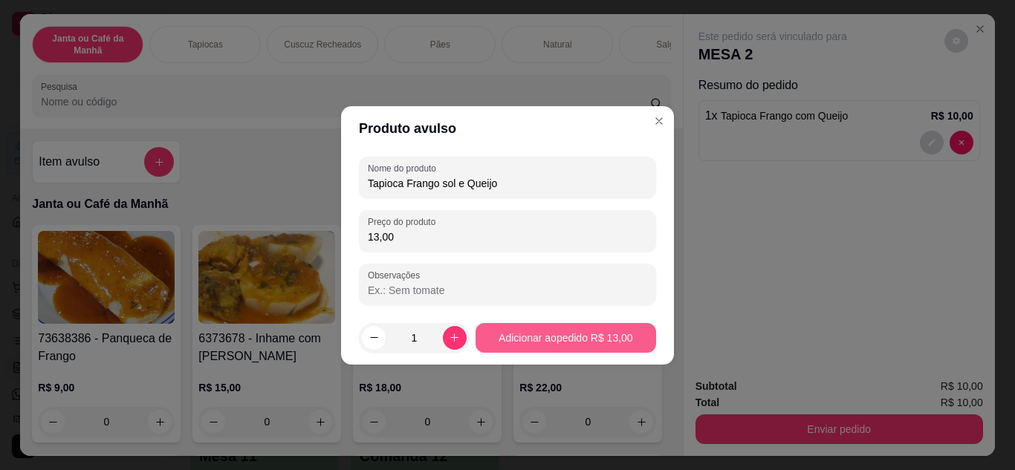
type input "13,00"
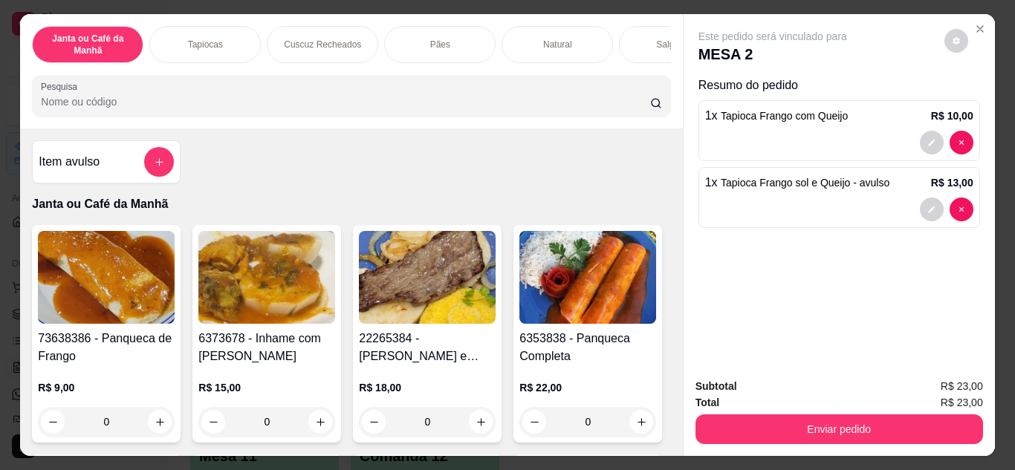
drag, startPoint x: 312, startPoint y: 103, endPoint x: 30, endPoint y: 9, distance: 296.9
click at [4, 43] on div "Janta ou Café da Manhã Tapiocas Cuscuz Recheados Pães Natural Salgados Tapiocas…" at bounding box center [507, 235] width 1015 height 470
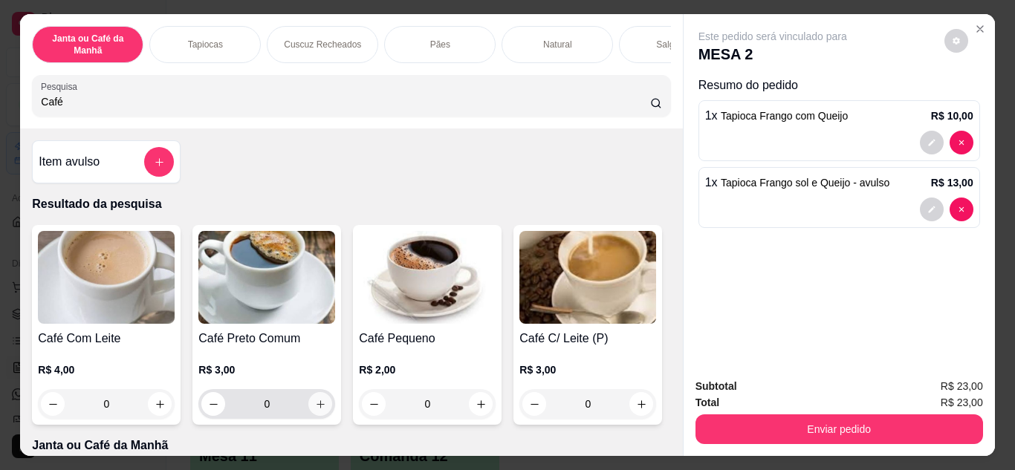
type input "Café"
click at [315, 410] on icon "increase-product-quantity" at bounding box center [320, 404] width 11 height 11
type input "1"
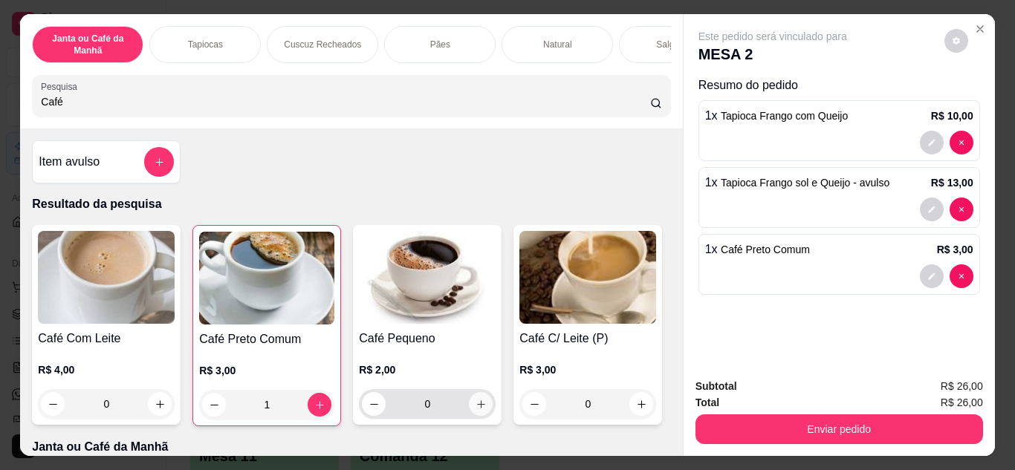
click at [475, 415] on button "increase-product-quantity" at bounding box center [481, 404] width 24 height 24
type input "1"
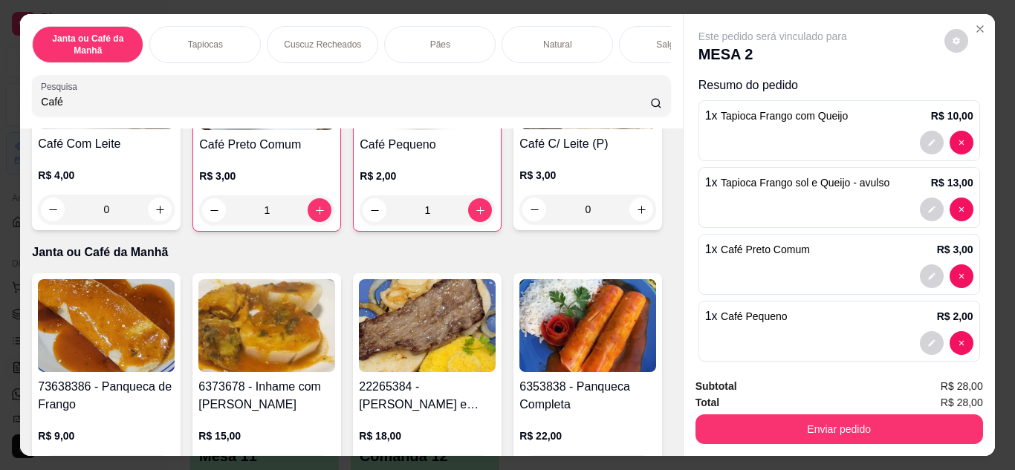
scroll to position [223, 0]
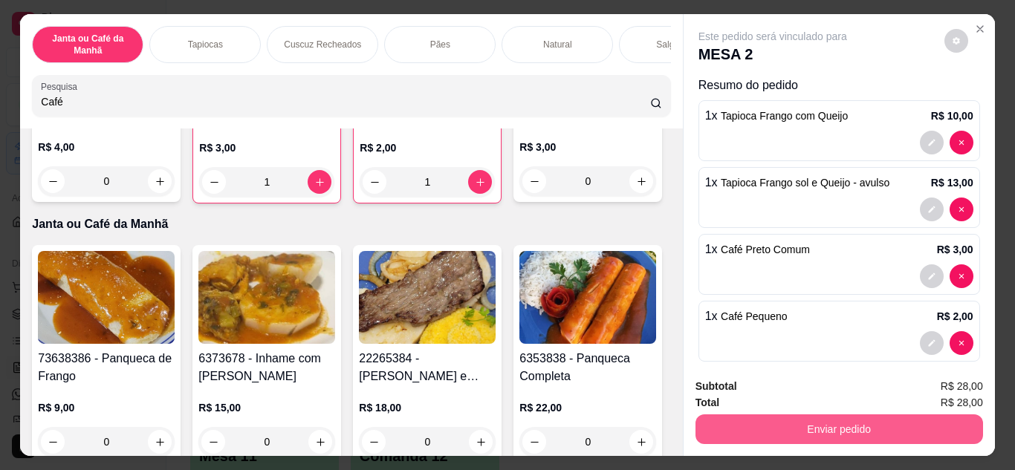
click at [894, 422] on button "Enviar pedido" at bounding box center [840, 430] width 288 height 30
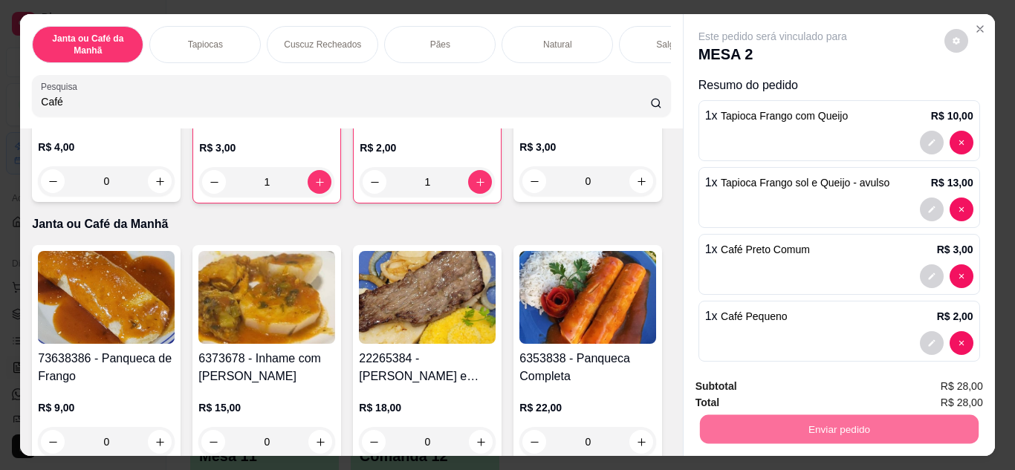
click at [922, 383] on button "Enviar pedido" at bounding box center [945, 388] width 82 height 28
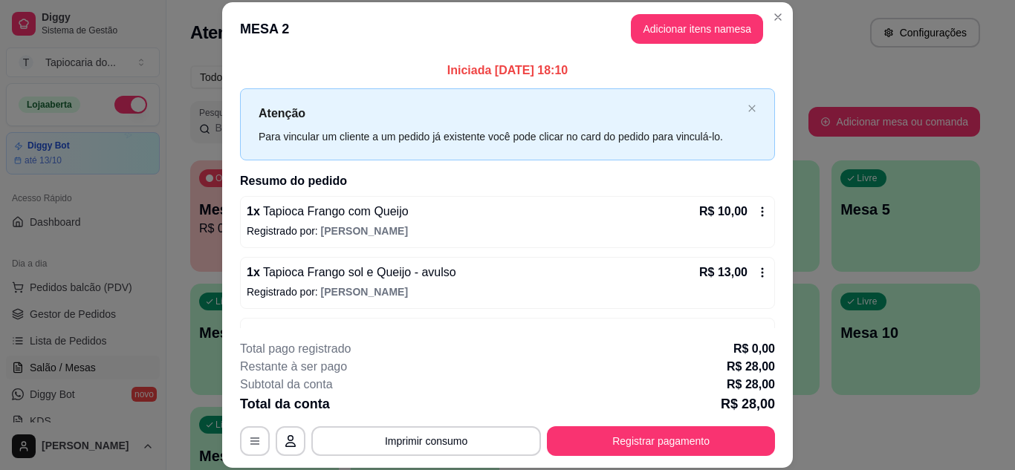
click at [569, 172] on div "**********" at bounding box center [507, 235] width 1015 height 470
click at [772, 4] on header "MESA 2 Adicionar itens na mesa" at bounding box center [507, 29] width 571 height 54
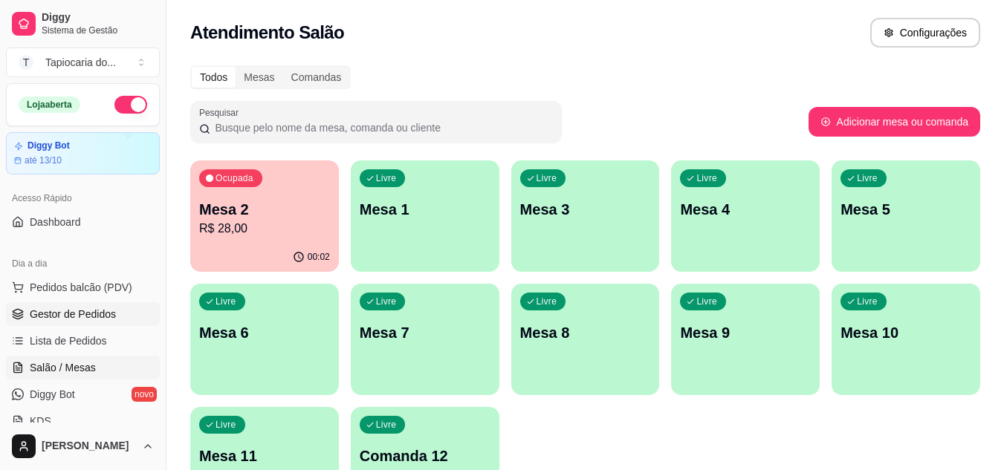
click at [64, 321] on span "Gestor de Pedidos" at bounding box center [73, 314] width 86 height 15
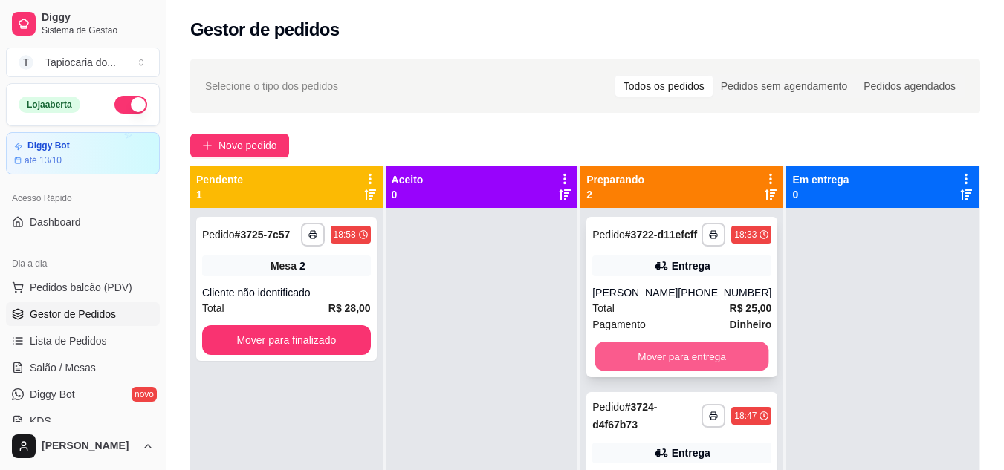
click at [726, 370] on button "Mover para entrega" at bounding box center [682, 357] width 174 height 29
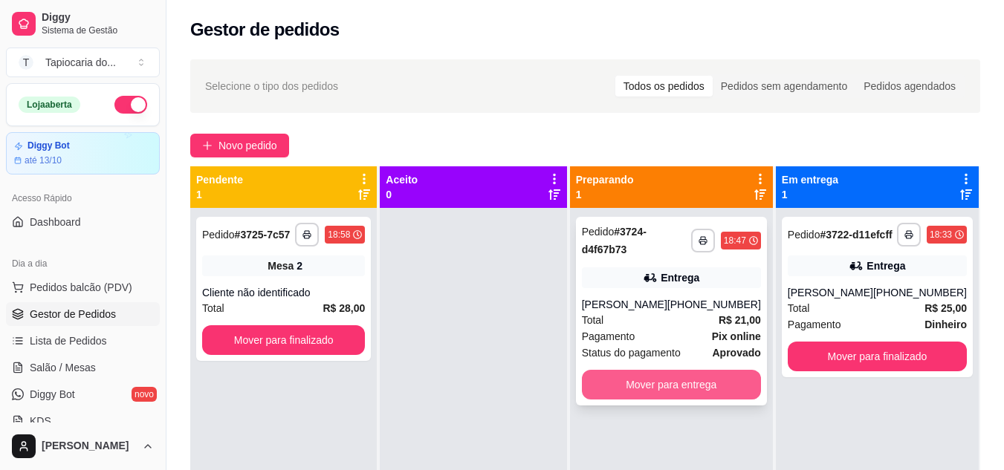
click at [694, 400] on button "Mover para entrega" at bounding box center [671, 385] width 179 height 30
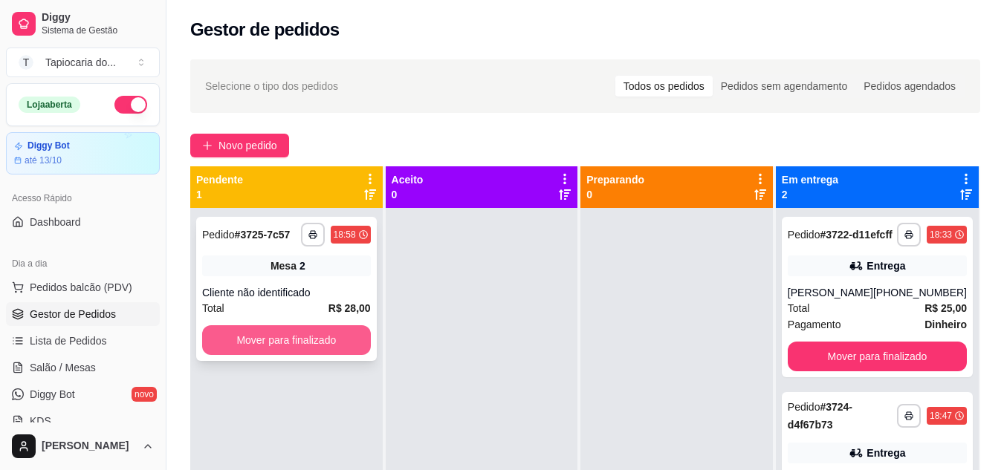
click at [353, 329] on button "Mover para finalizado" at bounding box center [286, 341] width 169 height 30
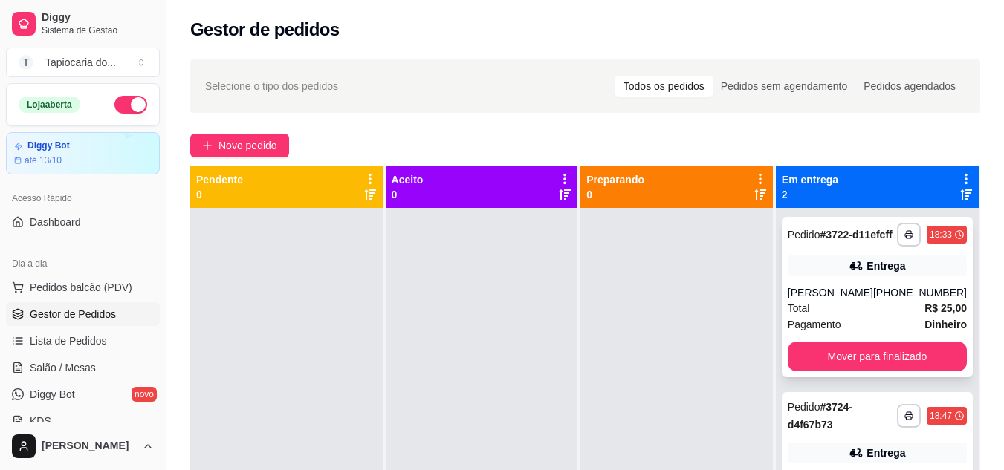
click at [866, 300] on div "[PERSON_NAME]" at bounding box center [830, 292] width 85 height 15
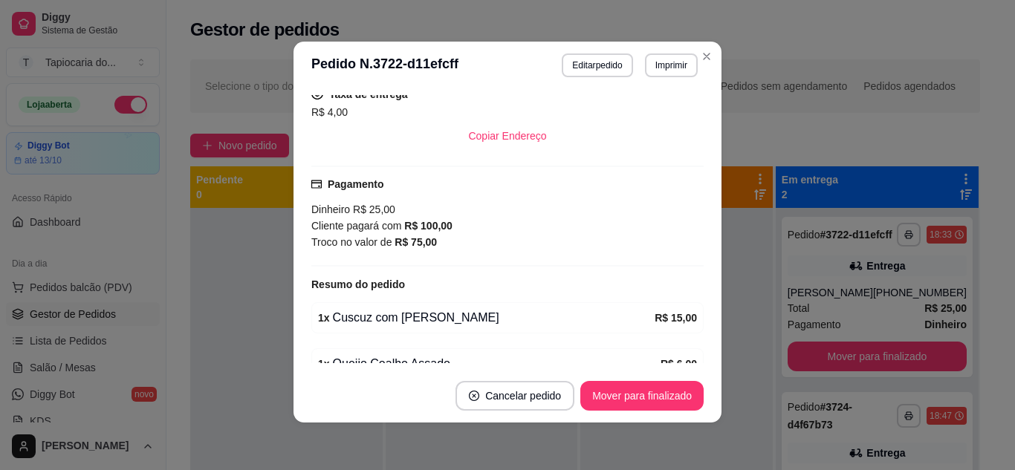
scroll to position [406, 0]
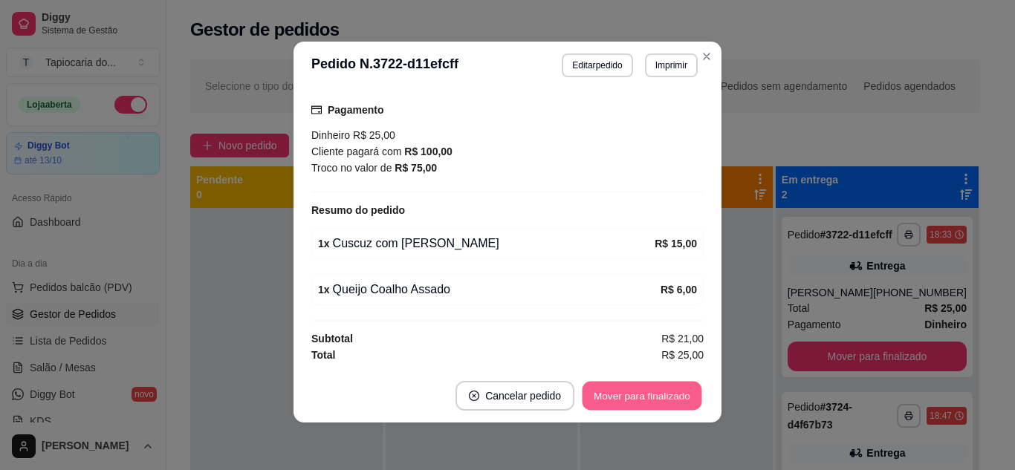
click at [650, 395] on button "Mover para finalizado" at bounding box center [643, 396] width 120 height 29
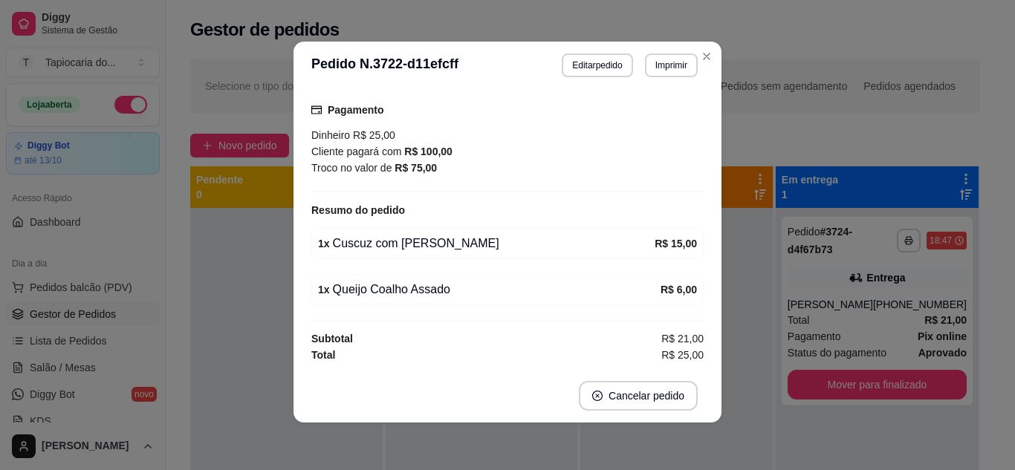
scroll to position [372, 0]
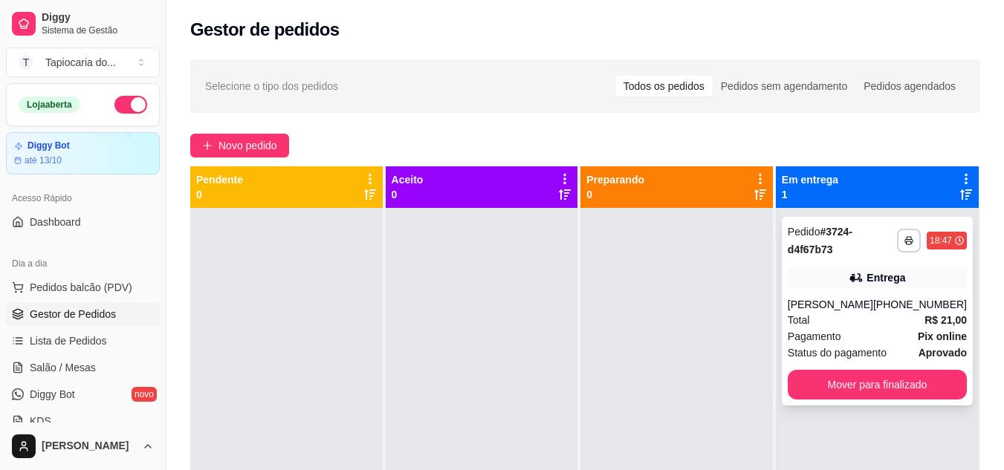
click at [857, 283] on icon at bounding box center [856, 278] width 15 height 15
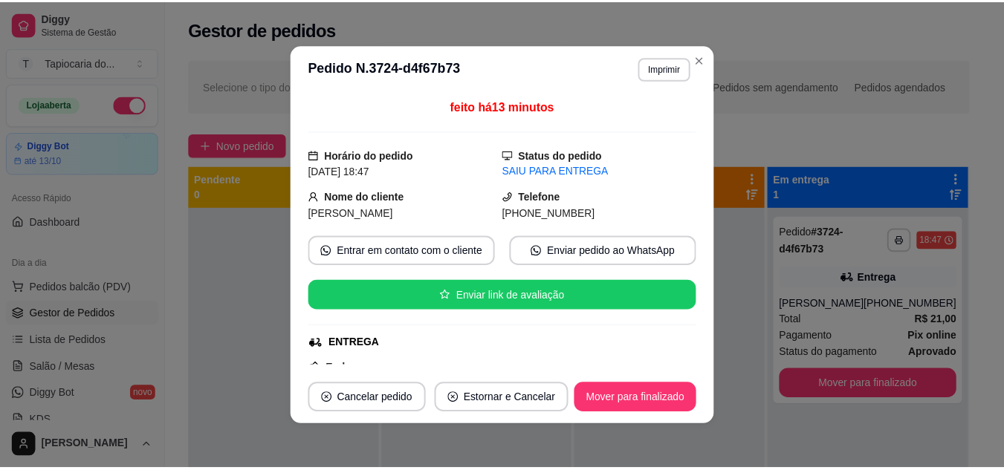
scroll to position [355, 0]
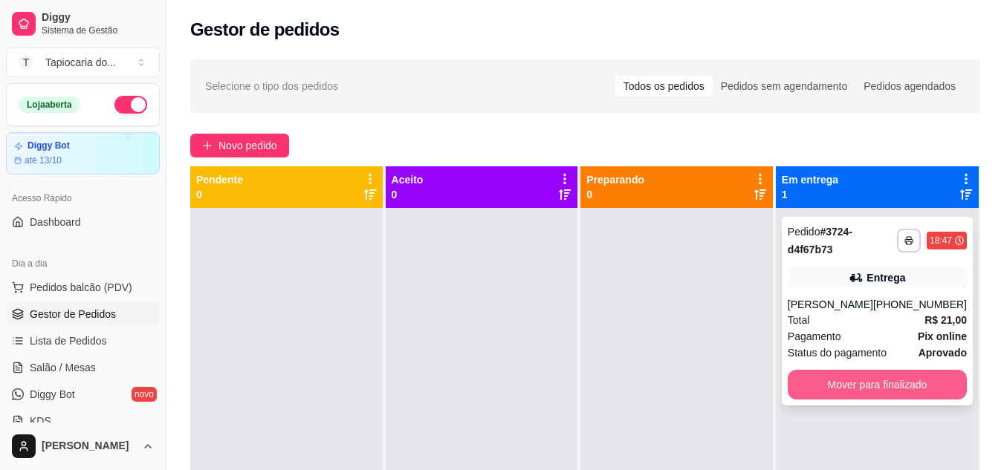
click at [938, 400] on button "Mover para finalizado" at bounding box center [877, 385] width 179 height 30
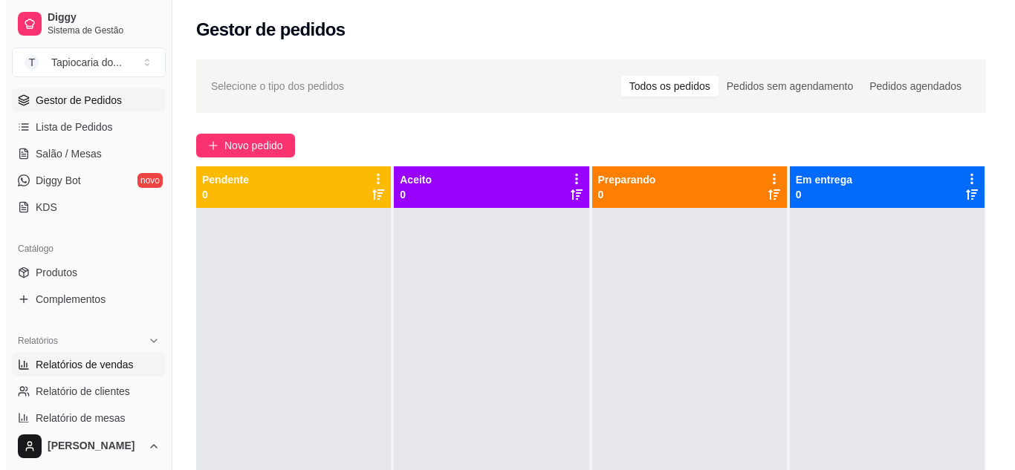
scroll to position [0, 0]
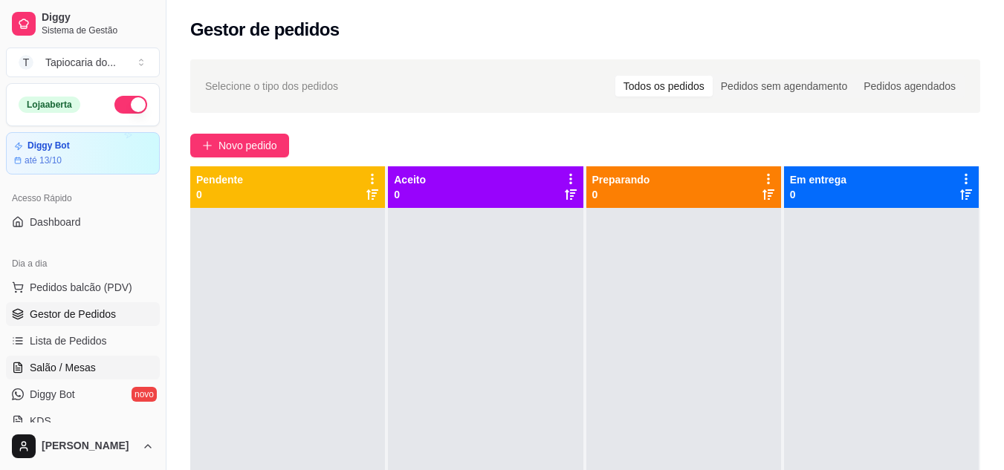
click at [71, 360] on link "Salão / Mesas" at bounding box center [83, 368] width 154 height 24
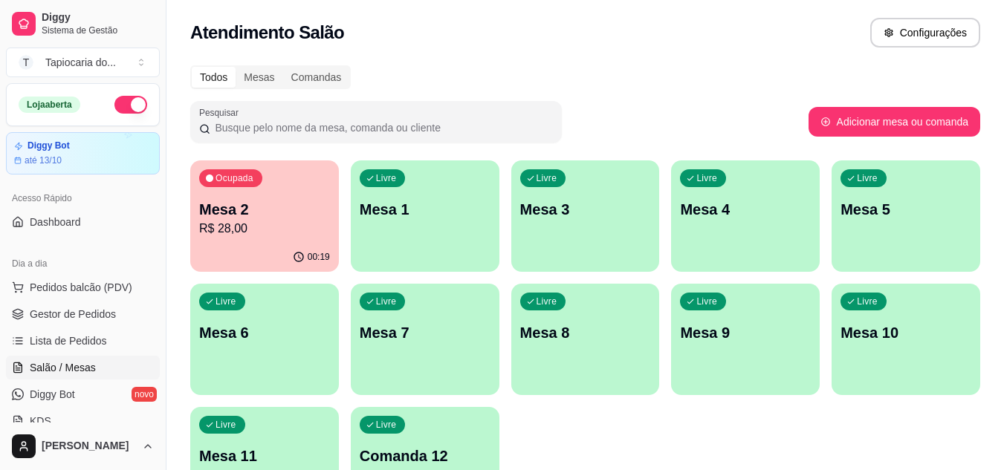
click at [254, 209] on p "Mesa 2" at bounding box center [264, 209] width 131 height 21
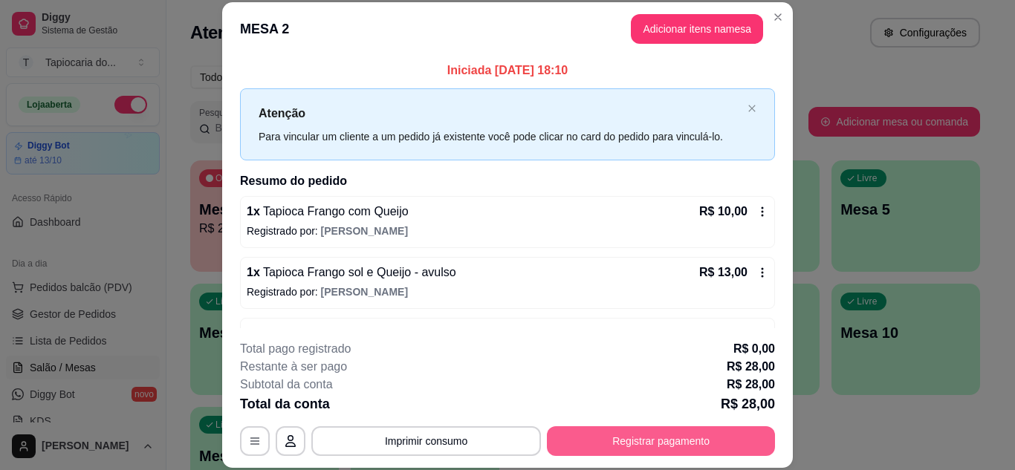
click at [693, 442] on button "Registrar pagamento" at bounding box center [661, 442] width 228 height 30
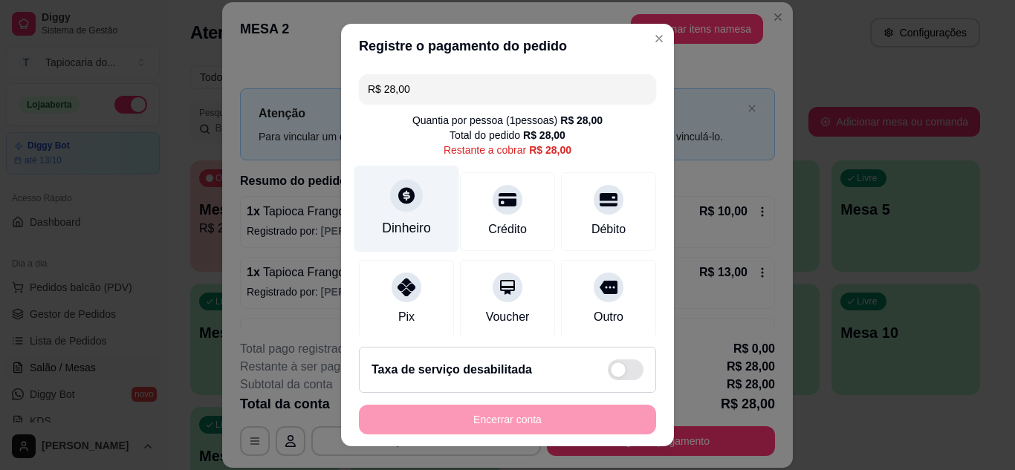
click at [382, 219] on div "Dinheiro" at bounding box center [407, 208] width 105 height 87
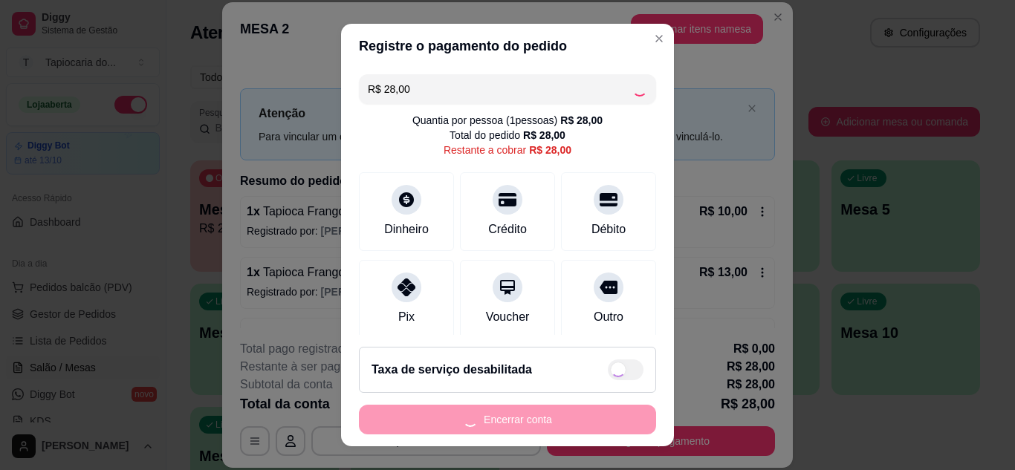
type input "R$ 0,00"
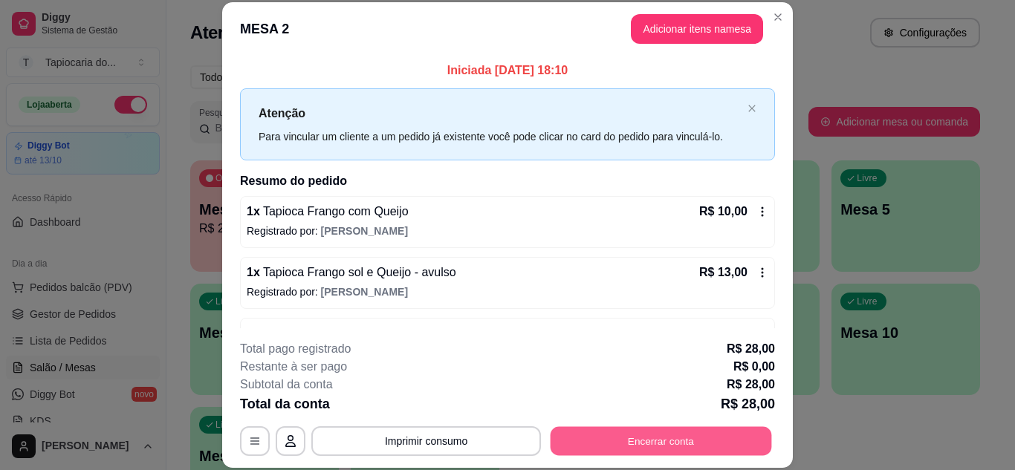
click at [630, 440] on button "Encerrar conta" at bounding box center [661, 441] width 221 height 29
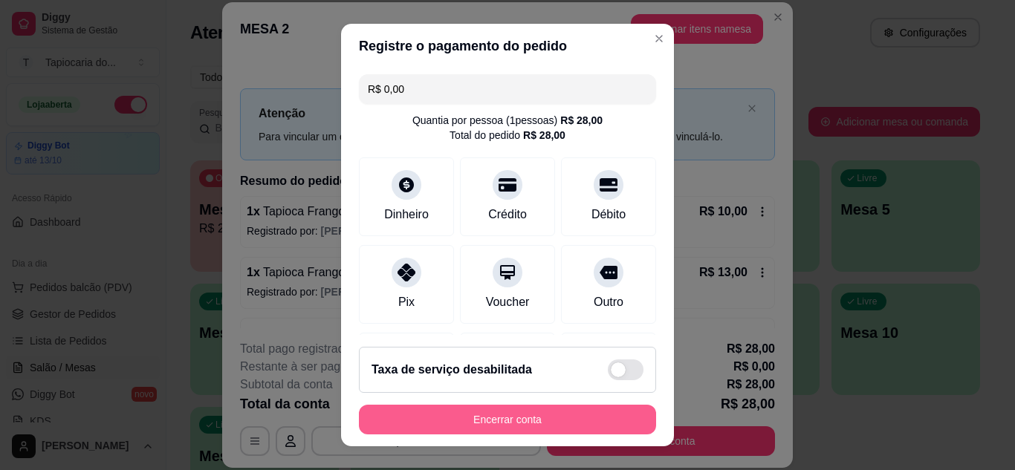
click at [523, 415] on button "Encerrar conta" at bounding box center [507, 420] width 297 height 30
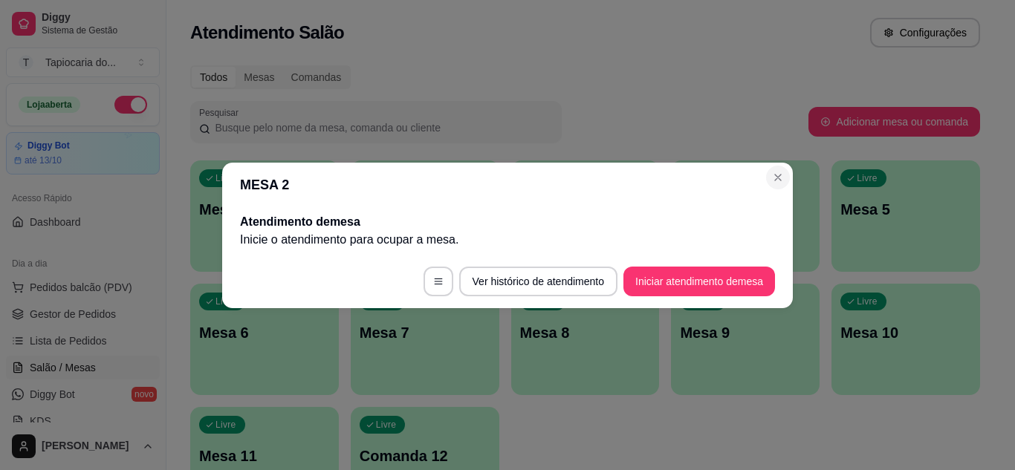
drag, startPoint x: 783, startPoint y: 163, endPoint x: 782, endPoint y: 170, distance: 7.6
click at [783, 166] on section "MESA 2 Atendimento de mesa Inicie o atendimento para ocupar a mesa . Ver histór…" at bounding box center [507, 236] width 571 height 146
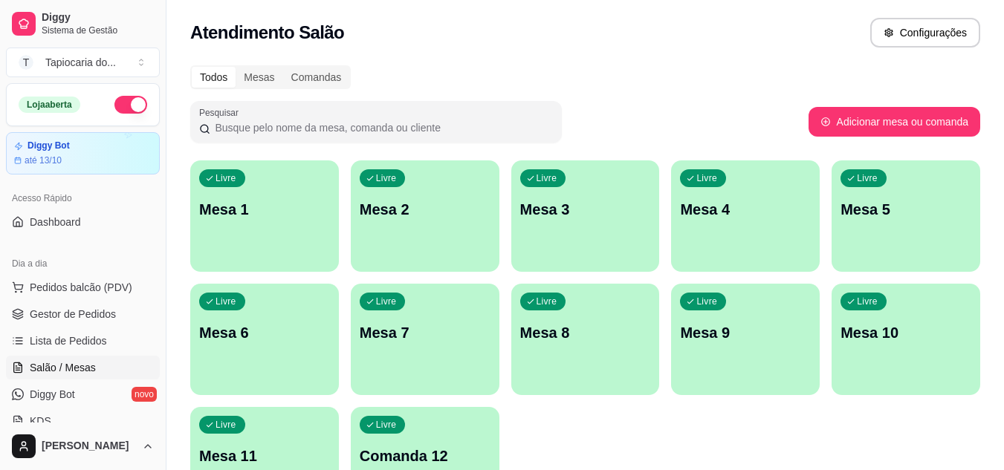
click at [581, 176] on div "Livre Mesa 1 Livre Mesa 2 Livre Mesa 3 Livre Mesa 4 Livre Mesa 5 Livre Mesa 6 L…" at bounding box center [585, 340] width 790 height 358
click at [581, 172] on div "Livre Mesa 3" at bounding box center [585, 208] width 149 height 94
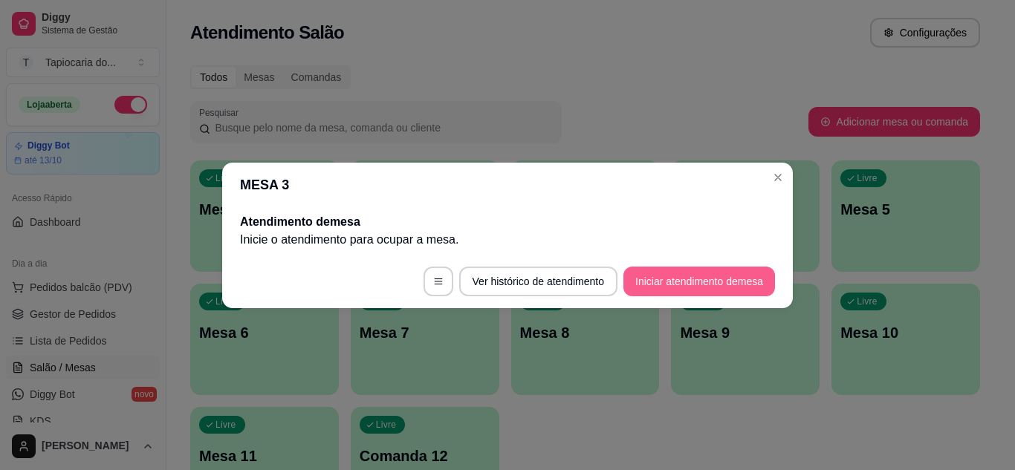
click at [729, 280] on button "Iniciar atendimento de mesa" at bounding box center [700, 282] width 152 height 30
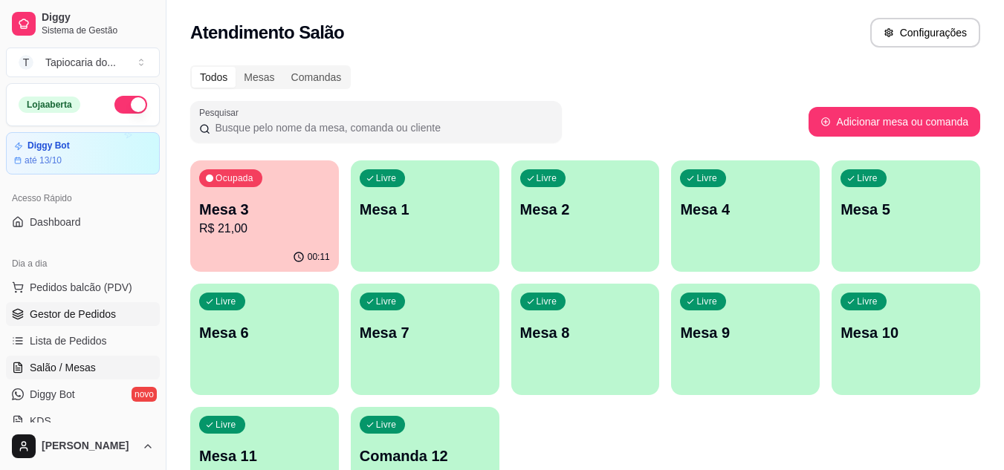
click at [76, 314] on span "Gestor de Pedidos" at bounding box center [73, 314] width 86 height 15
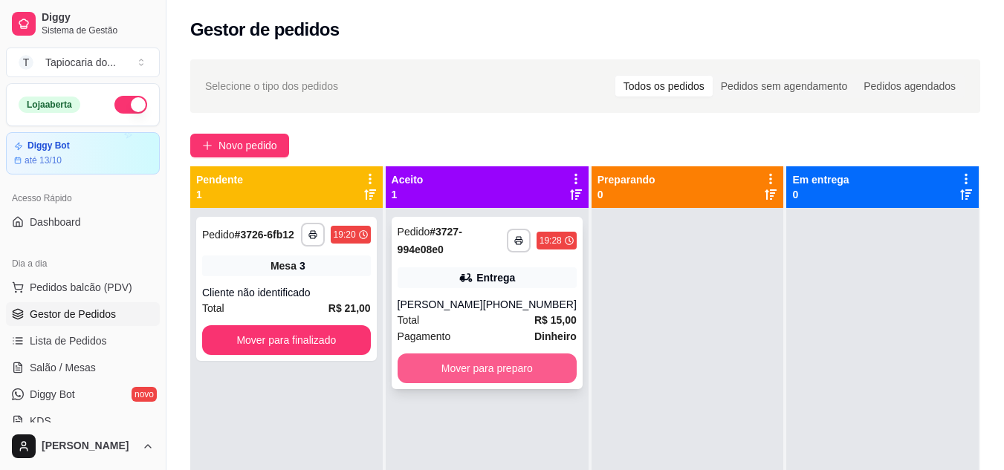
click at [491, 372] on button "Mover para preparo" at bounding box center [487, 369] width 179 height 30
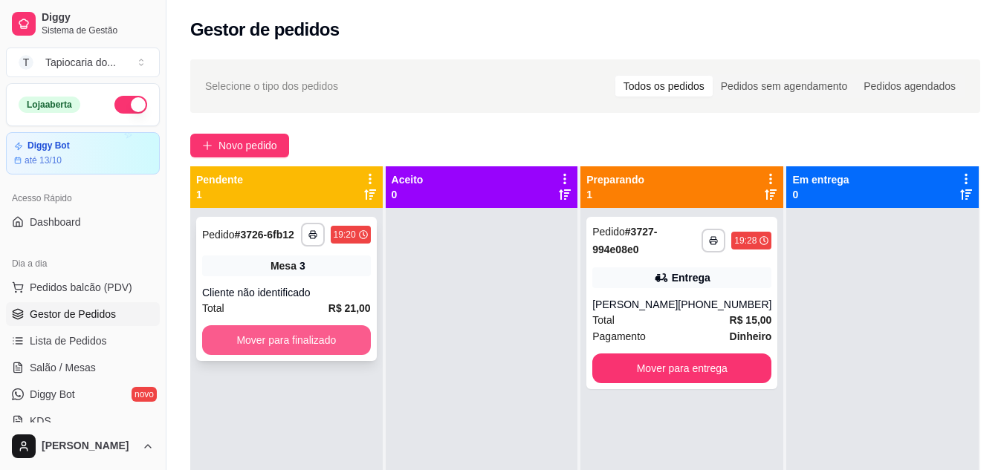
click at [331, 331] on button "Mover para finalizado" at bounding box center [286, 341] width 169 height 30
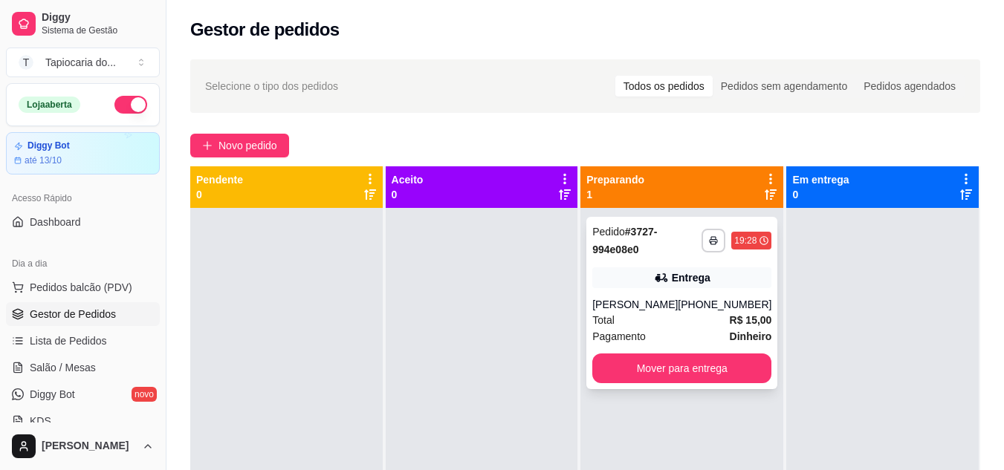
click at [714, 312] on div "[PHONE_NUMBER]" at bounding box center [725, 304] width 94 height 15
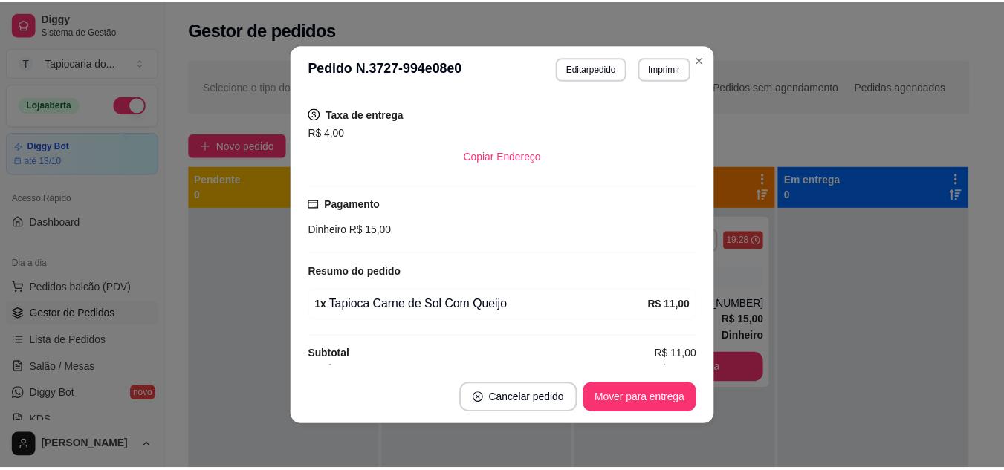
scroll to position [297, 0]
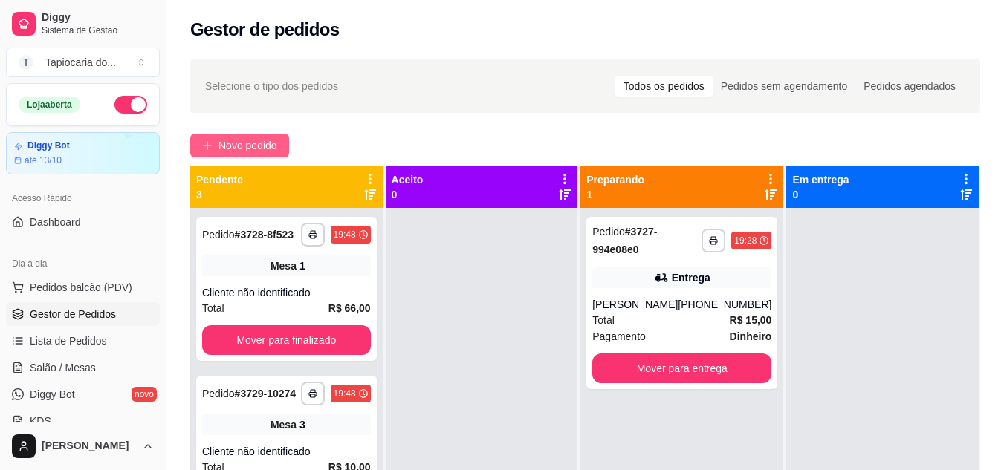
click at [285, 138] on button "Novo pedido" at bounding box center [239, 146] width 99 height 24
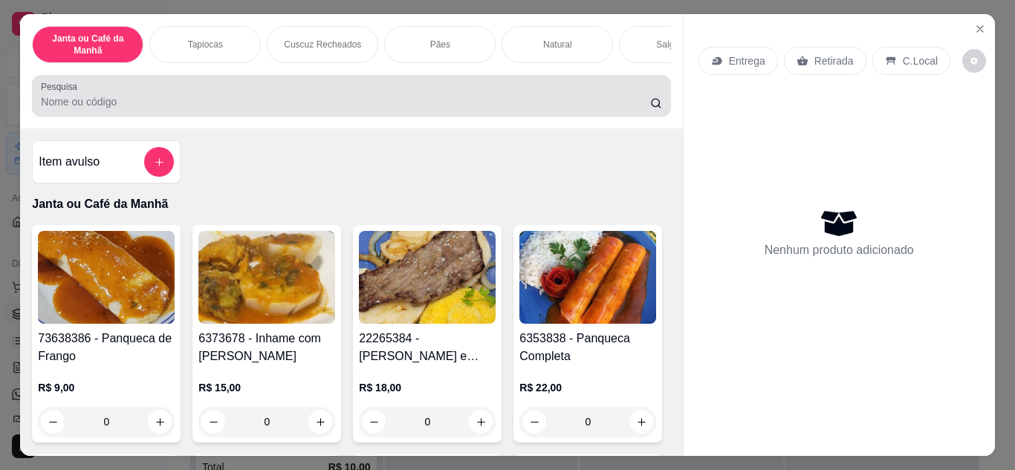
click at [366, 90] on div at bounding box center [351, 96] width 621 height 30
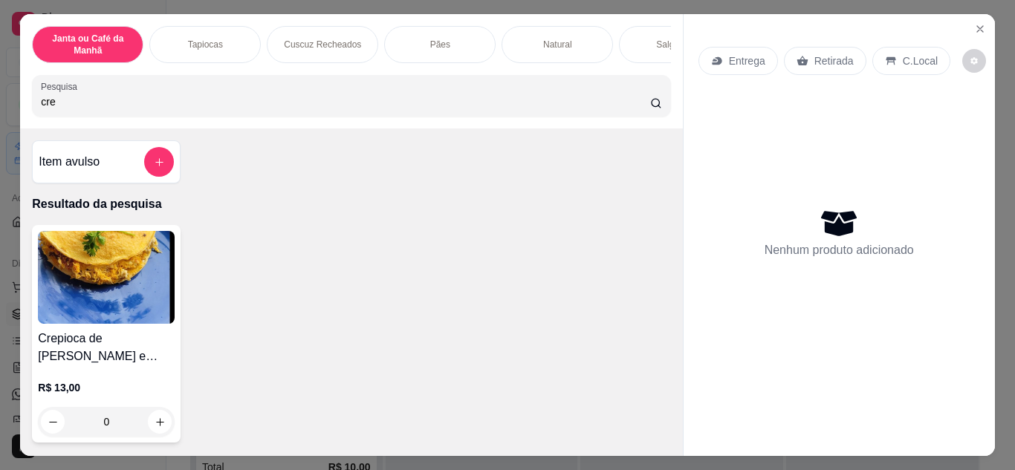
type input "cre"
click at [977, 23] on icon "Close" at bounding box center [980, 29] width 12 height 12
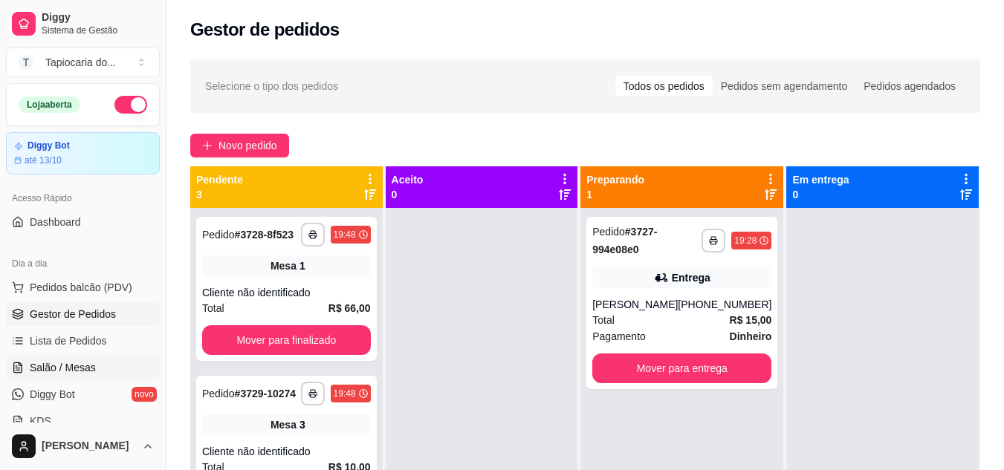
click at [62, 370] on span "Salão / Mesas" at bounding box center [63, 367] width 66 height 15
